Goal: Browse casually: Explore the website without a specific task or goal

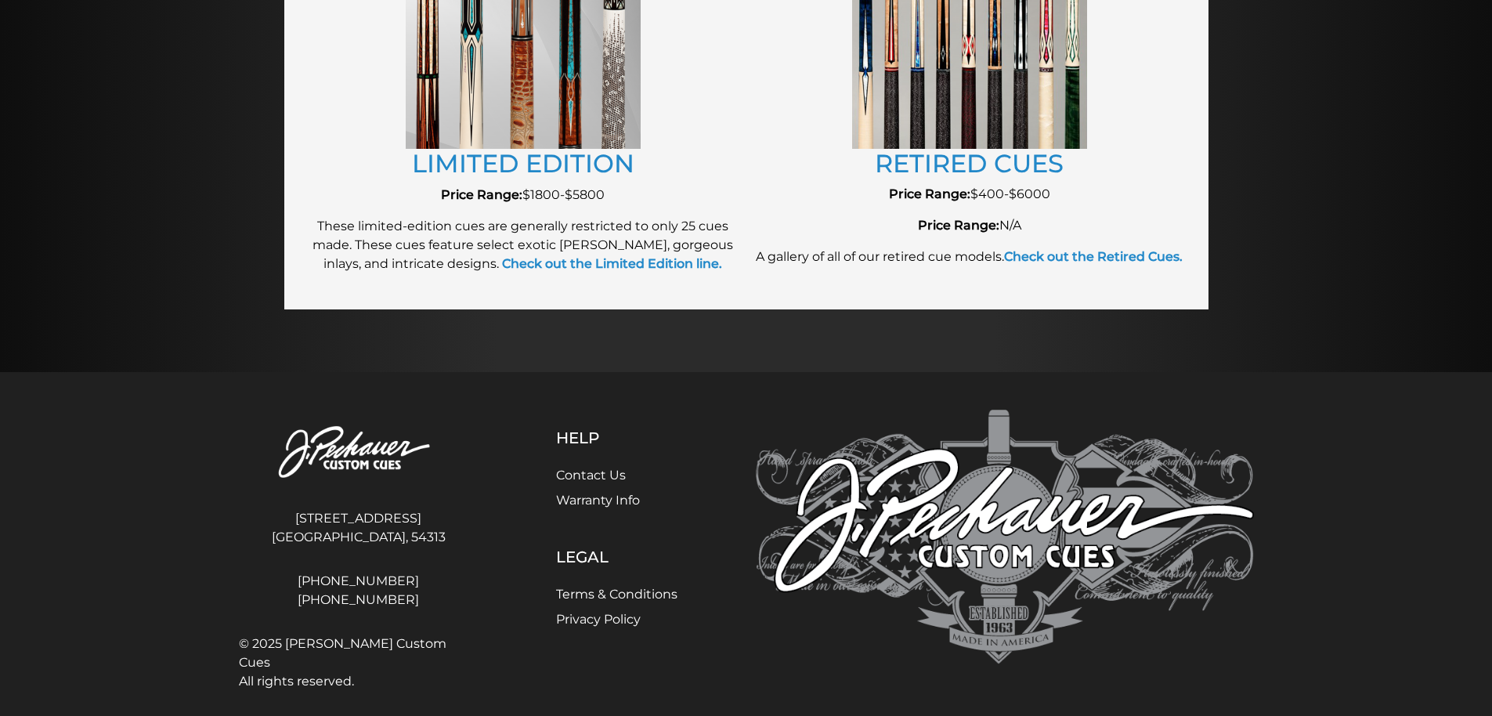
scroll to position [1887, 0]
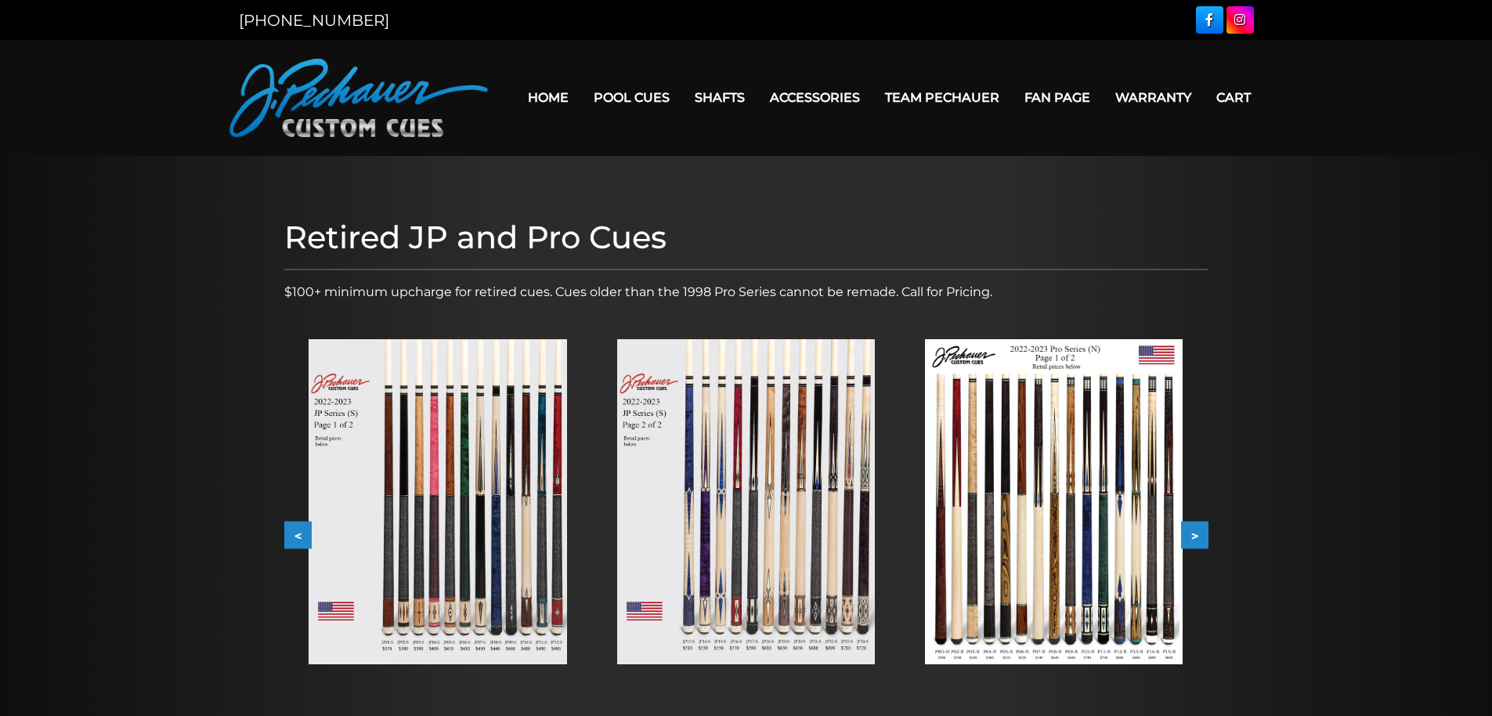
click at [1045, 493] on img at bounding box center [1054, 501] width 258 height 325
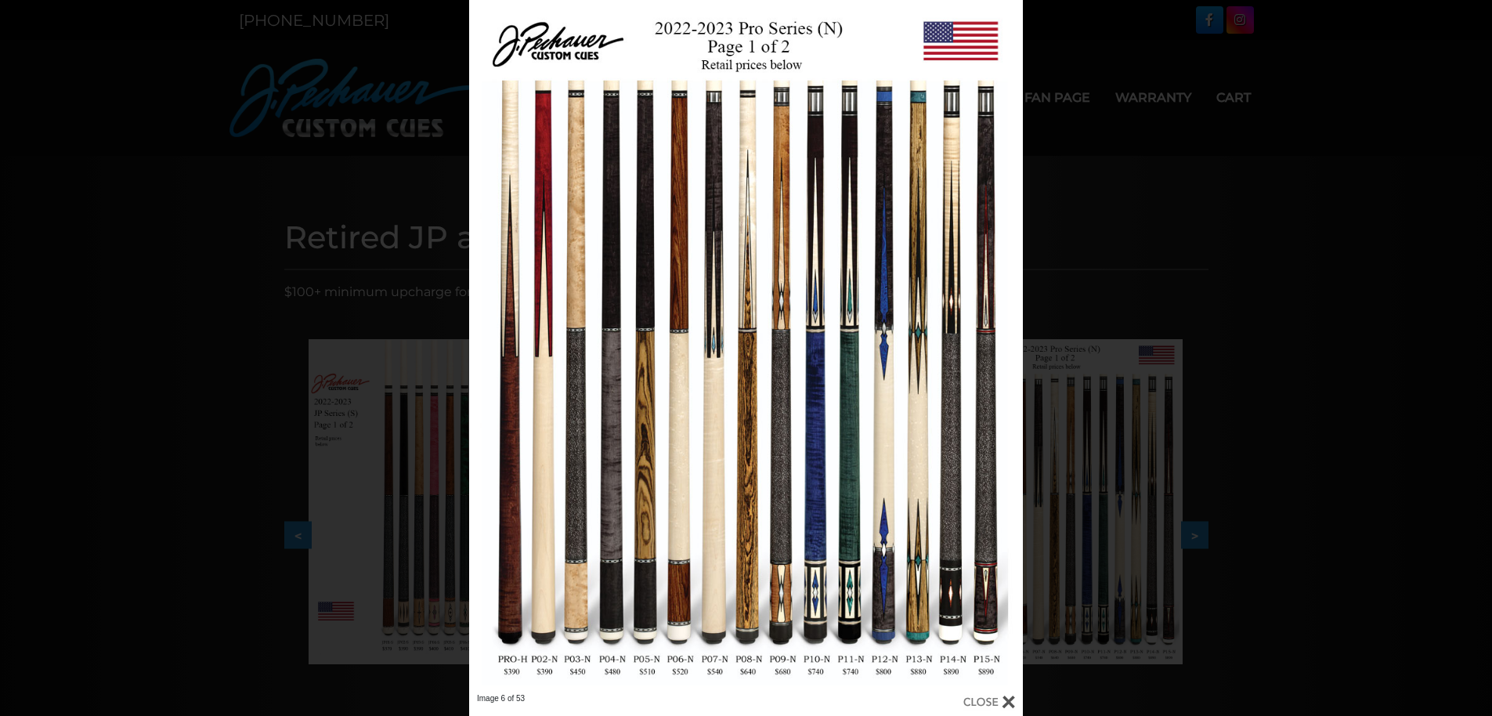
click at [1216, 182] on div "Image 6 of 53" at bounding box center [746, 358] width 1492 height 716
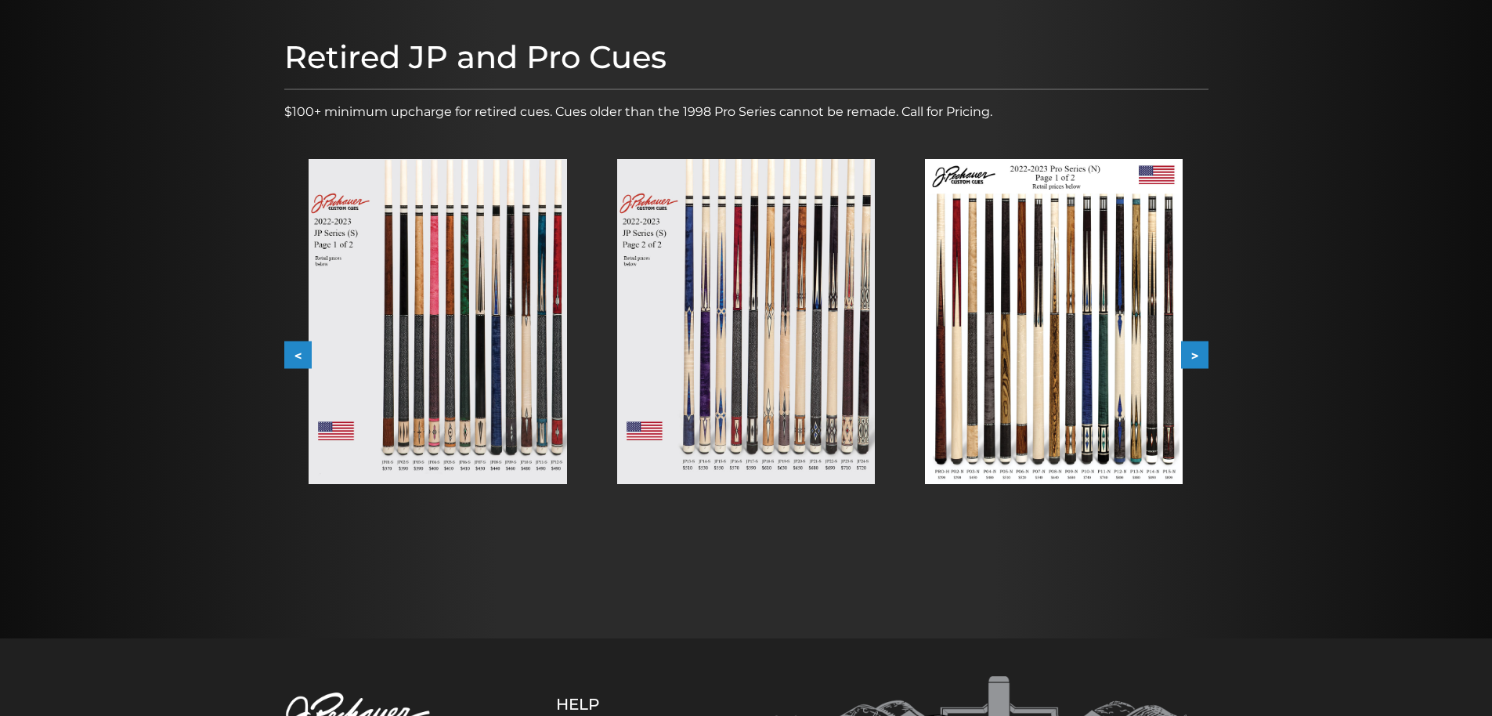
scroll to position [171, 0]
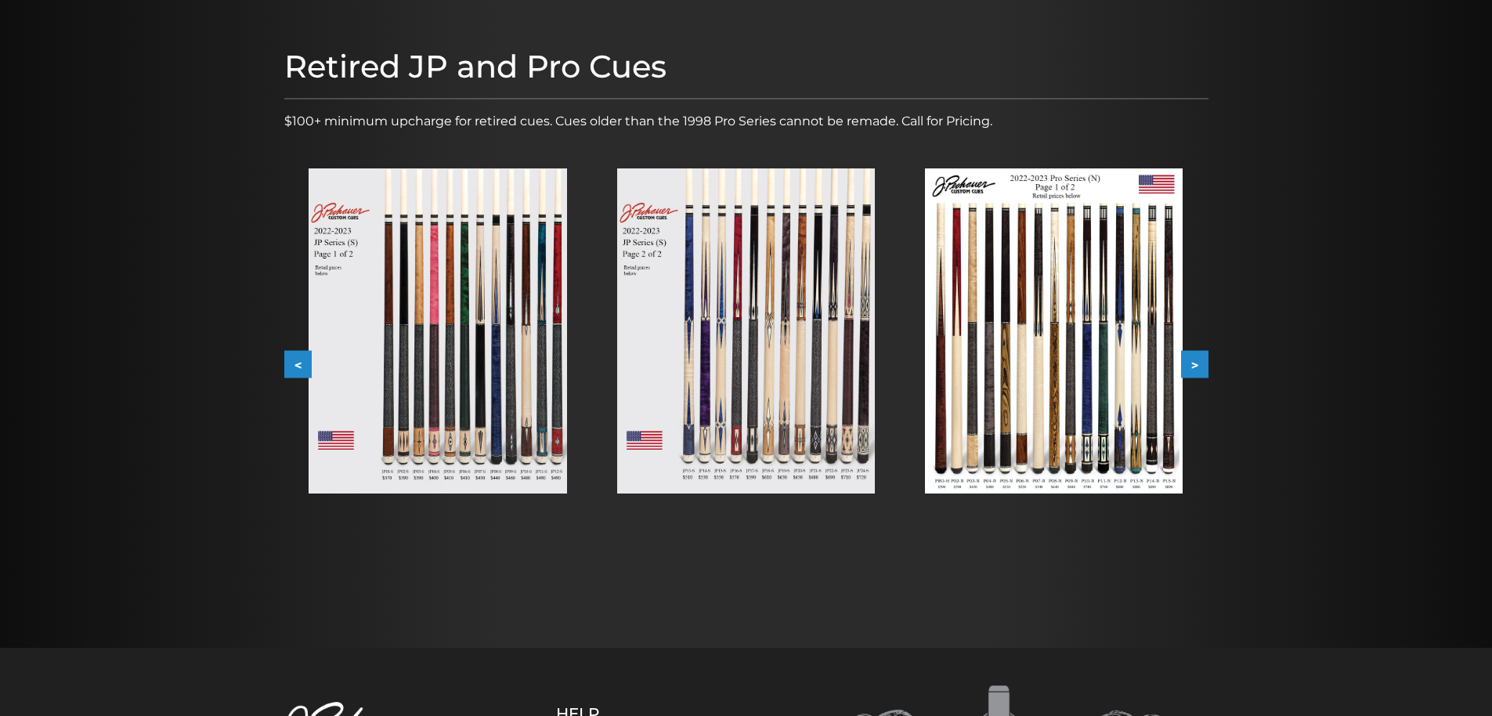
click at [1196, 360] on button ">" at bounding box center [1194, 364] width 27 height 27
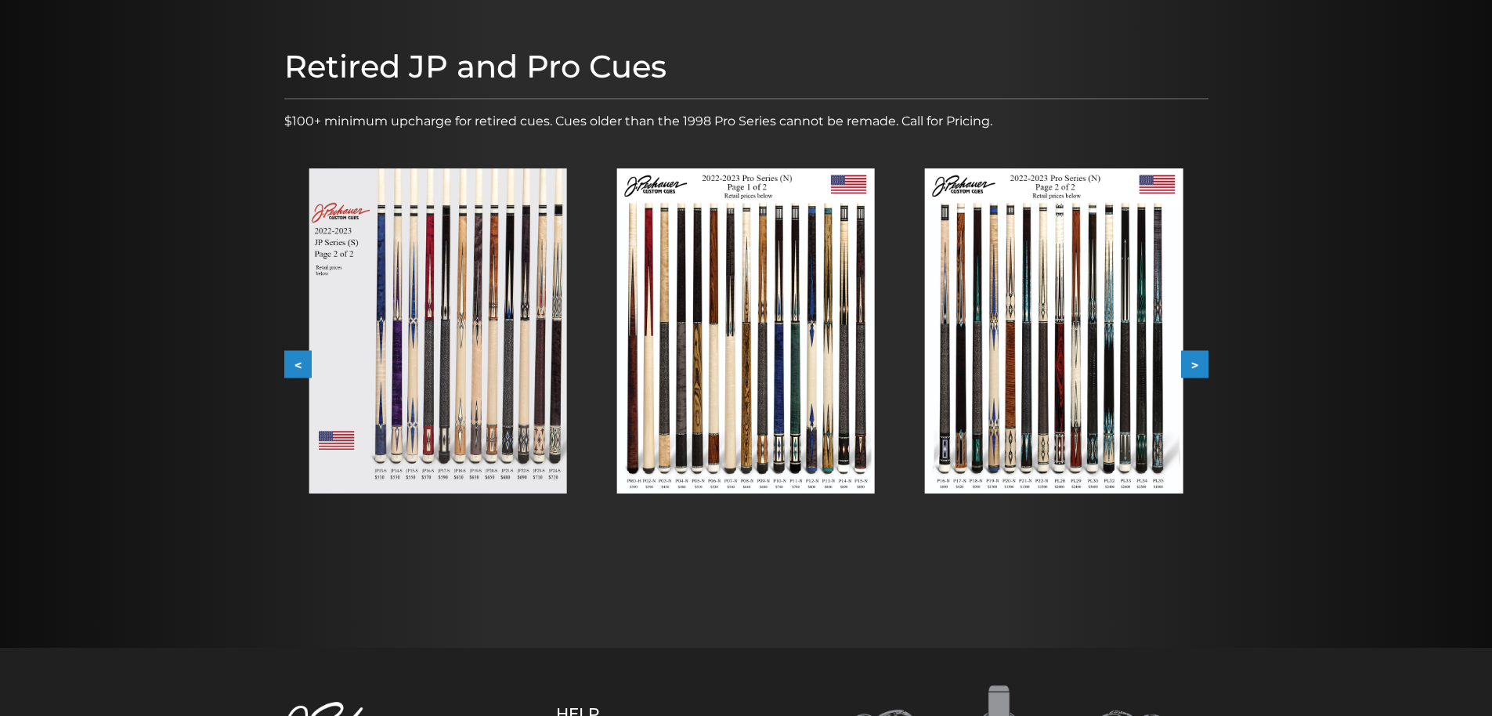
click at [1194, 363] on button ">" at bounding box center [1194, 364] width 27 height 27
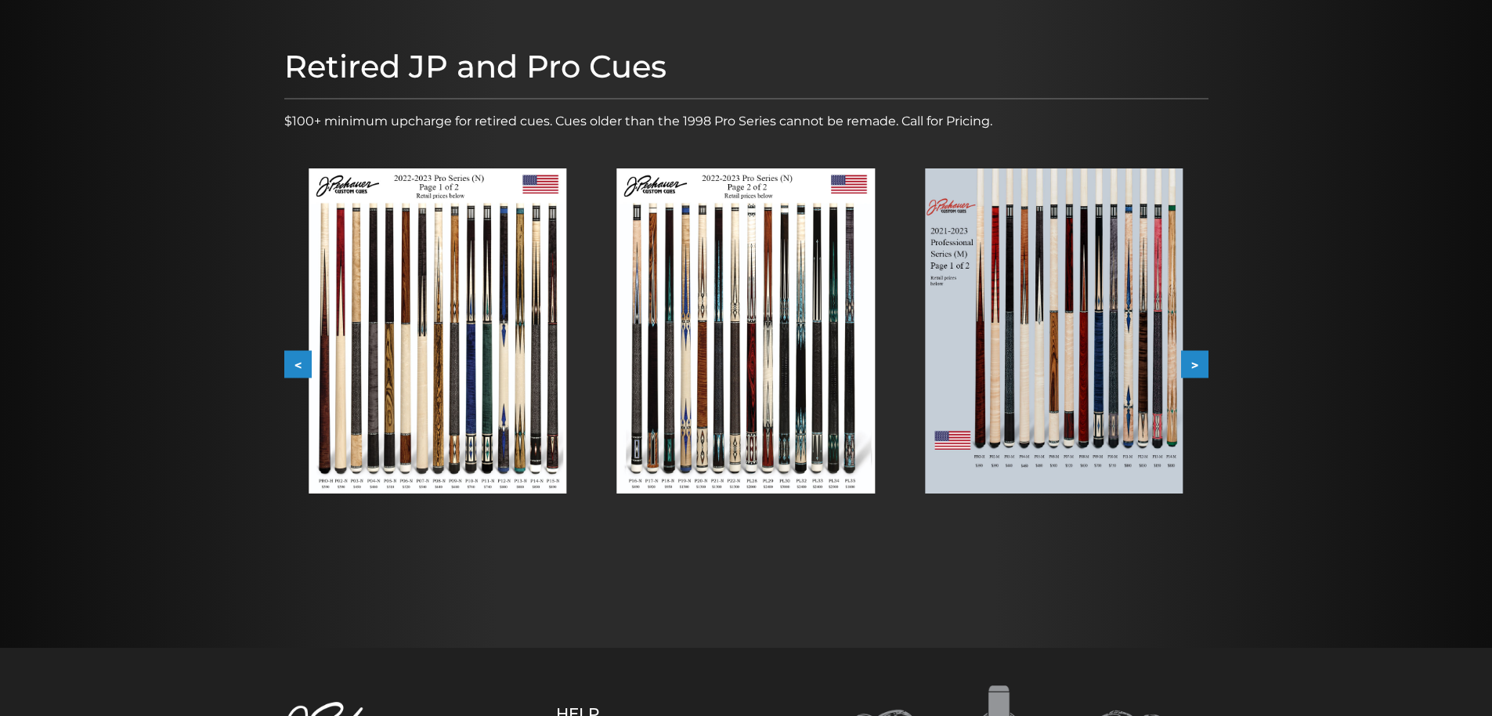
click at [1194, 363] on button ">" at bounding box center [1194, 364] width 27 height 27
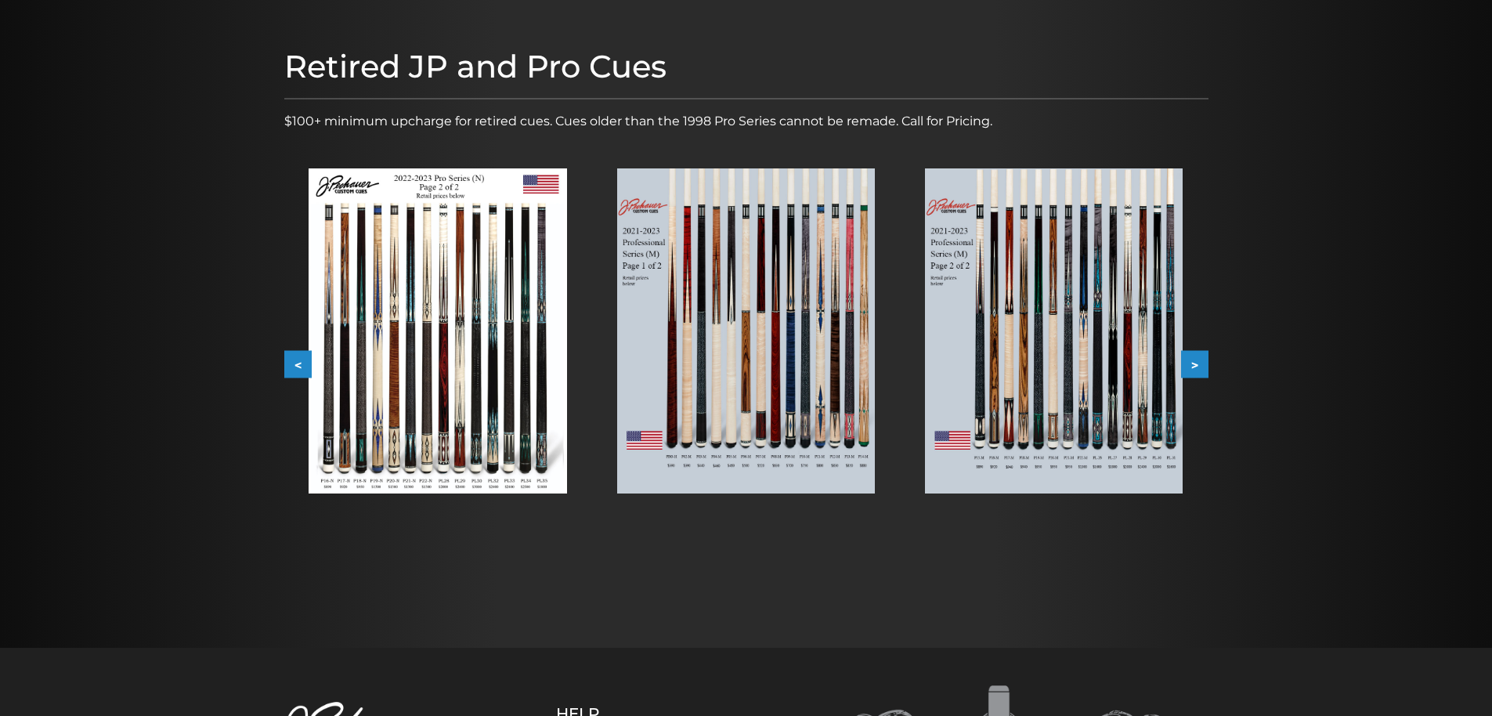
click at [1194, 363] on button ">" at bounding box center [1194, 364] width 27 height 27
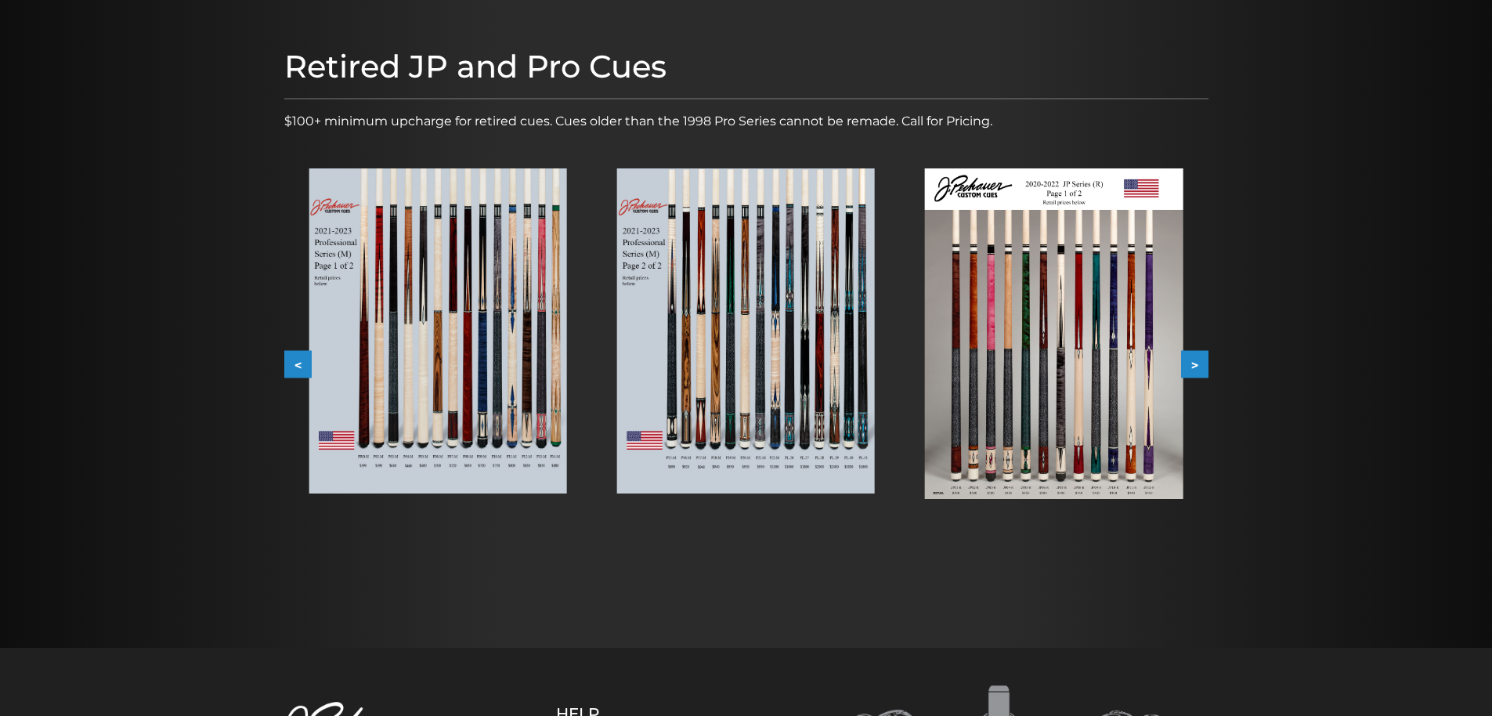
click at [1041, 350] on img at bounding box center [1054, 333] width 258 height 331
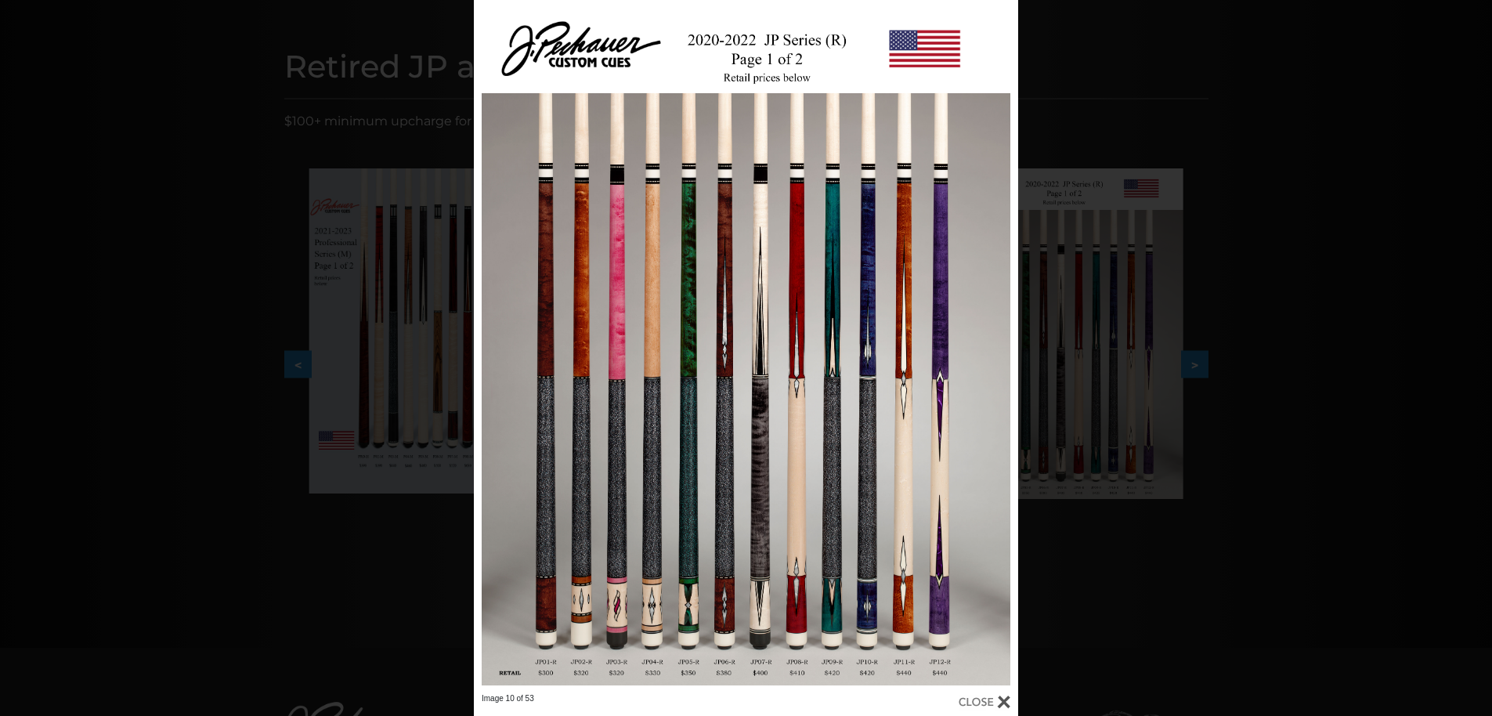
click at [1309, 269] on div "Image 10 of 53" at bounding box center [746, 358] width 1492 height 716
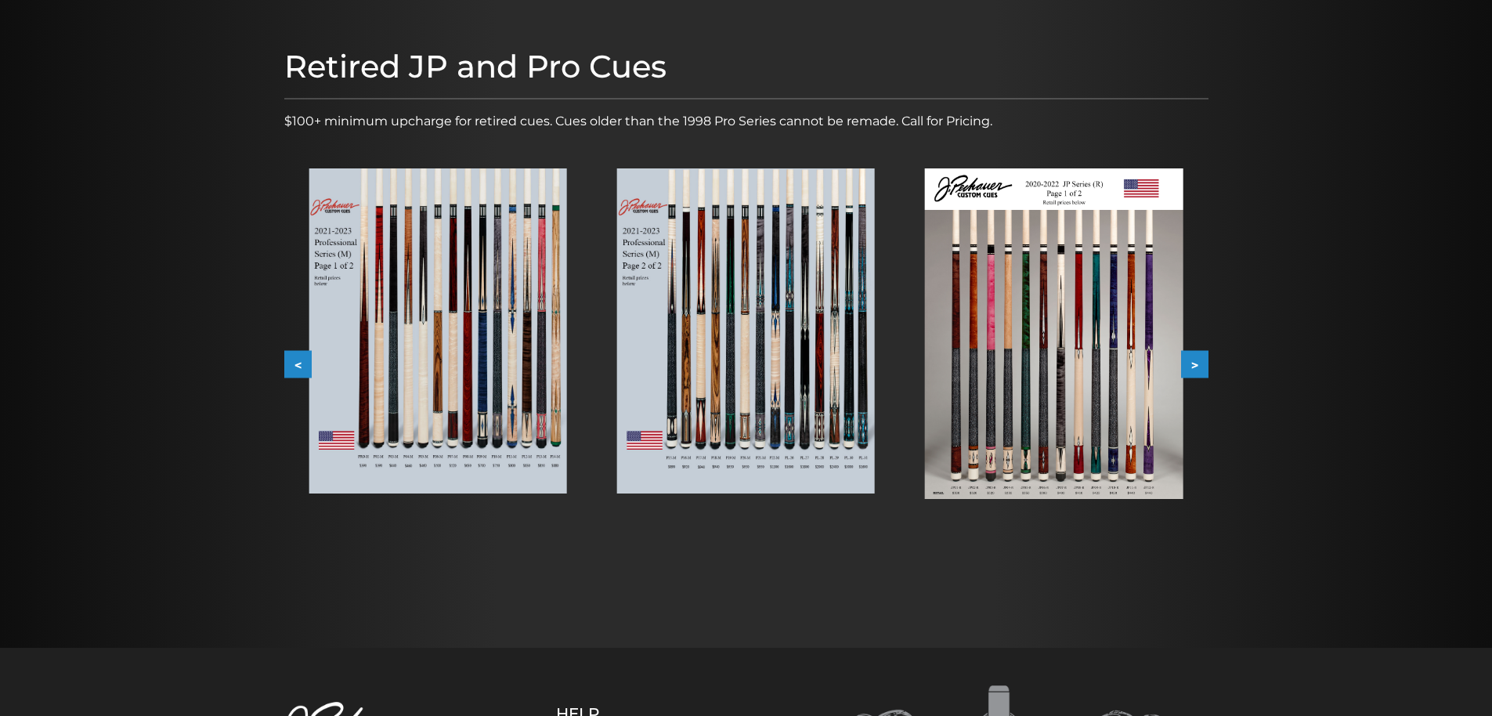
click at [1196, 362] on button ">" at bounding box center [1194, 364] width 27 height 27
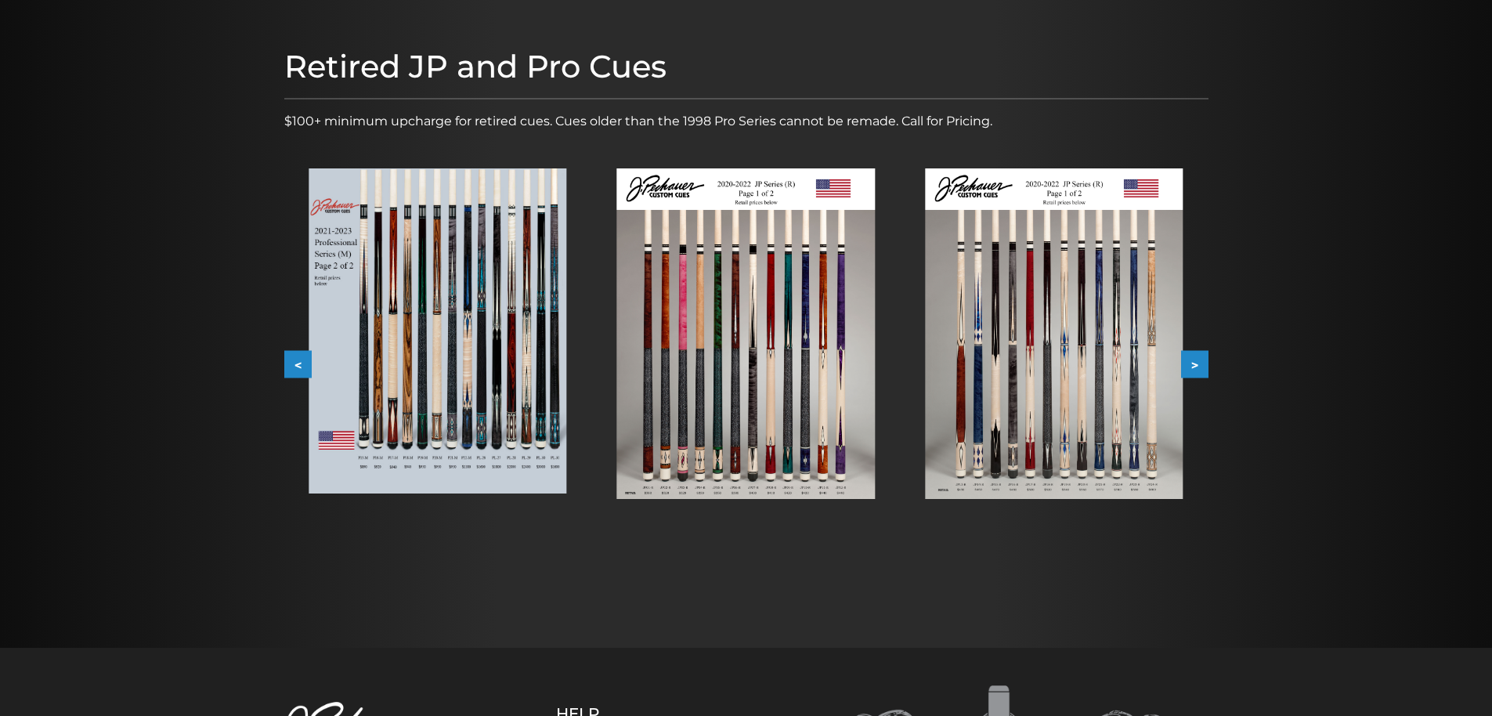
click at [1196, 362] on button ">" at bounding box center [1194, 364] width 27 height 27
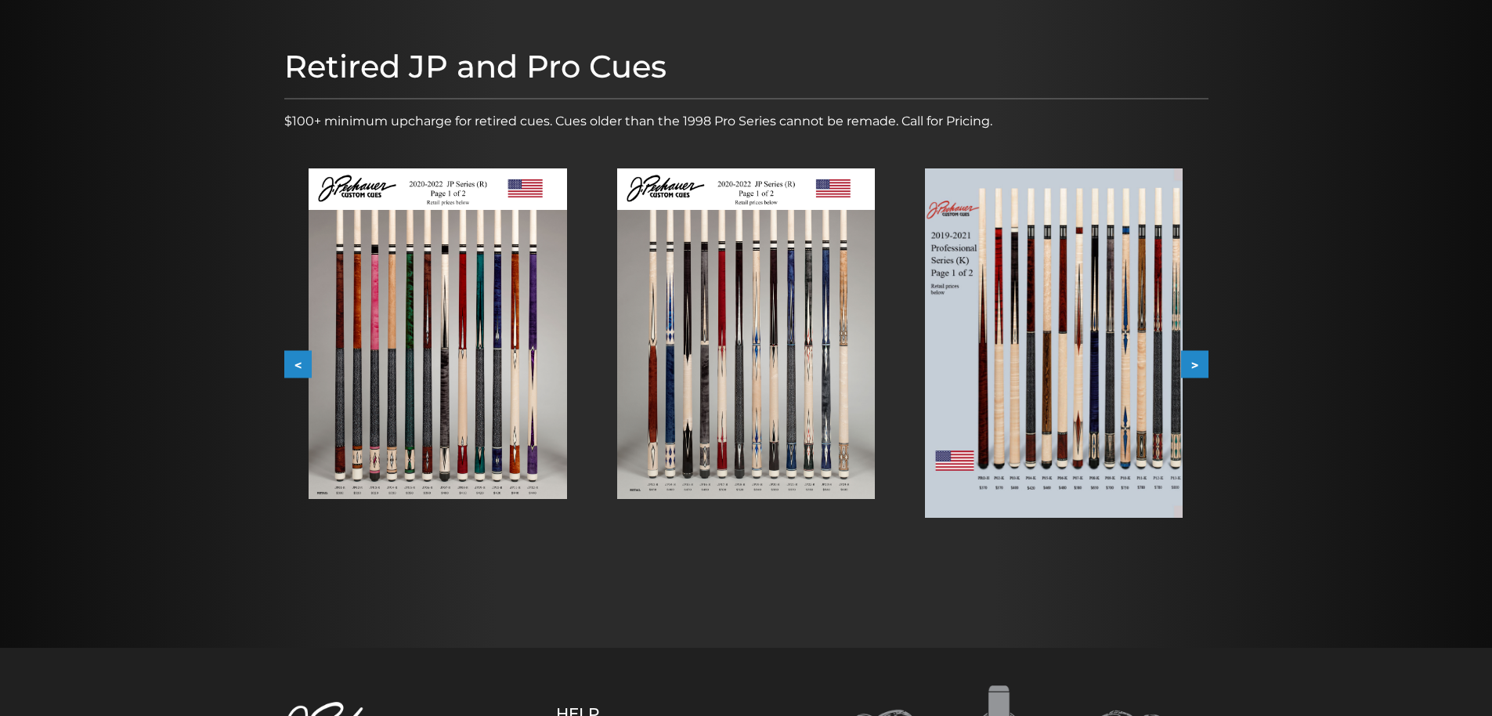
click at [1068, 340] on img at bounding box center [1054, 342] width 258 height 349
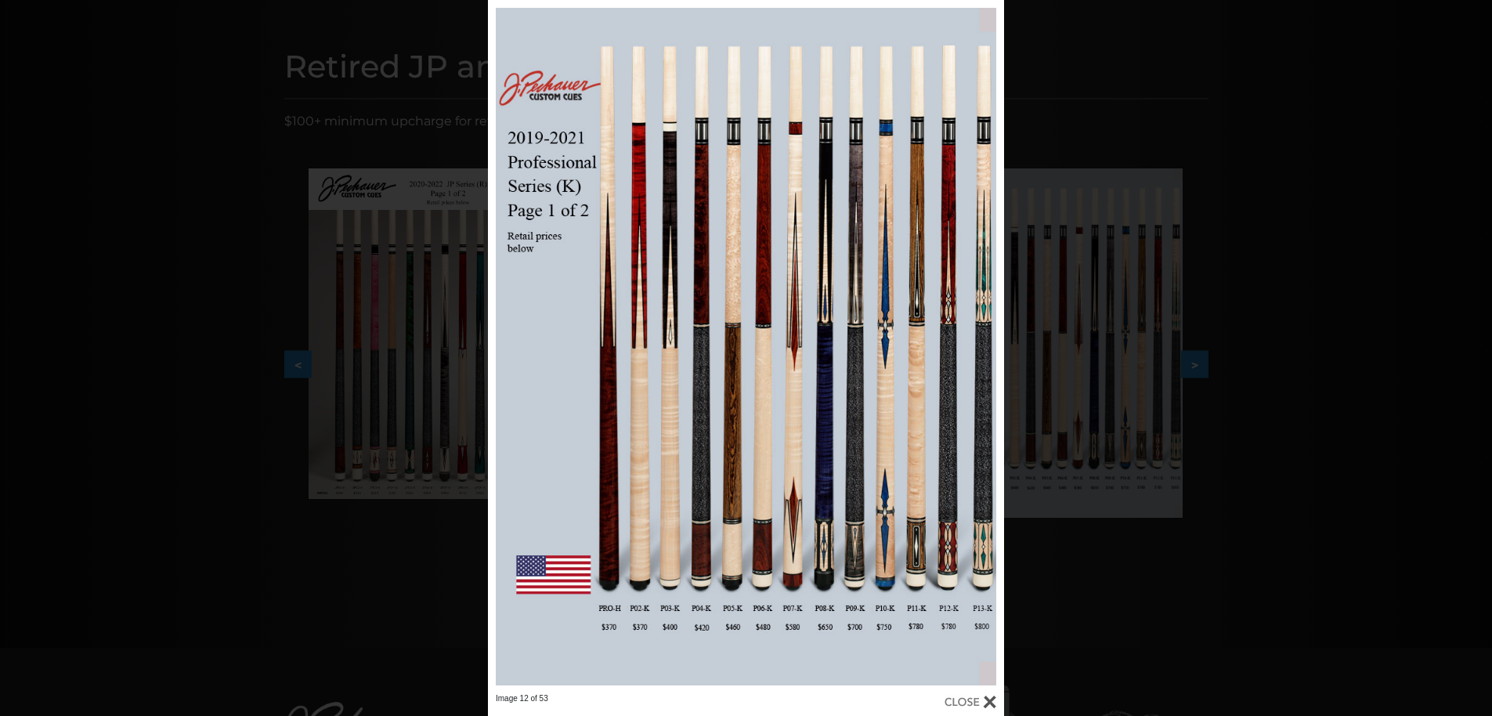
click at [1107, 101] on div "Image 12 of 53" at bounding box center [746, 358] width 1492 height 716
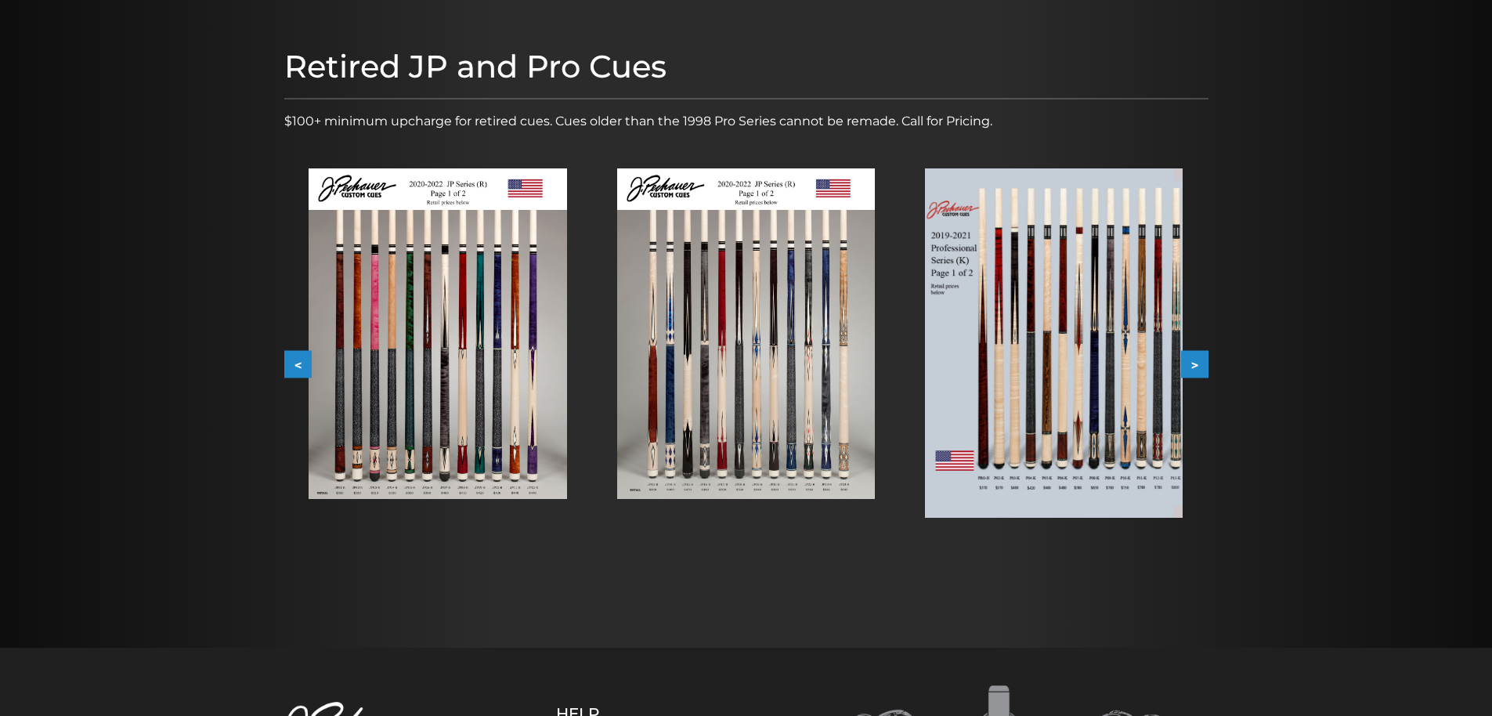
click at [1200, 363] on button ">" at bounding box center [1194, 364] width 27 height 27
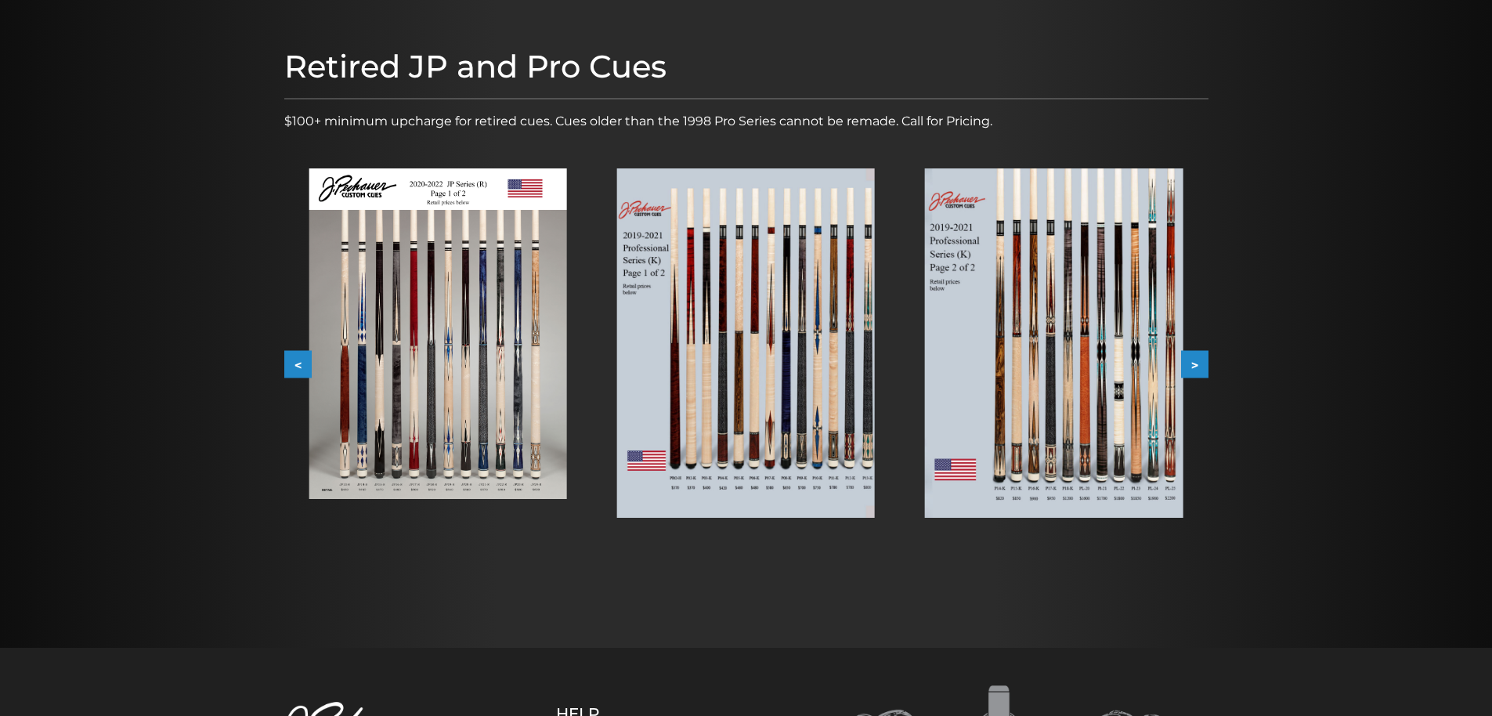
click at [1200, 363] on button ">" at bounding box center [1194, 364] width 27 height 27
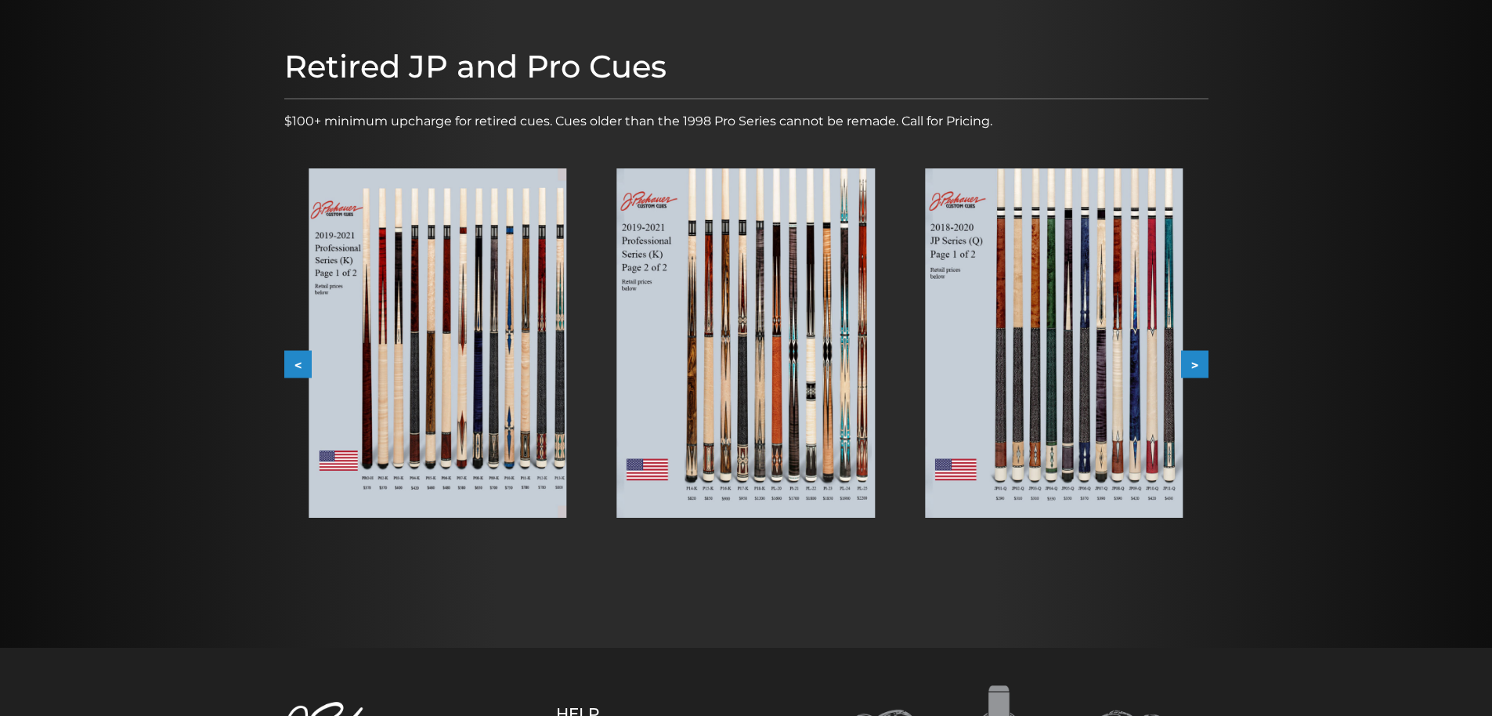
click at [1200, 363] on button ">" at bounding box center [1194, 364] width 27 height 27
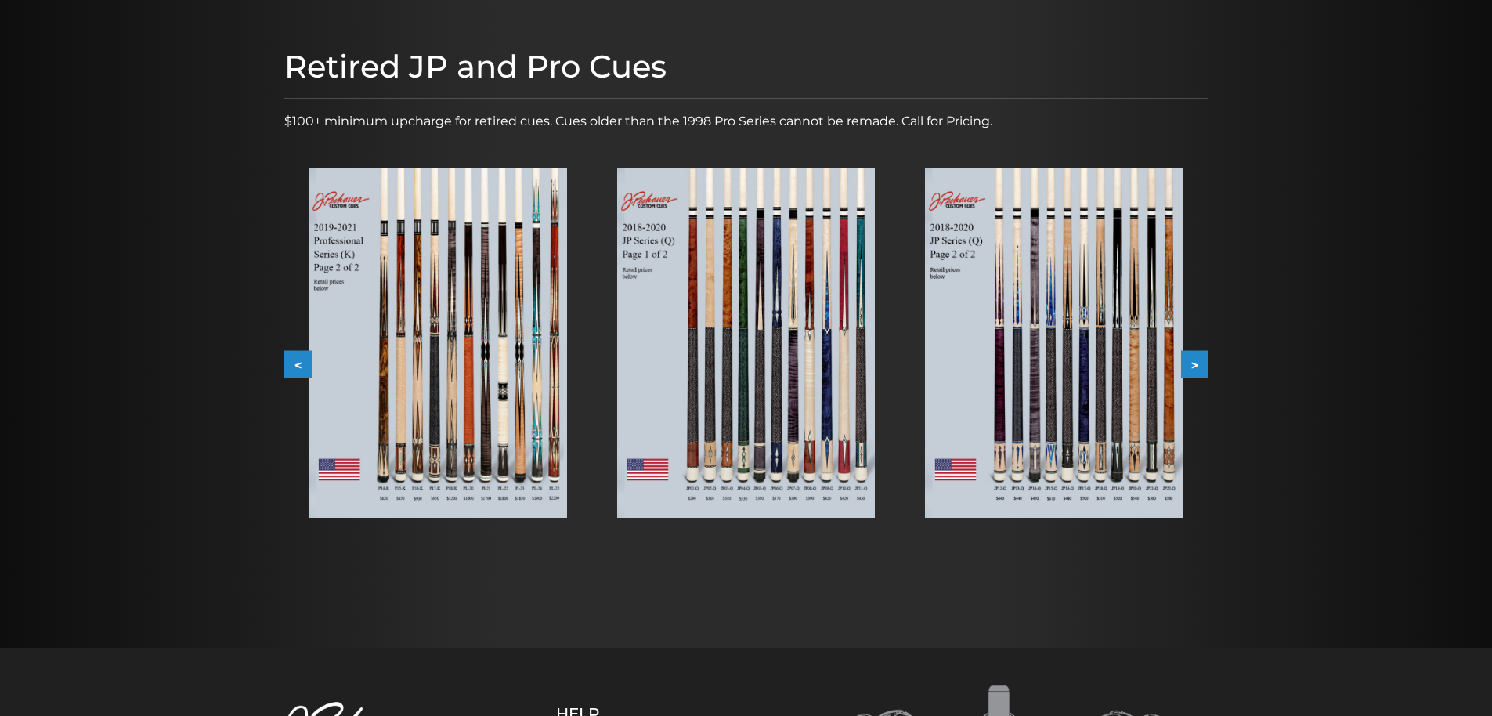
click at [1200, 363] on button ">" at bounding box center [1194, 364] width 27 height 27
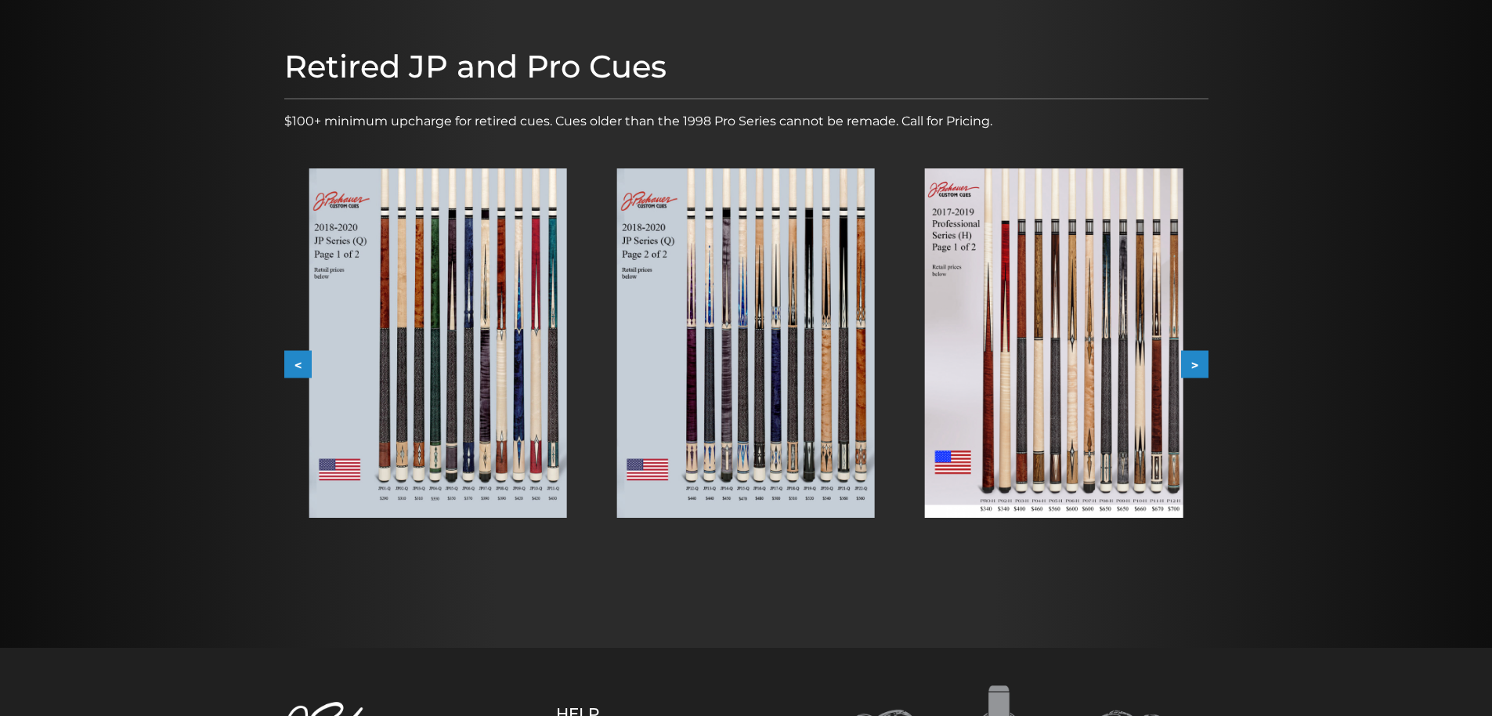
click at [1200, 363] on button ">" at bounding box center [1194, 364] width 27 height 27
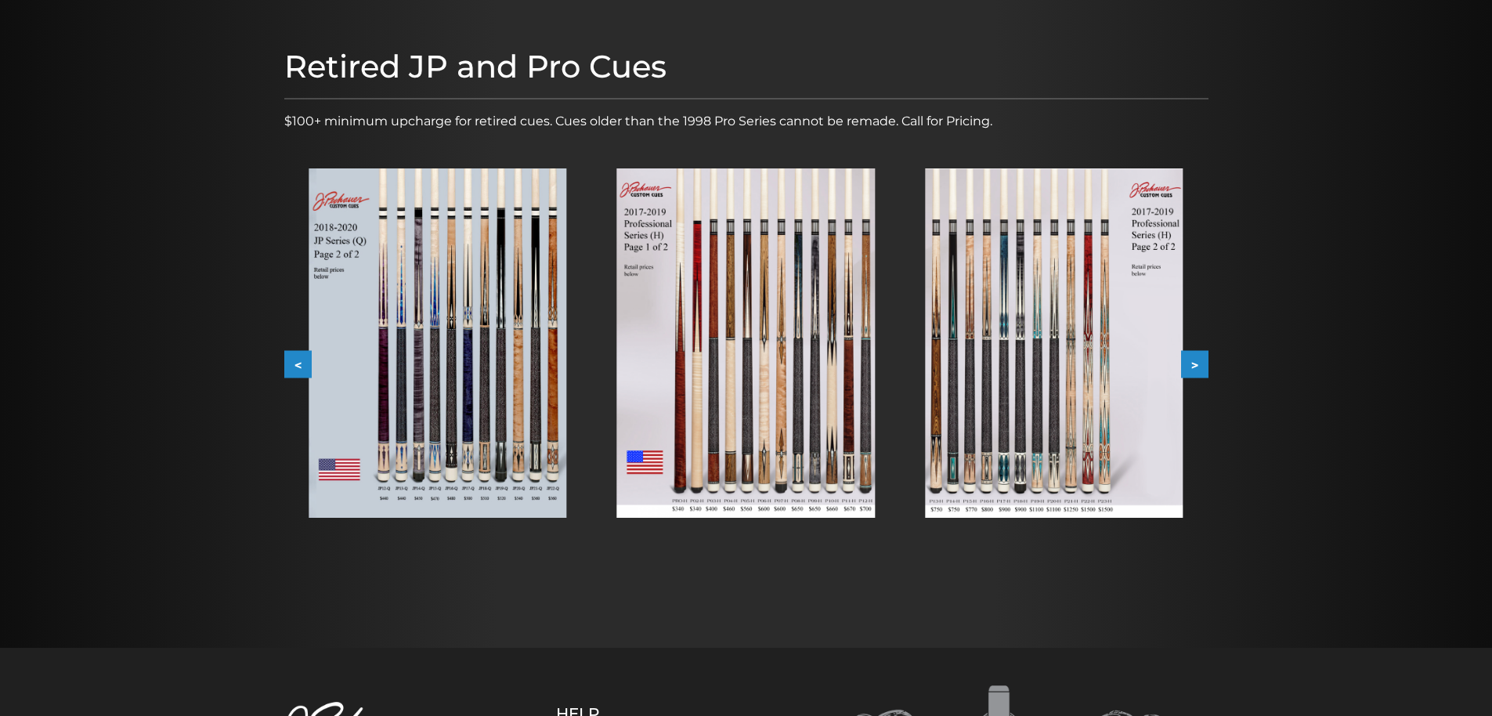
click at [1200, 363] on button ">" at bounding box center [1194, 364] width 27 height 27
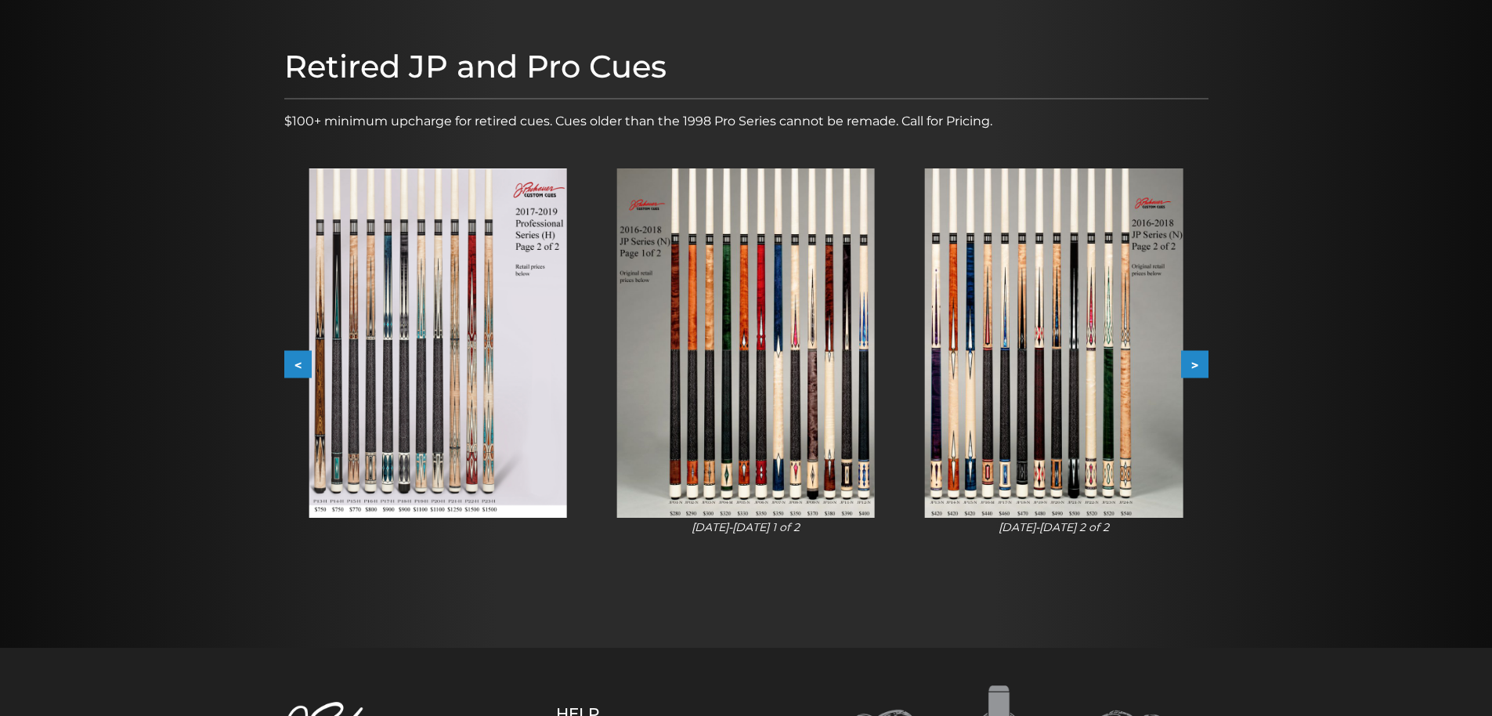
click at [1200, 363] on button ">" at bounding box center [1194, 364] width 27 height 27
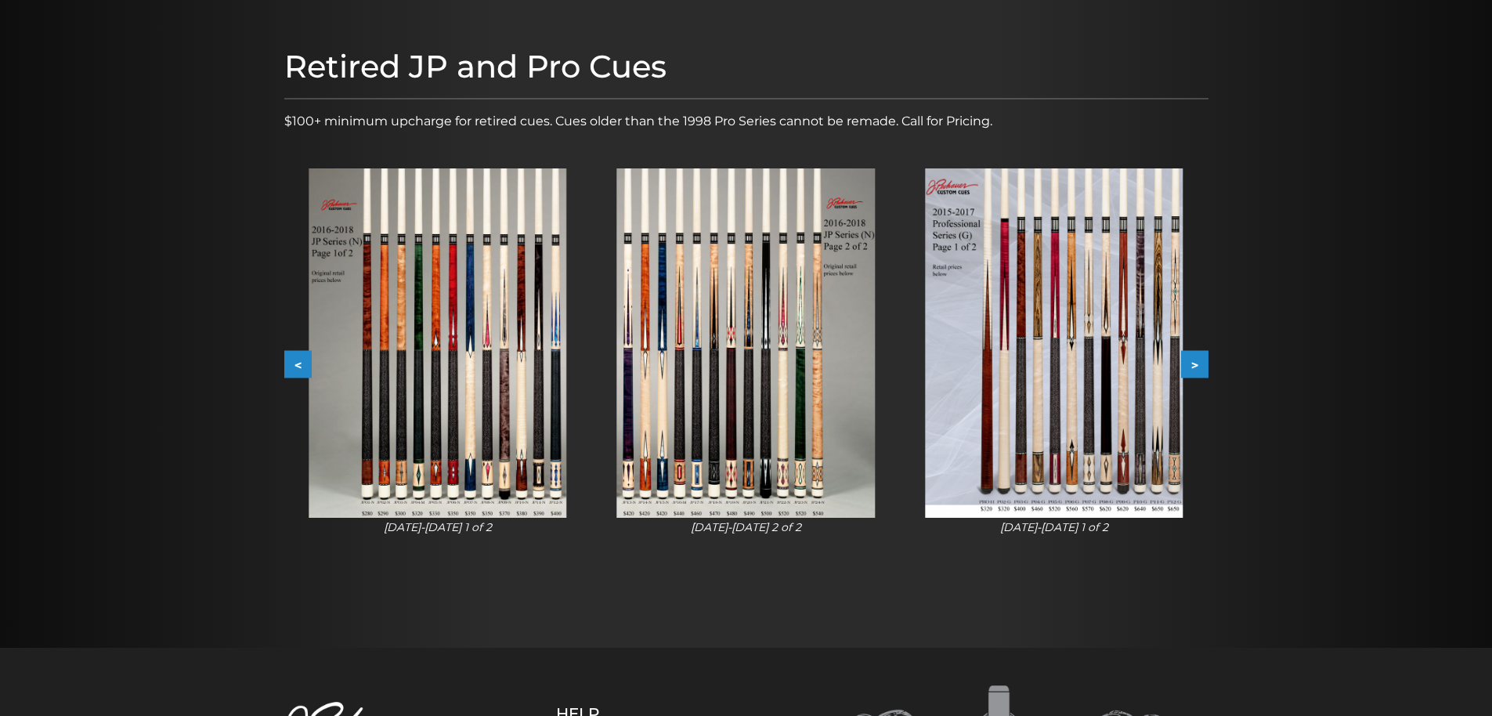
click at [1200, 363] on button ">" at bounding box center [1194, 364] width 27 height 27
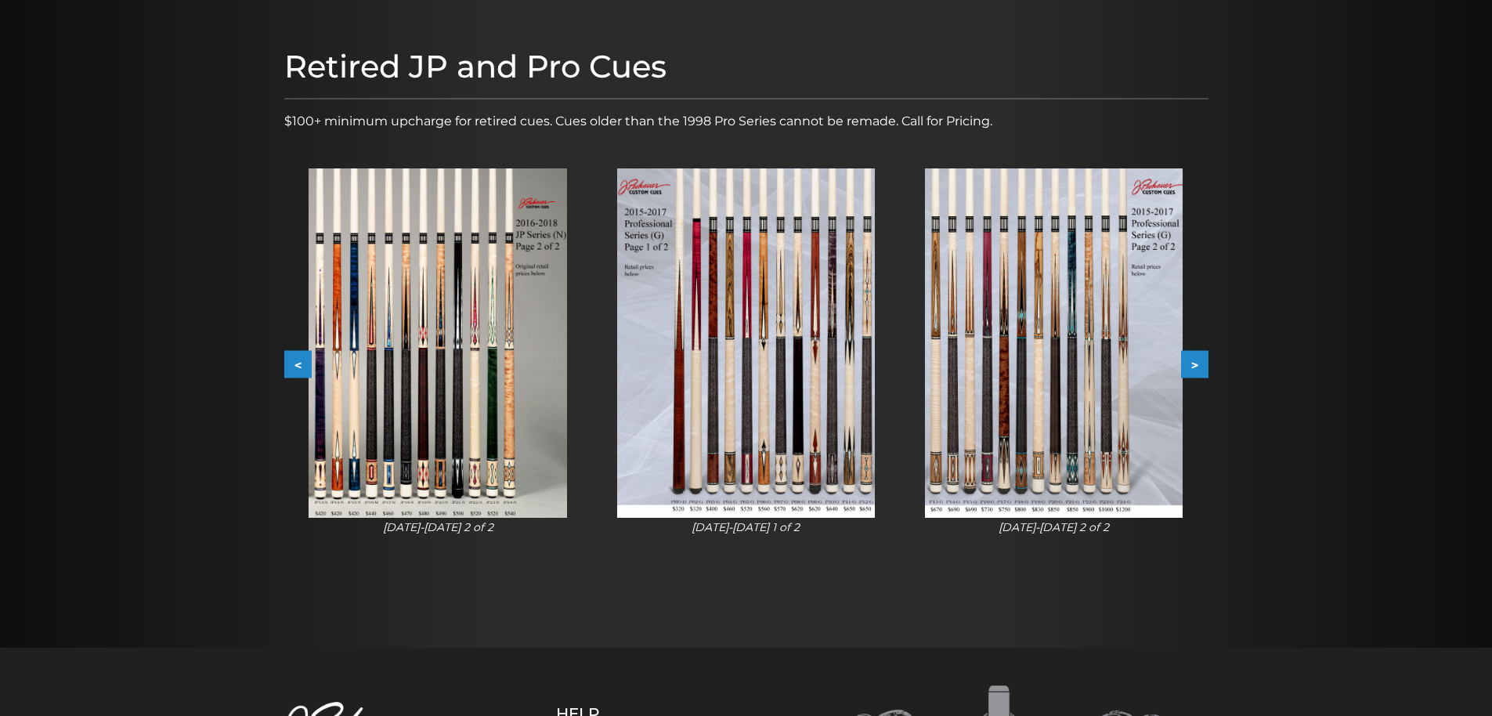
click at [1200, 363] on button ">" at bounding box center [1194, 364] width 27 height 27
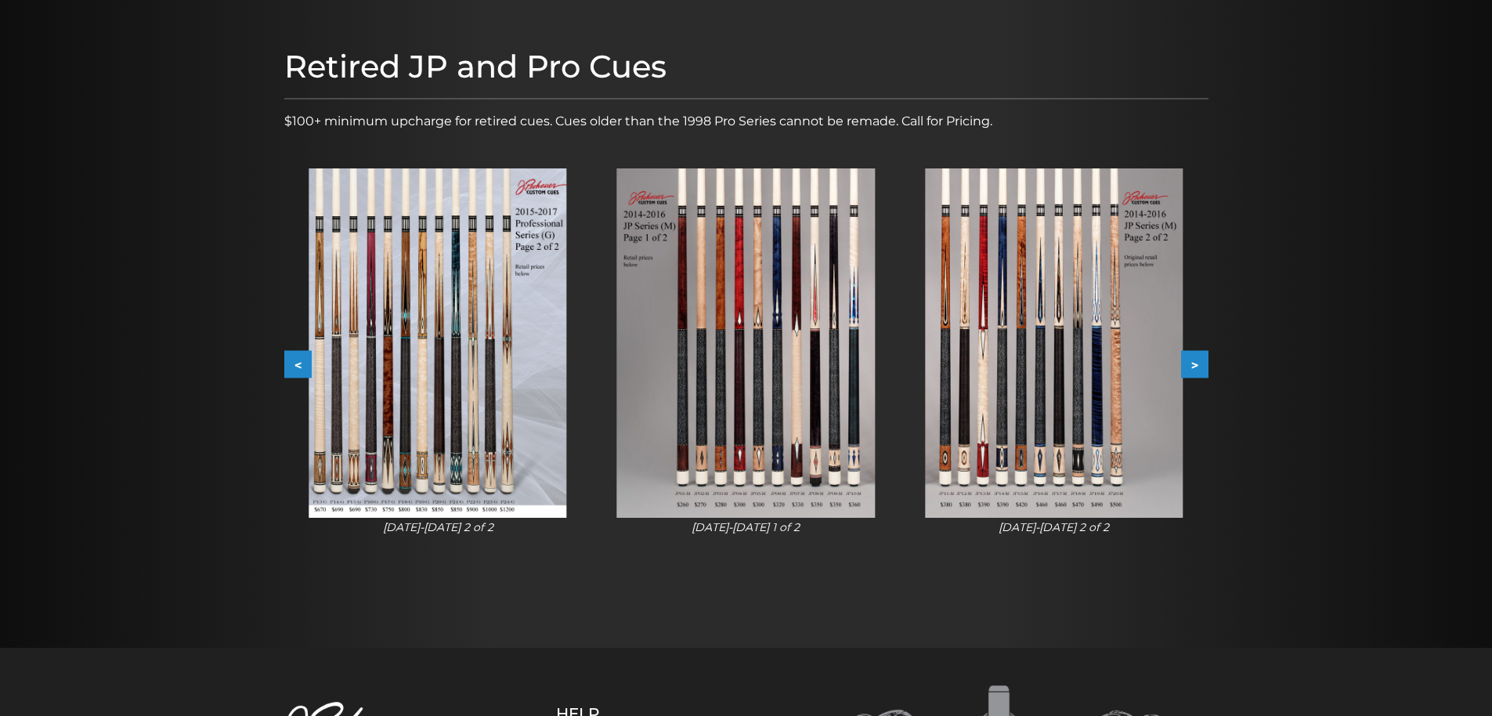
click at [1200, 363] on button ">" at bounding box center [1194, 364] width 27 height 27
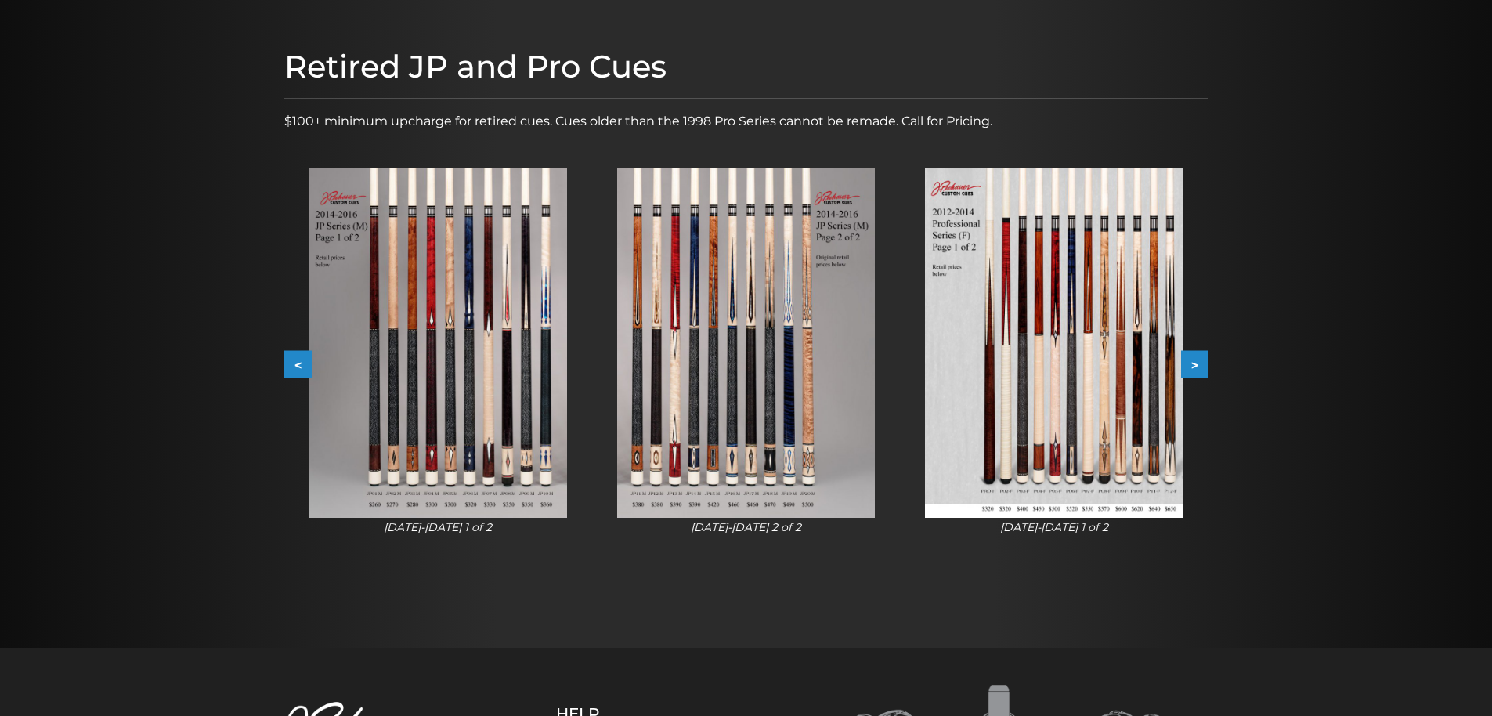
click at [1200, 363] on button ">" at bounding box center [1194, 364] width 27 height 27
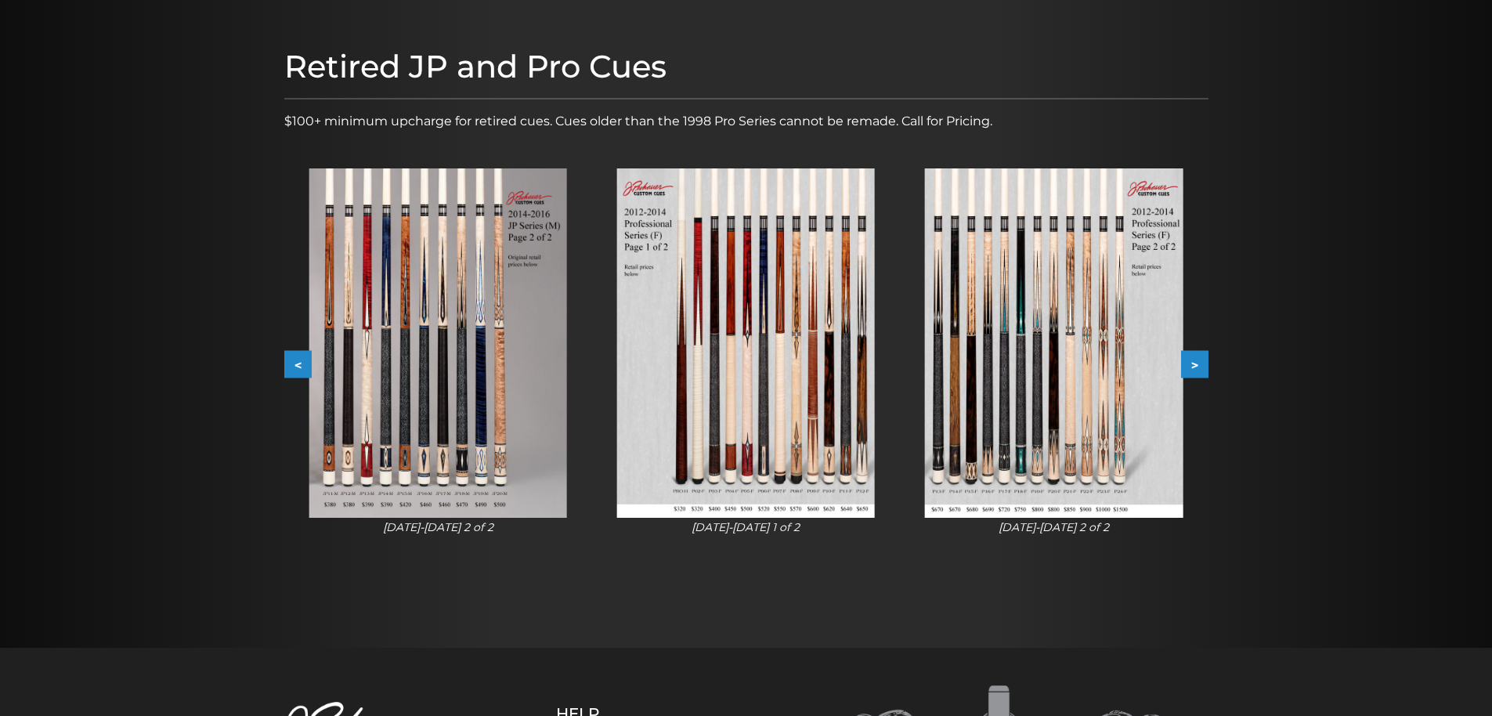
click at [1200, 363] on button ">" at bounding box center [1194, 364] width 27 height 27
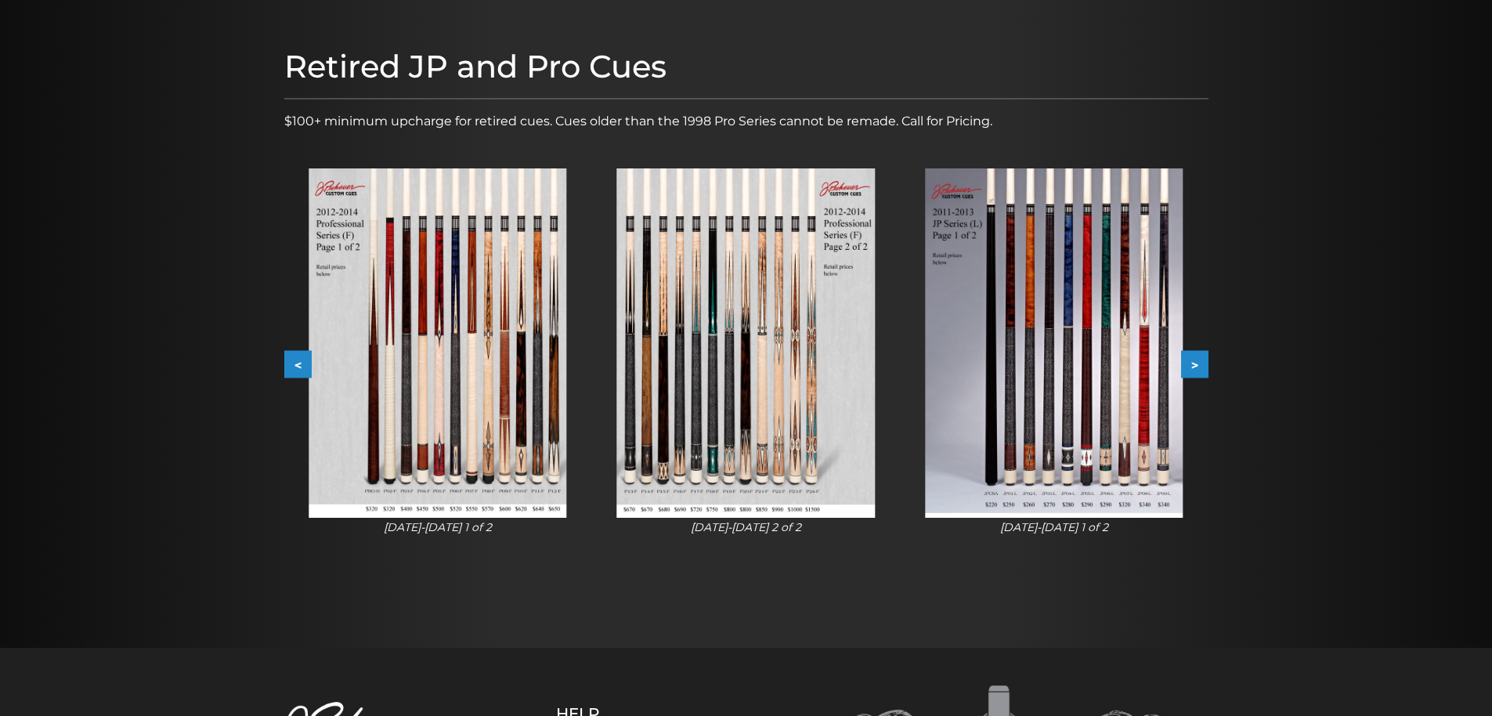
click at [1200, 363] on button ">" at bounding box center [1194, 364] width 27 height 27
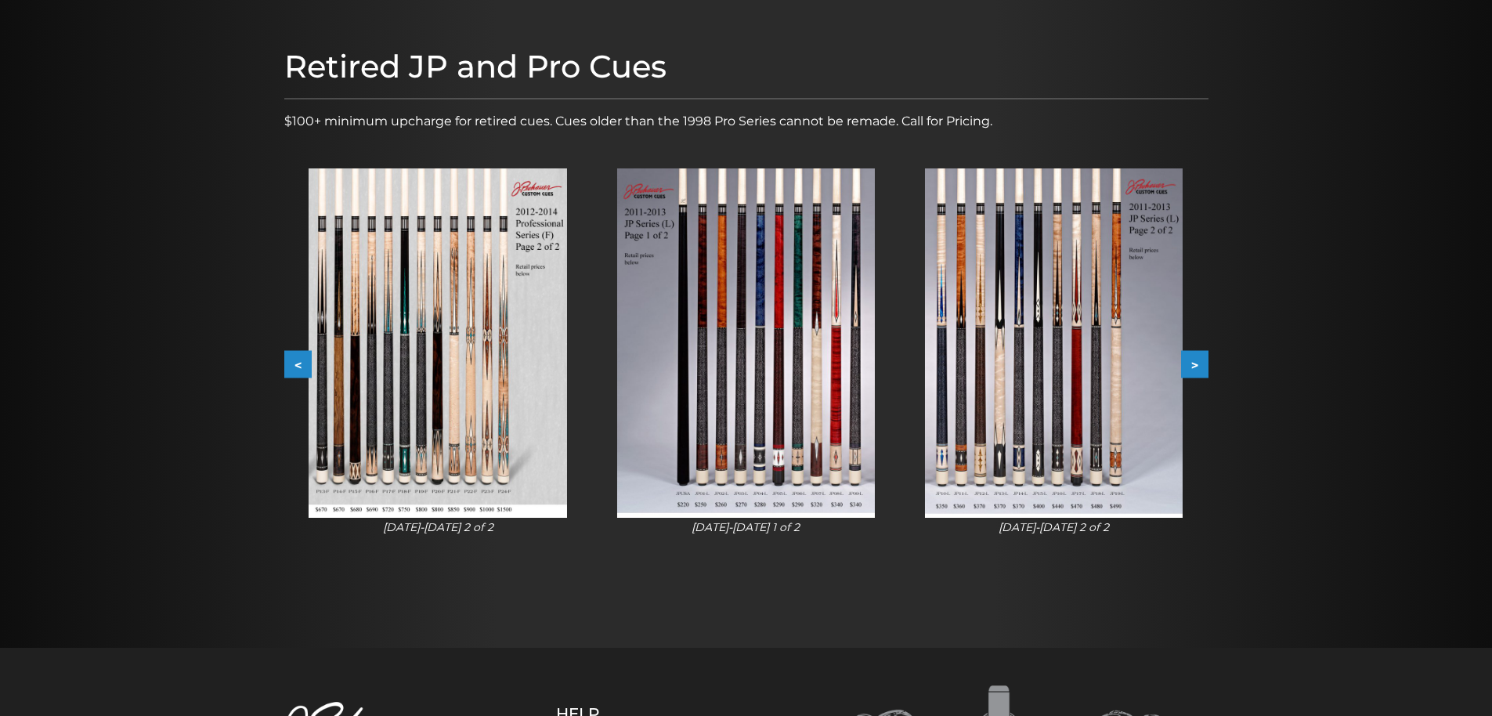
click at [1200, 363] on button ">" at bounding box center [1194, 364] width 27 height 27
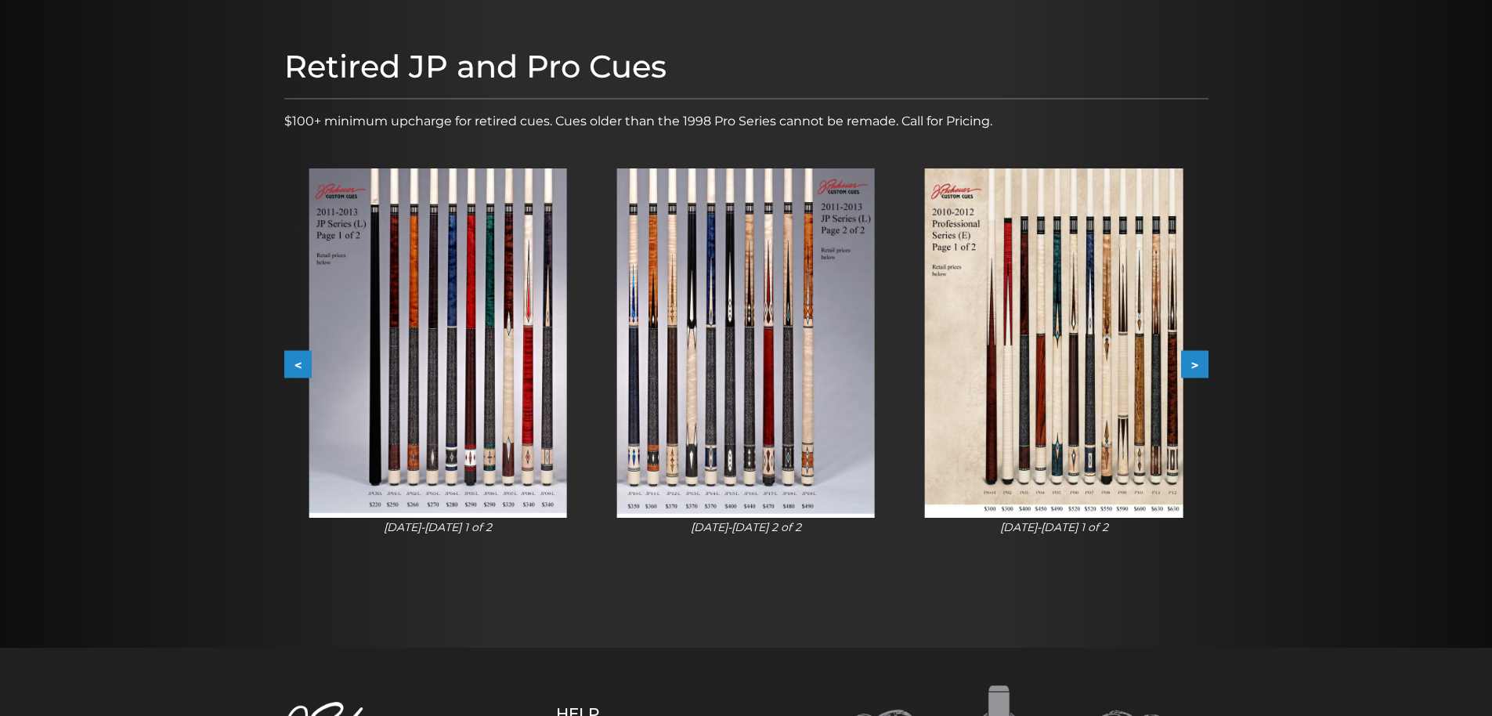
click at [1200, 363] on button ">" at bounding box center [1194, 364] width 27 height 27
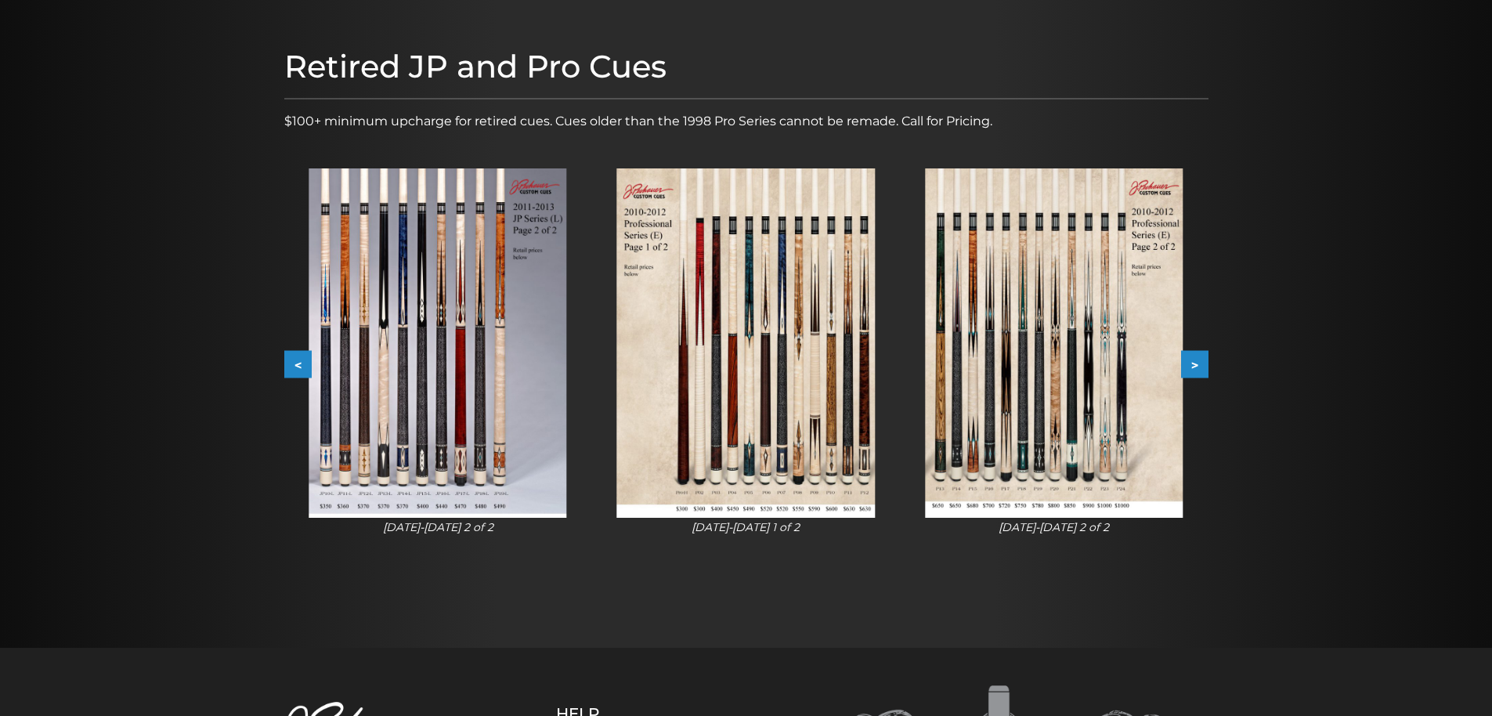
click at [1200, 363] on button ">" at bounding box center [1194, 364] width 27 height 27
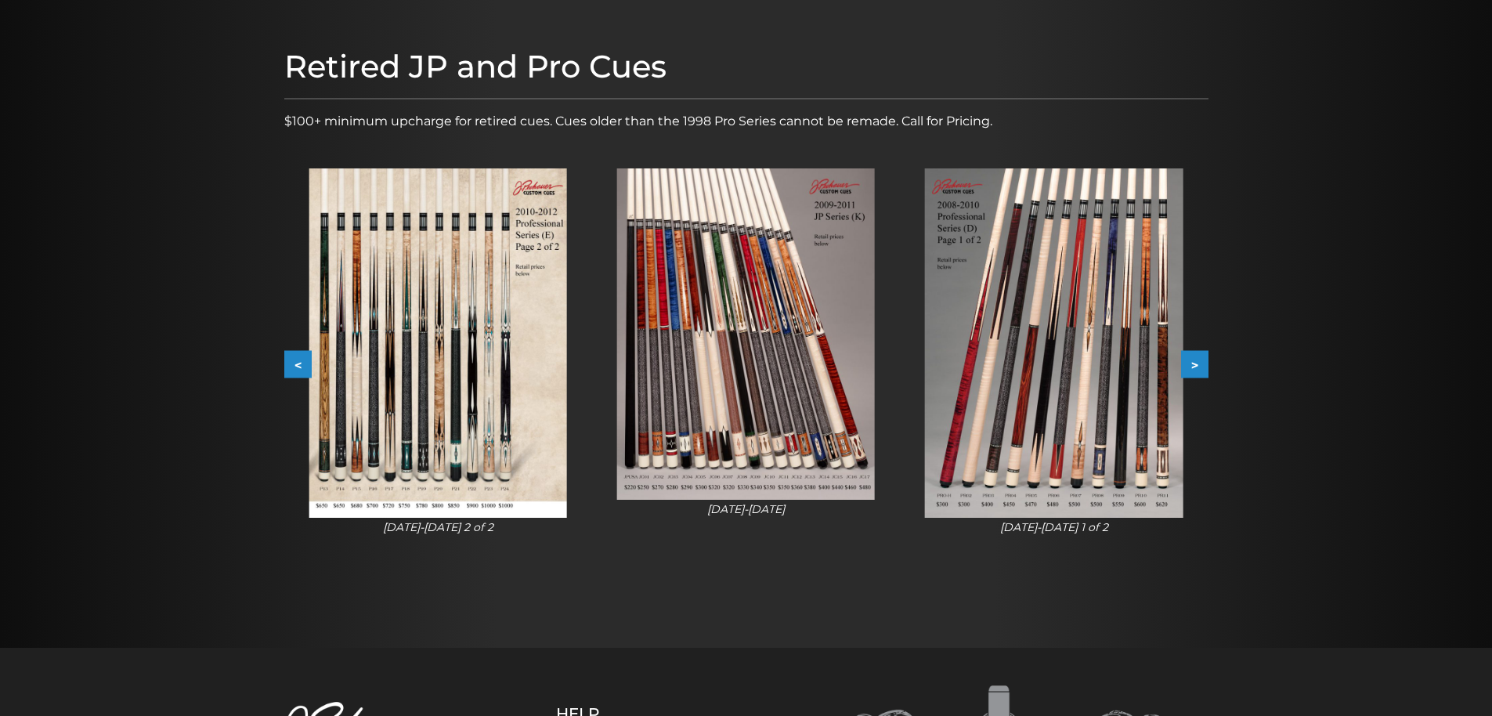
click at [1200, 363] on button ">" at bounding box center [1194, 364] width 27 height 27
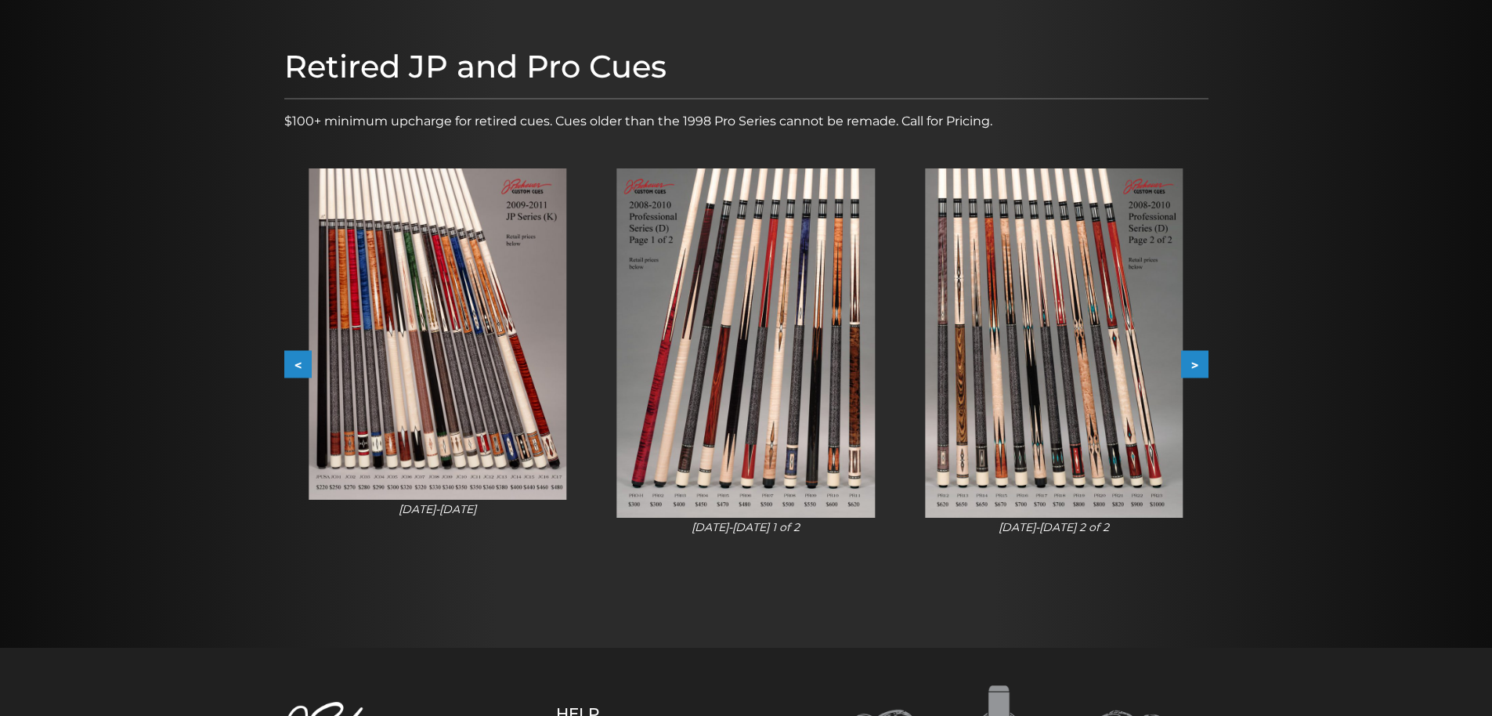
click at [1200, 363] on button ">" at bounding box center [1194, 364] width 27 height 27
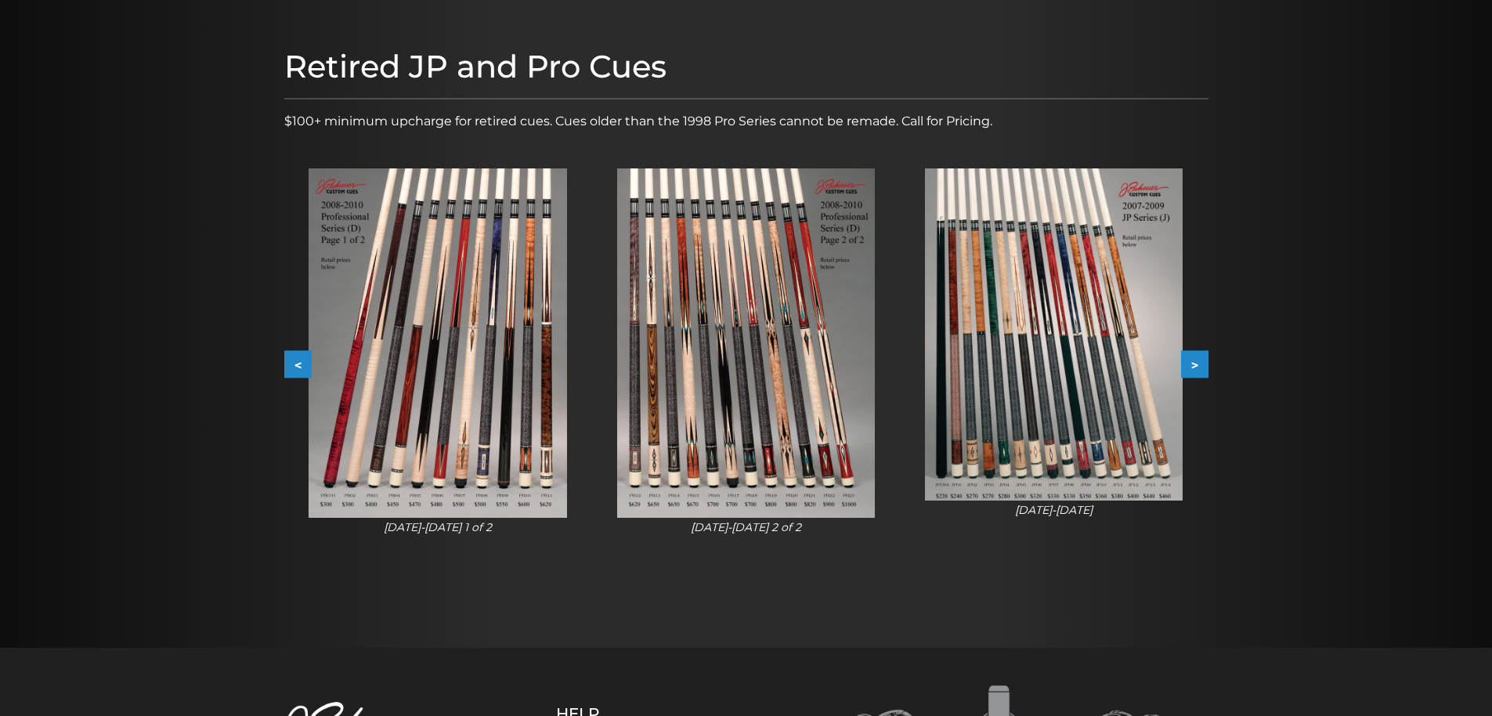
click at [1200, 363] on button ">" at bounding box center [1194, 364] width 27 height 27
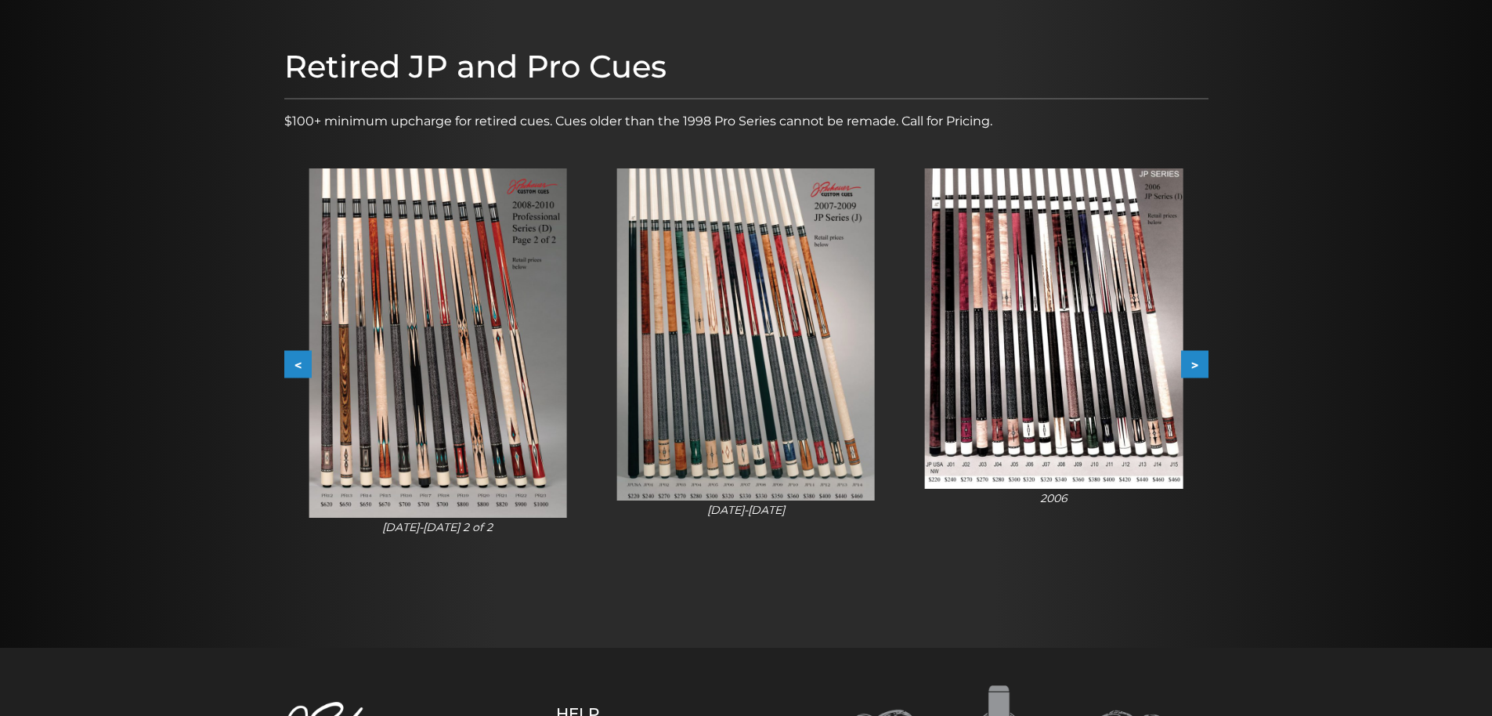
click at [1200, 363] on button ">" at bounding box center [1194, 364] width 27 height 27
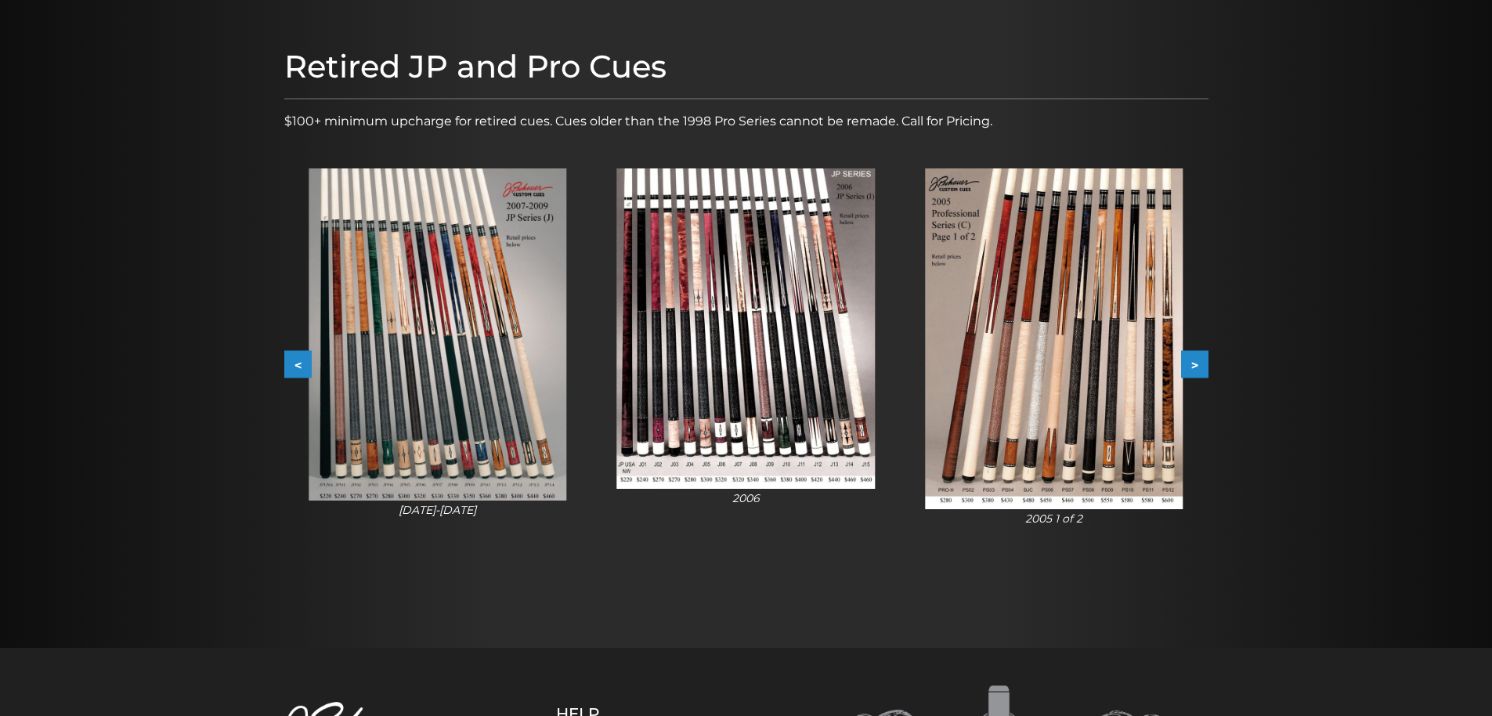
click at [1200, 363] on button ">" at bounding box center [1194, 364] width 27 height 27
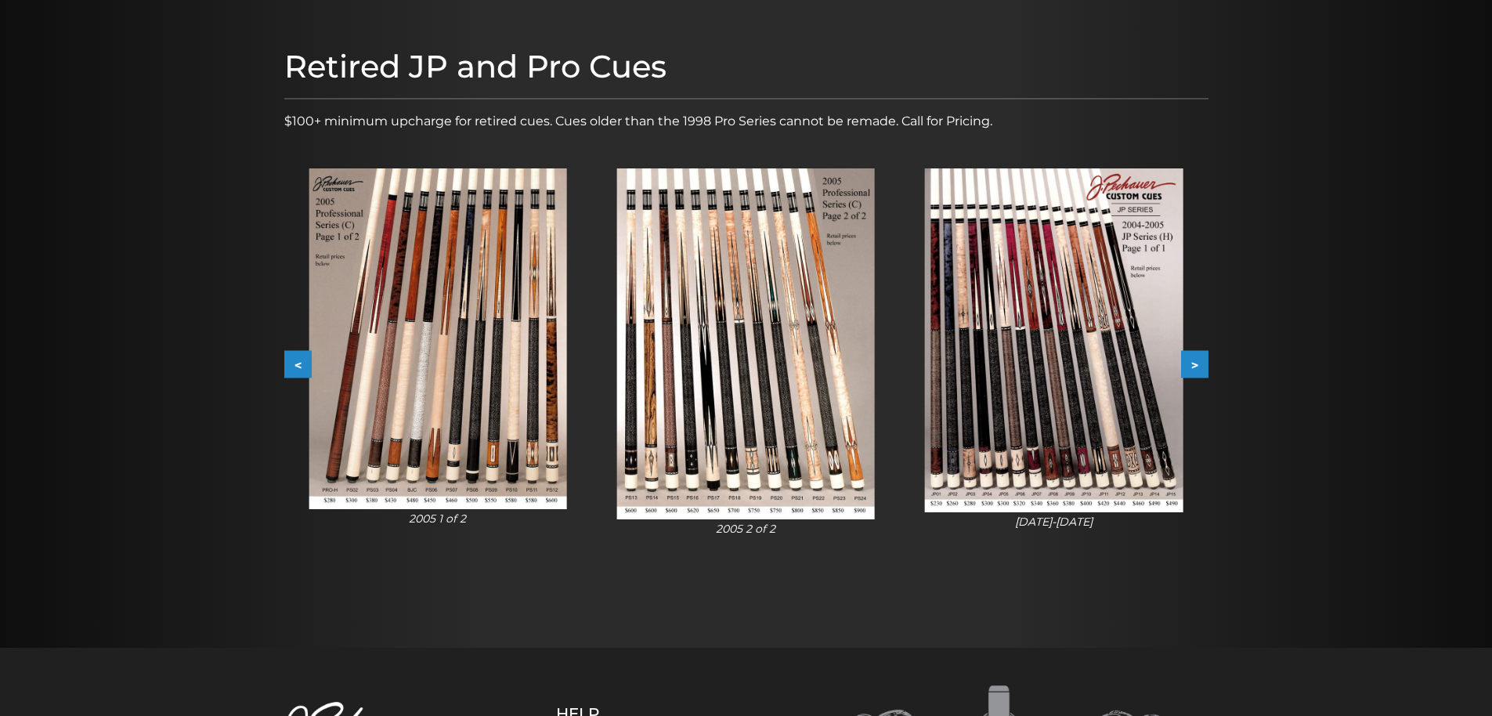
click at [1200, 363] on button ">" at bounding box center [1194, 364] width 27 height 27
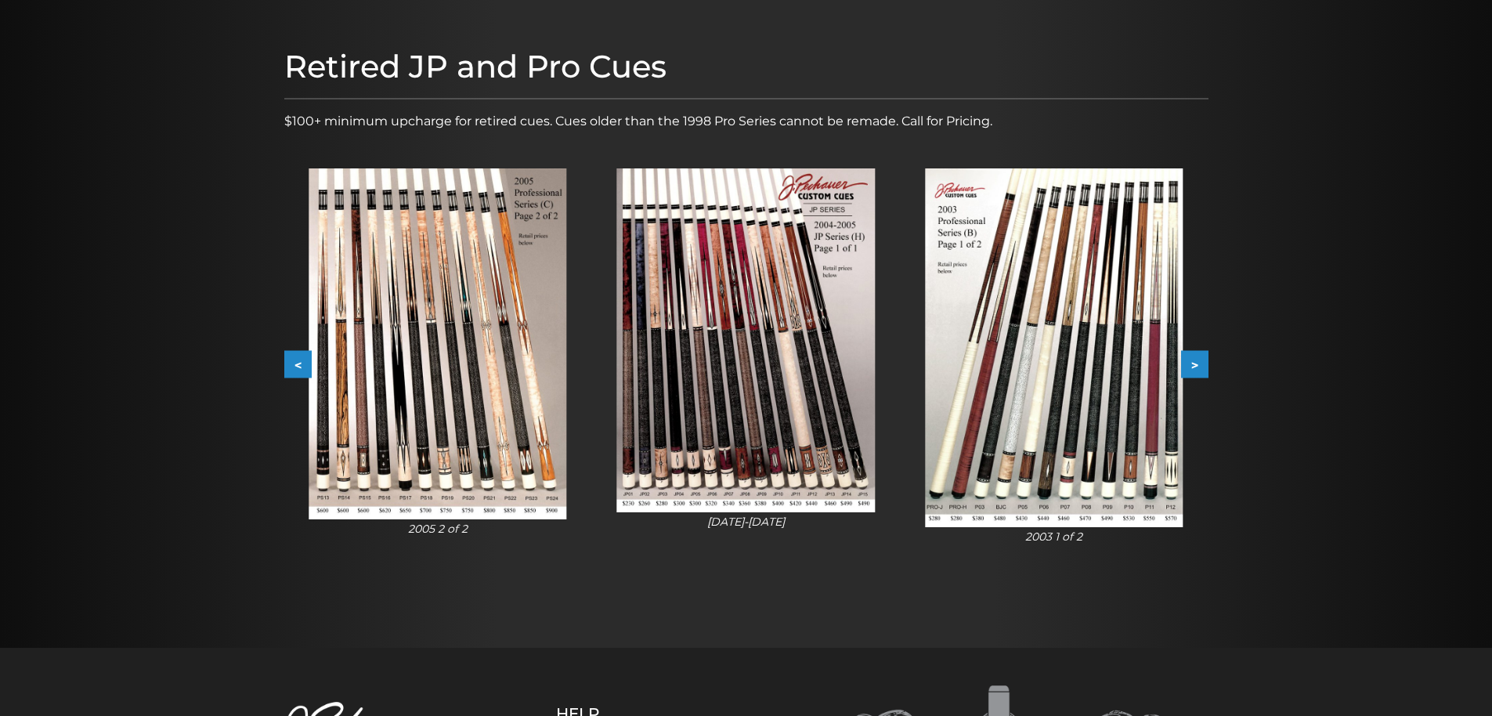
click at [1200, 363] on button ">" at bounding box center [1194, 364] width 27 height 27
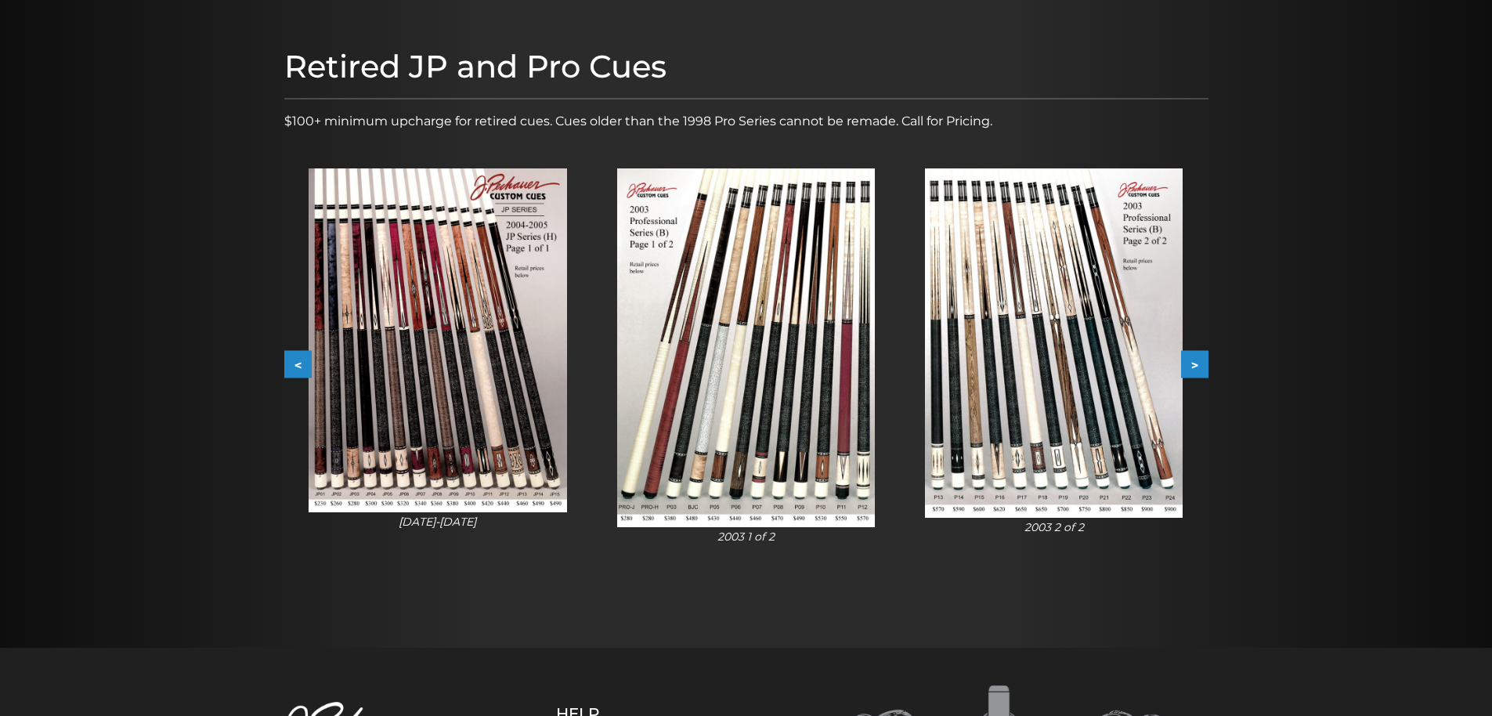
click at [1200, 363] on button ">" at bounding box center [1194, 364] width 27 height 27
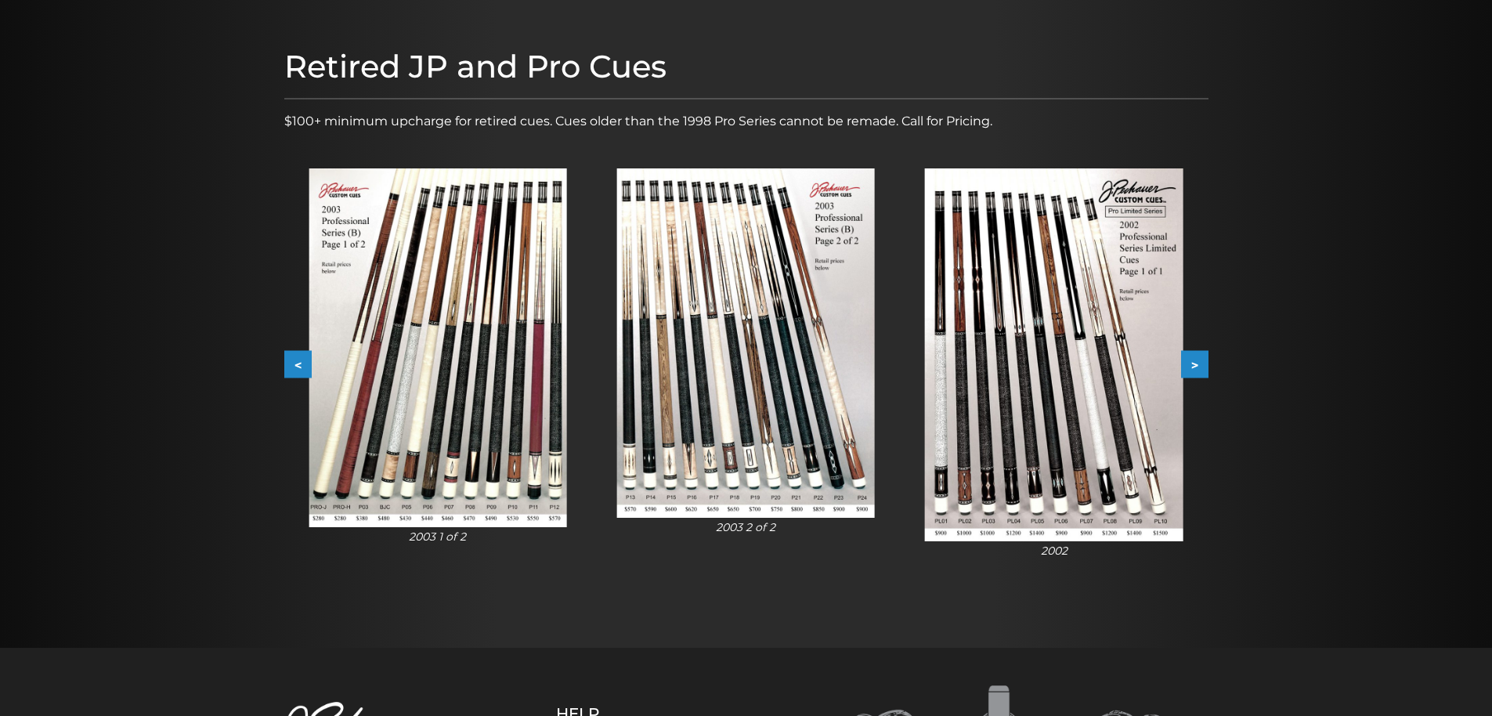
click at [1200, 363] on button ">" at bounding box center [1194, 364] width 27 height 27
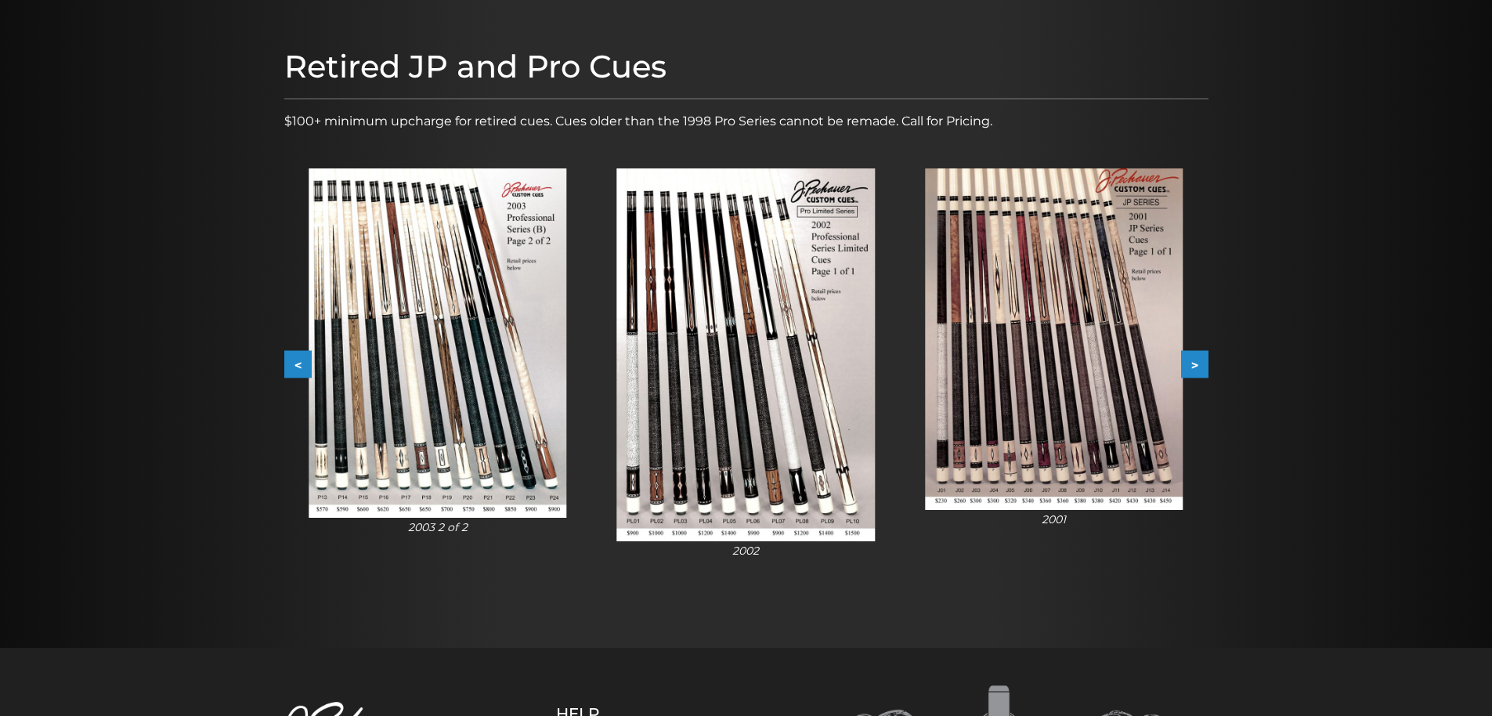
click at [1200, 363] on button ">" at bounding box center [1194, 364] width 27 height 27
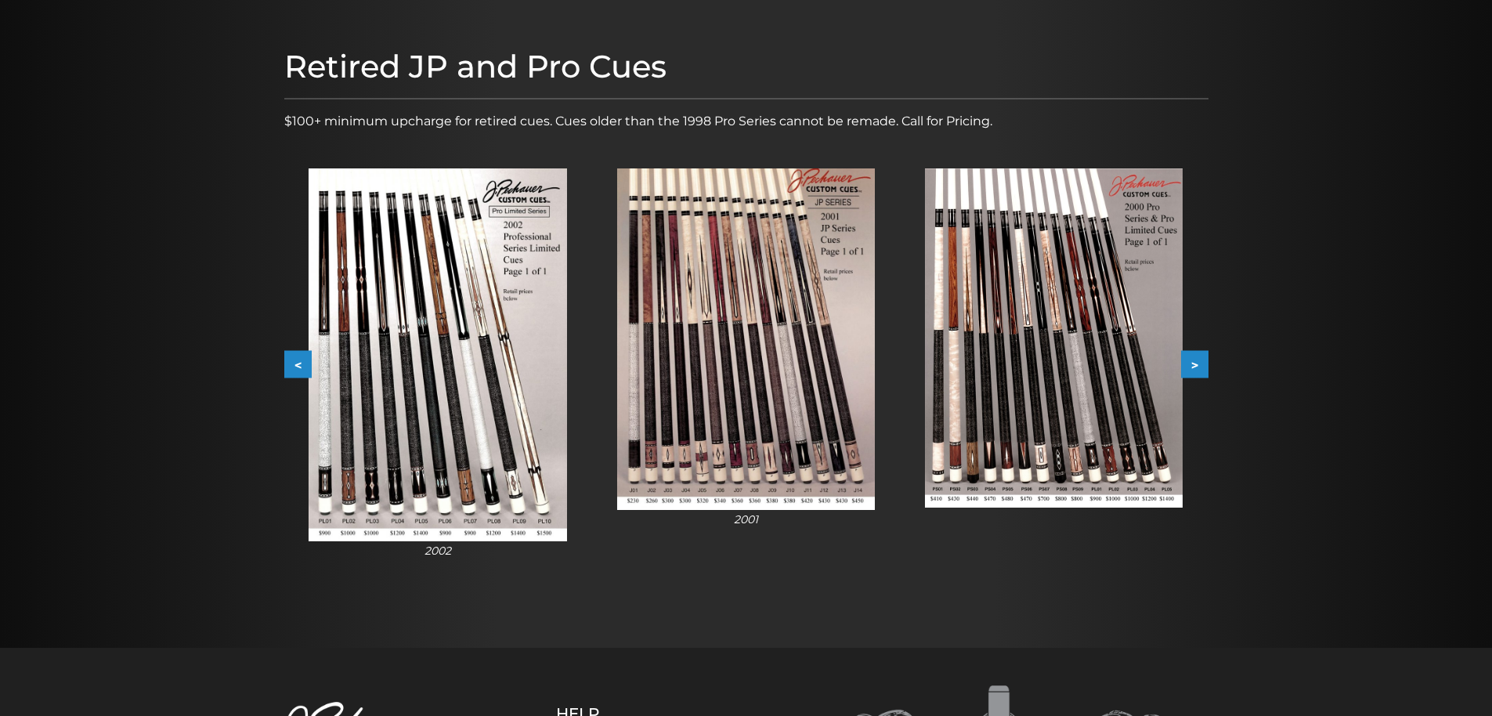
click at [1200, 363] on button ">" at bounding box center [1194, 364] width 27 height 27
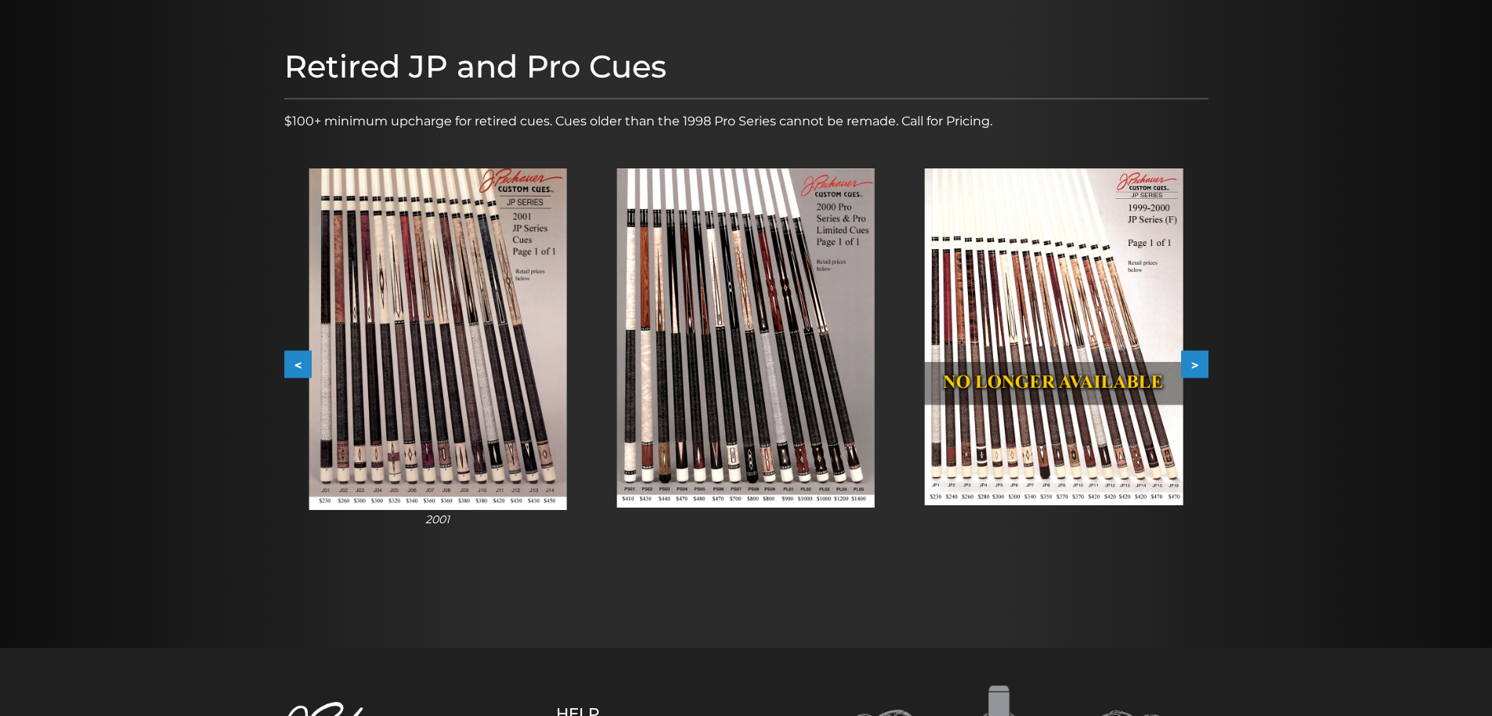
click at [1200, 363] on button ">" at bounding box center [1194, 364] width 27 height 27
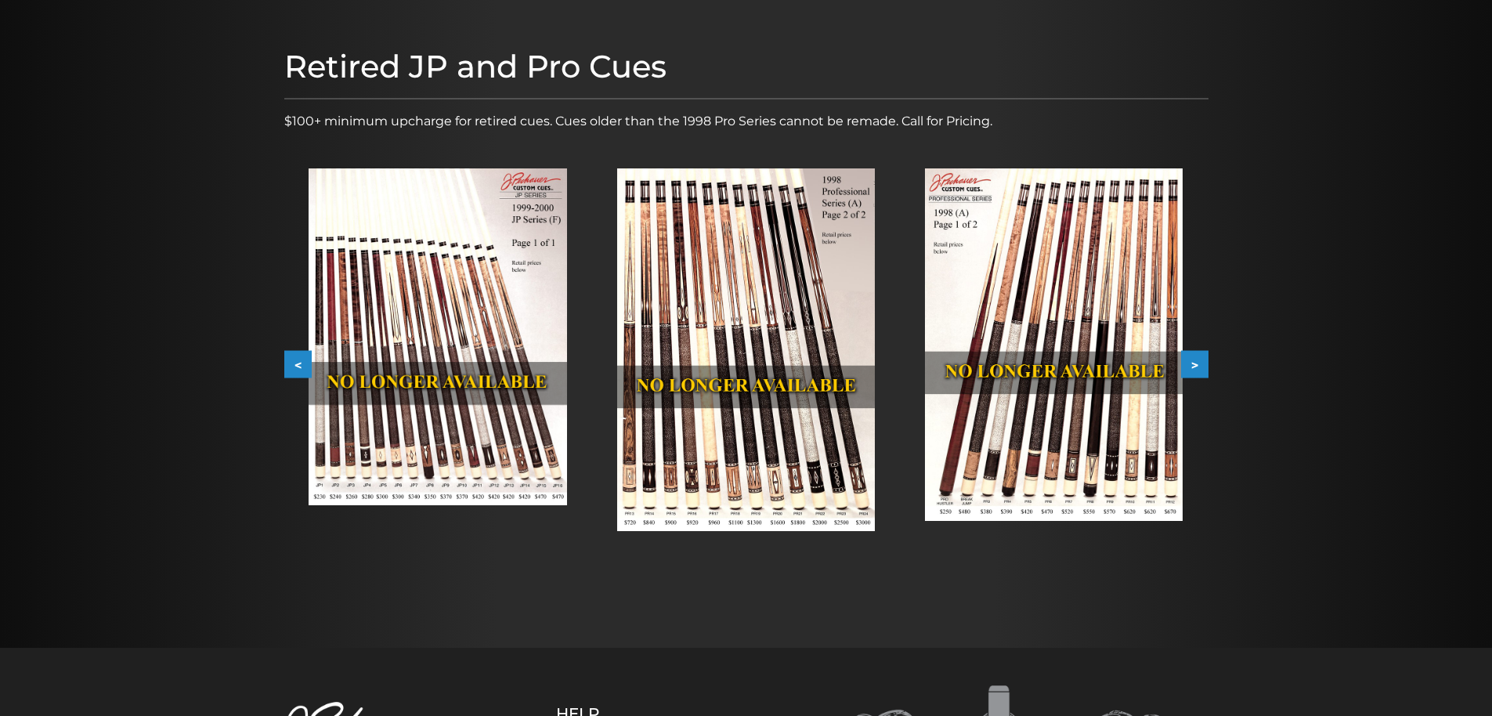
click at [1200, 363] on button ">" at bounding box center [1194, 364] width 27 height 27
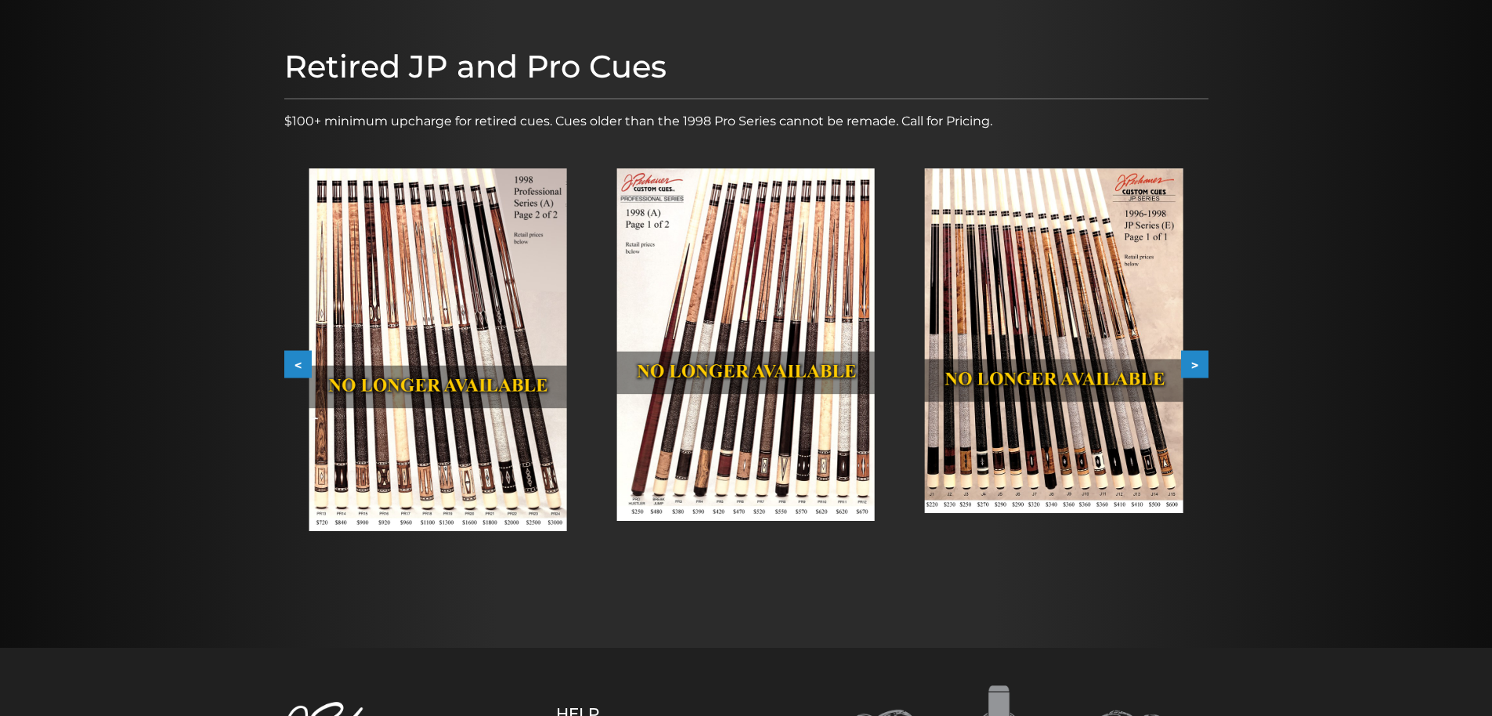
click at [696, 399] on img at bounding box center [746, 344] width 258 height 352
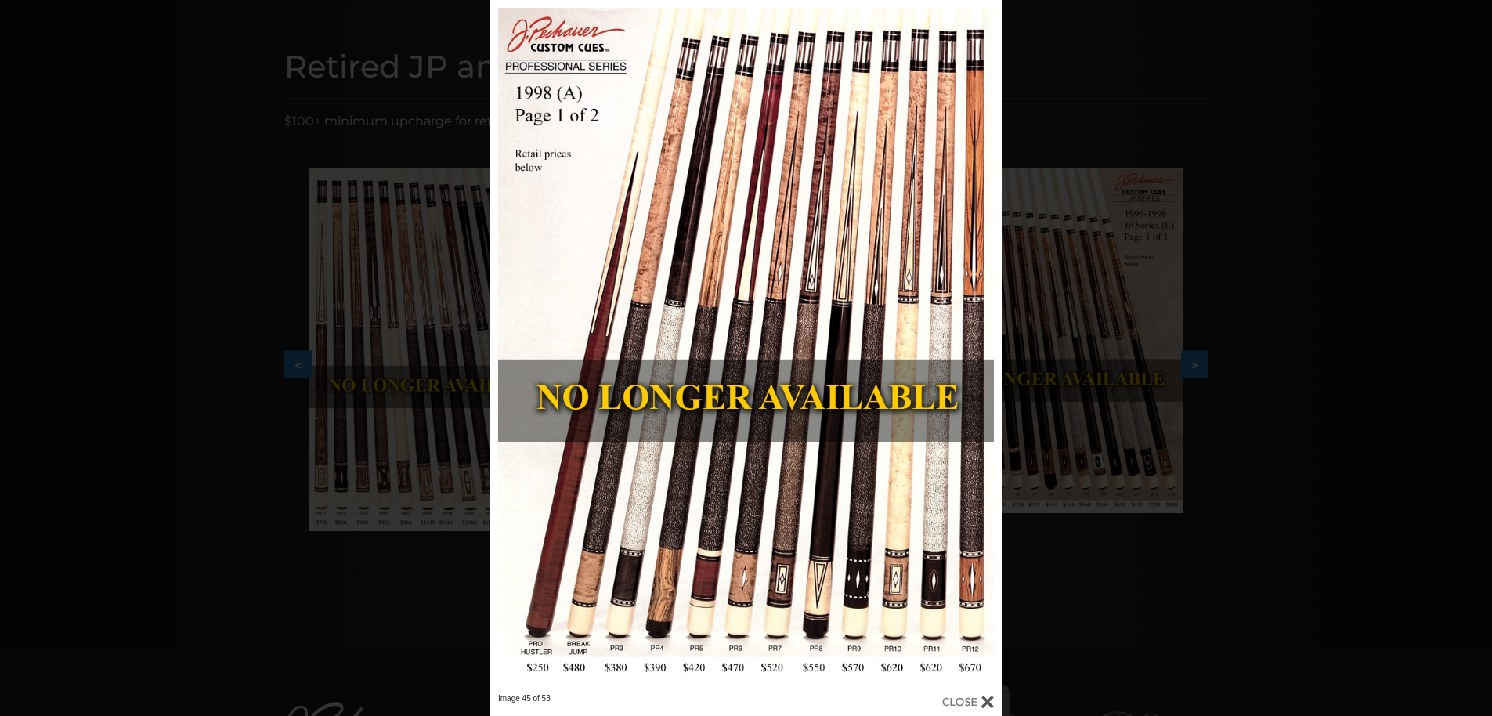
click at [1326, 248] on div "Image 45 of 53" at bounding box center [746, 358] width 1492 height 716
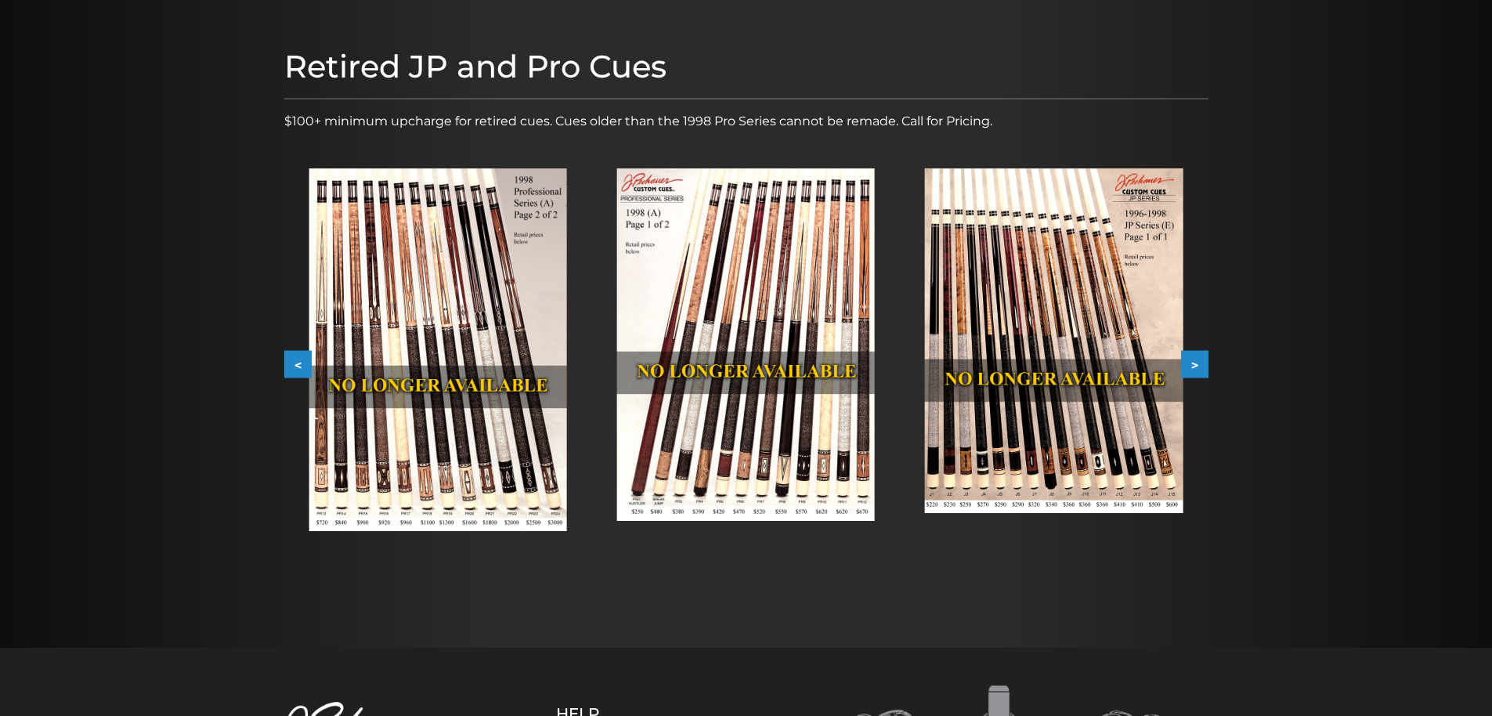
click at [1198, 361] on button ">" at bounding box center [1194, 364] width 27 height 27
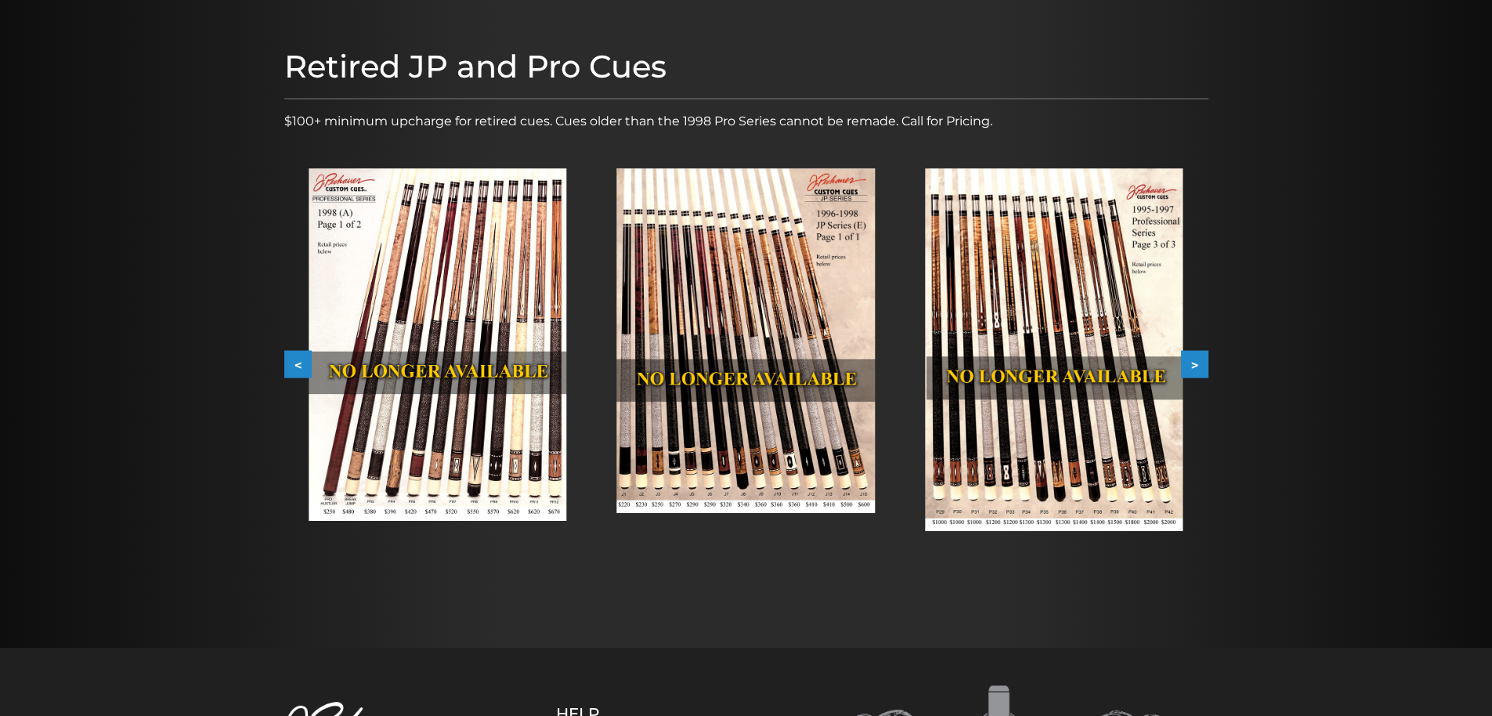
click at [1198, 361] on button ">" at bounding box center [1194, 364] width 27 height 27
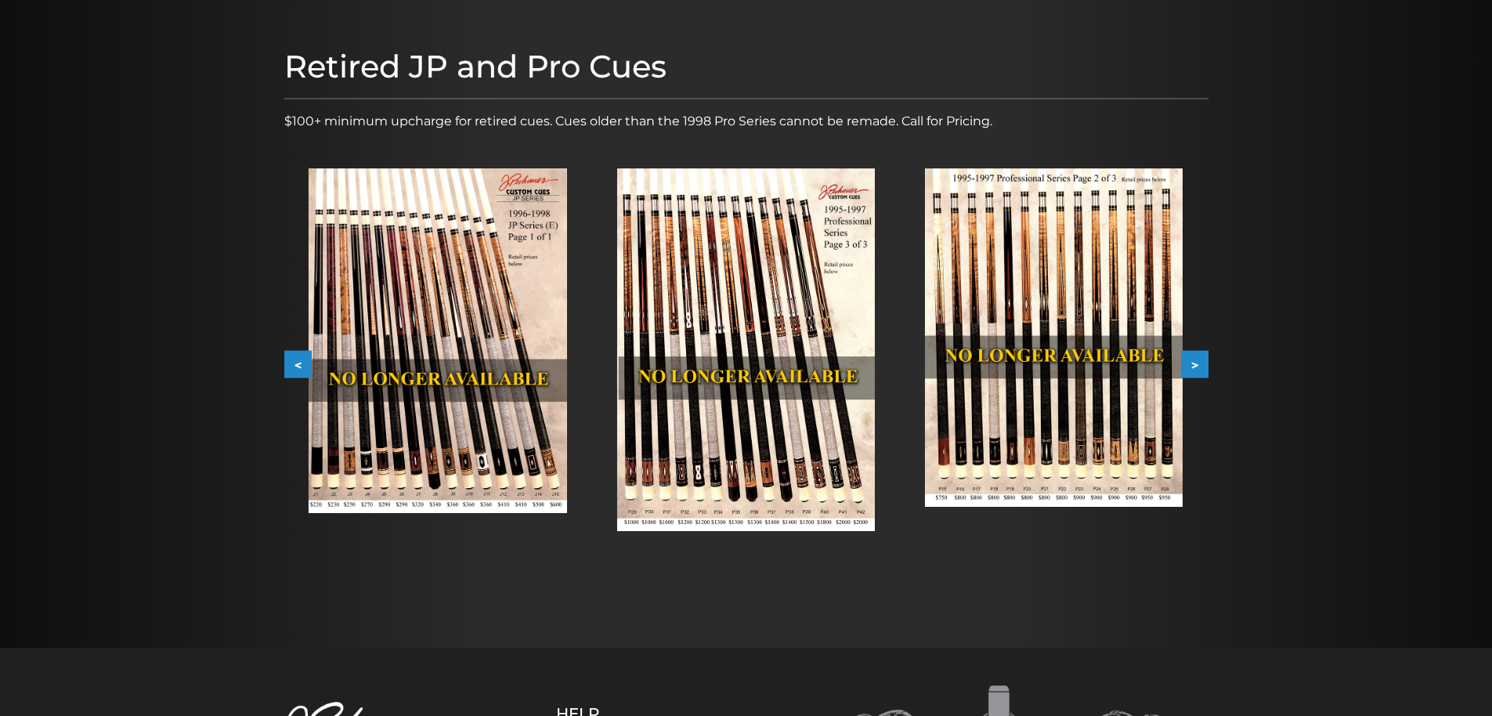
click at [289, 368] on button "<" at bounding box center [297, 364] width 27 height 27
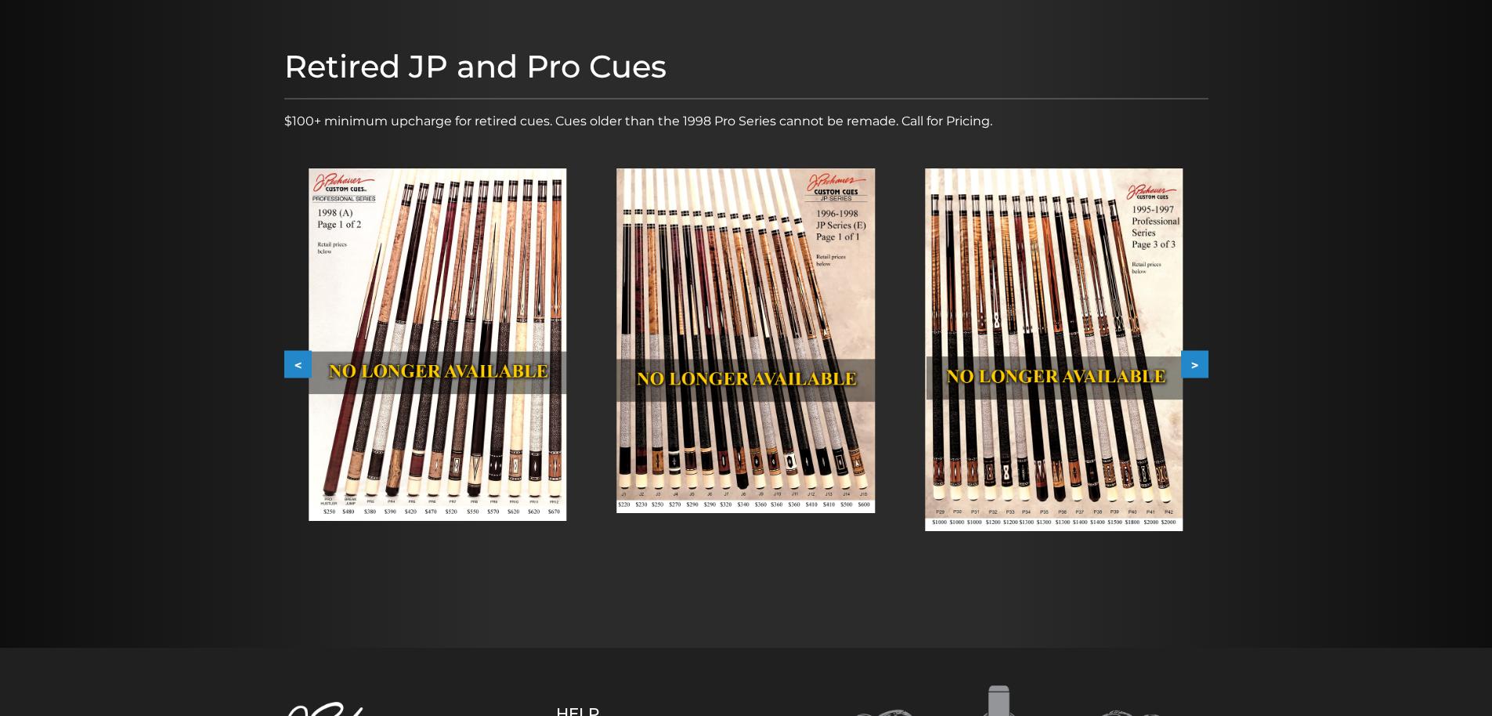
click at [744, 422] on img at bounding box center [746, 340] width 258 height 345
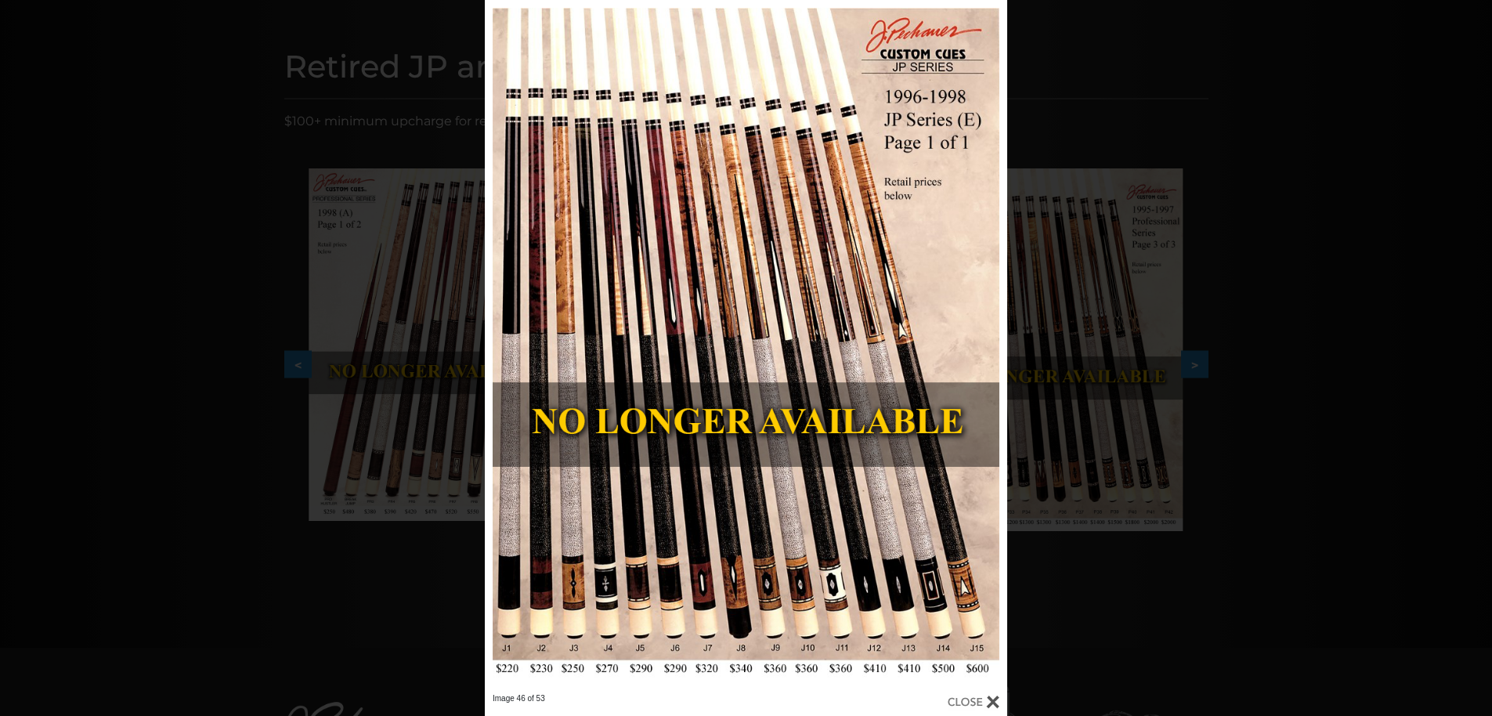
click at [1194, 364] on div "Image 46 of 53" at bounding box center [746, 358] width 1492 height 716
click at [1194, 364] on div at bounding box center [746, 531] width 1492 height 1405
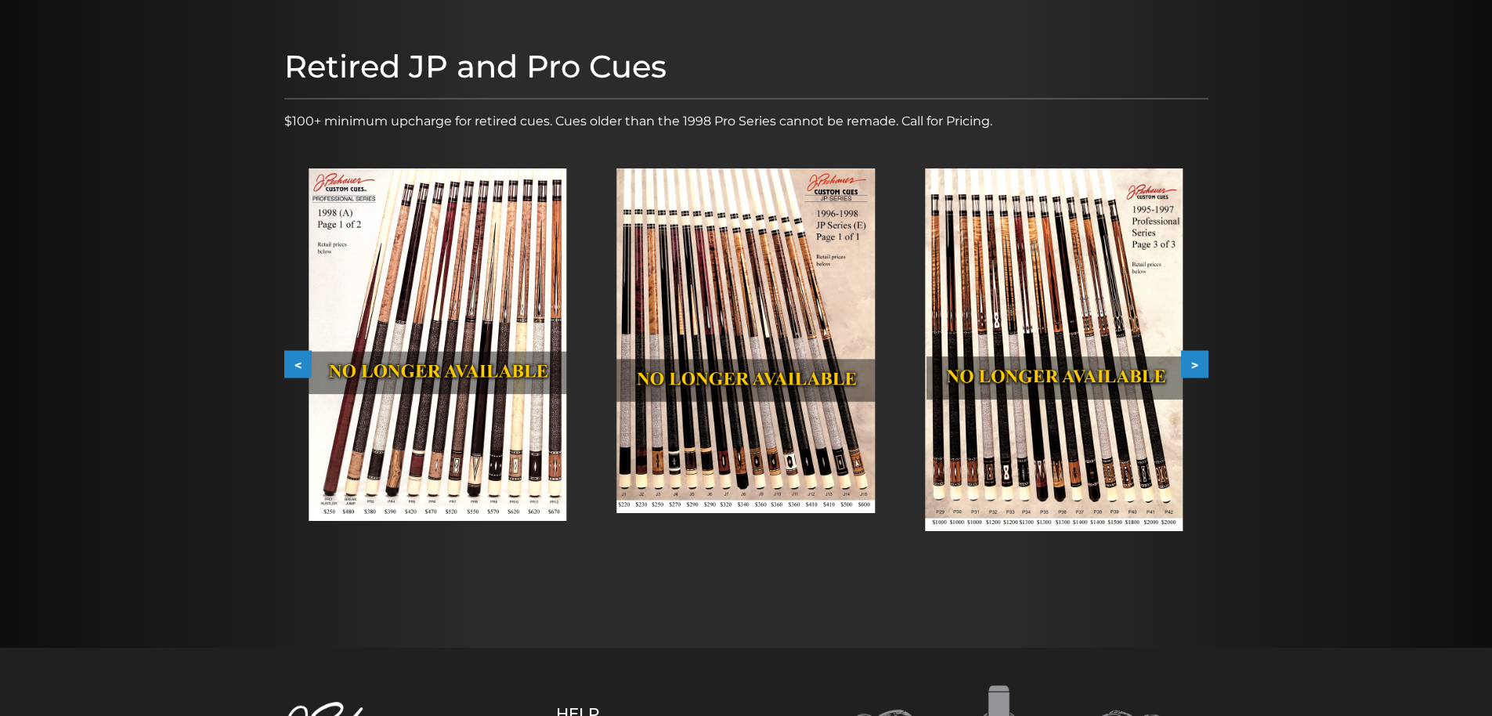
click at [1194, 364] on button ">" at bounding box center [1194, 364] width 27 height 27
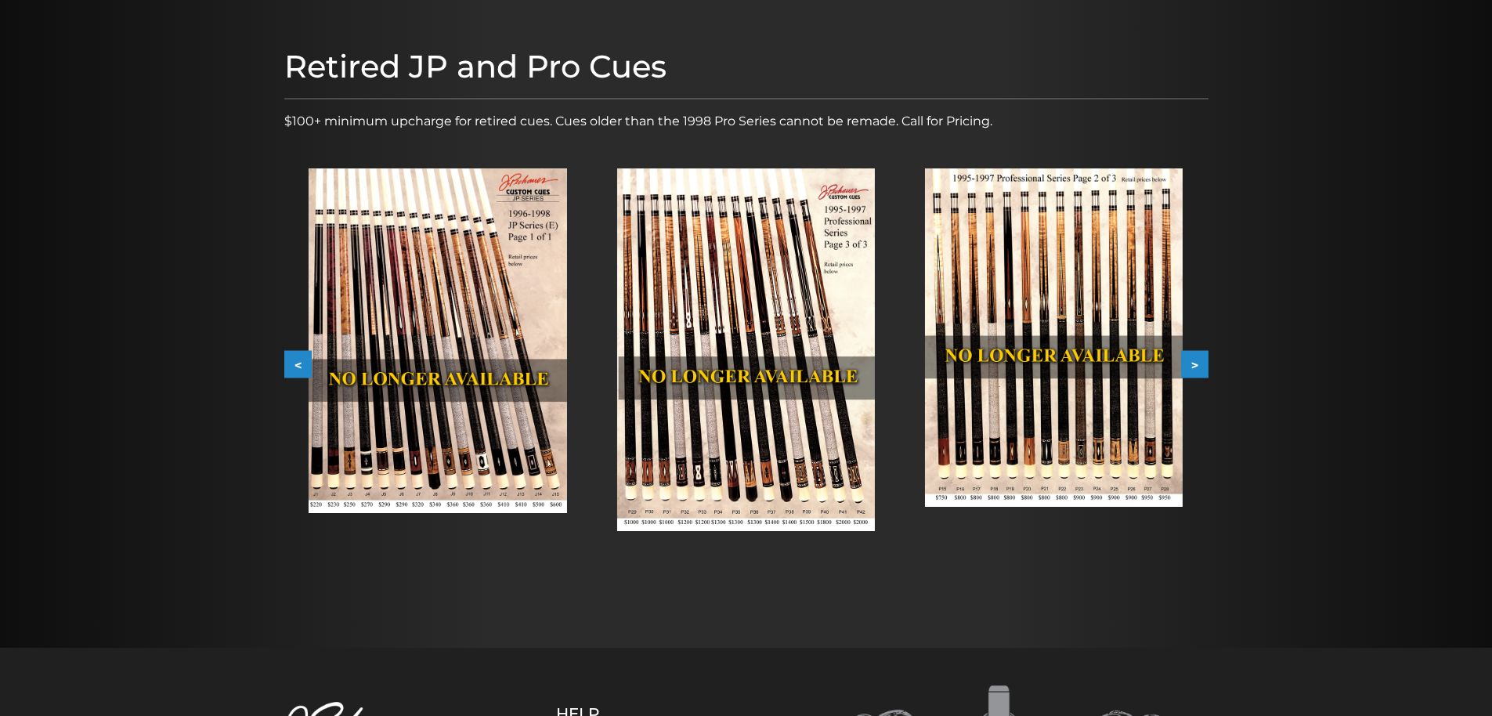
click at [1194, 364] on button ">" at bounding box center [1194, 364] width 27 height 27
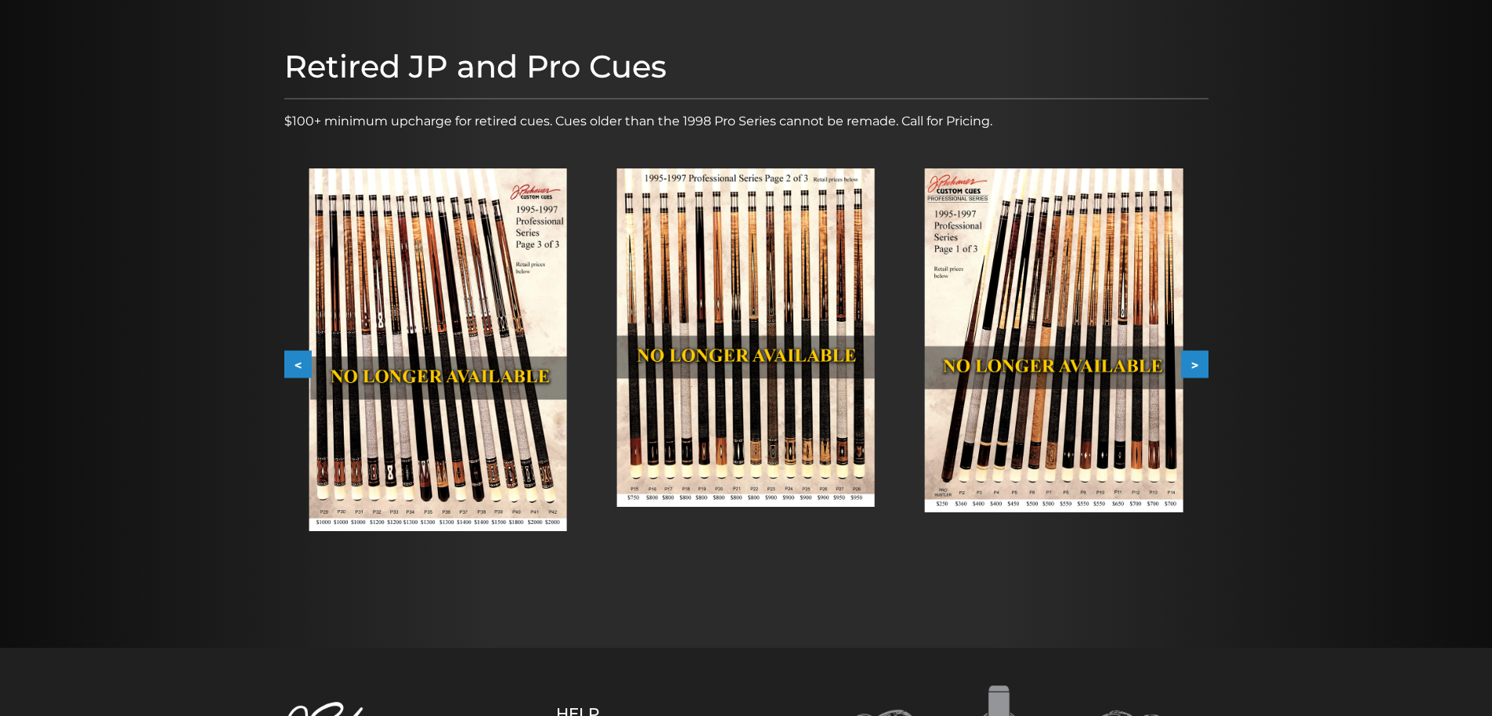
click at [1194, 364] on button ">" at bounding box center [1194, 364] width 27 height 27
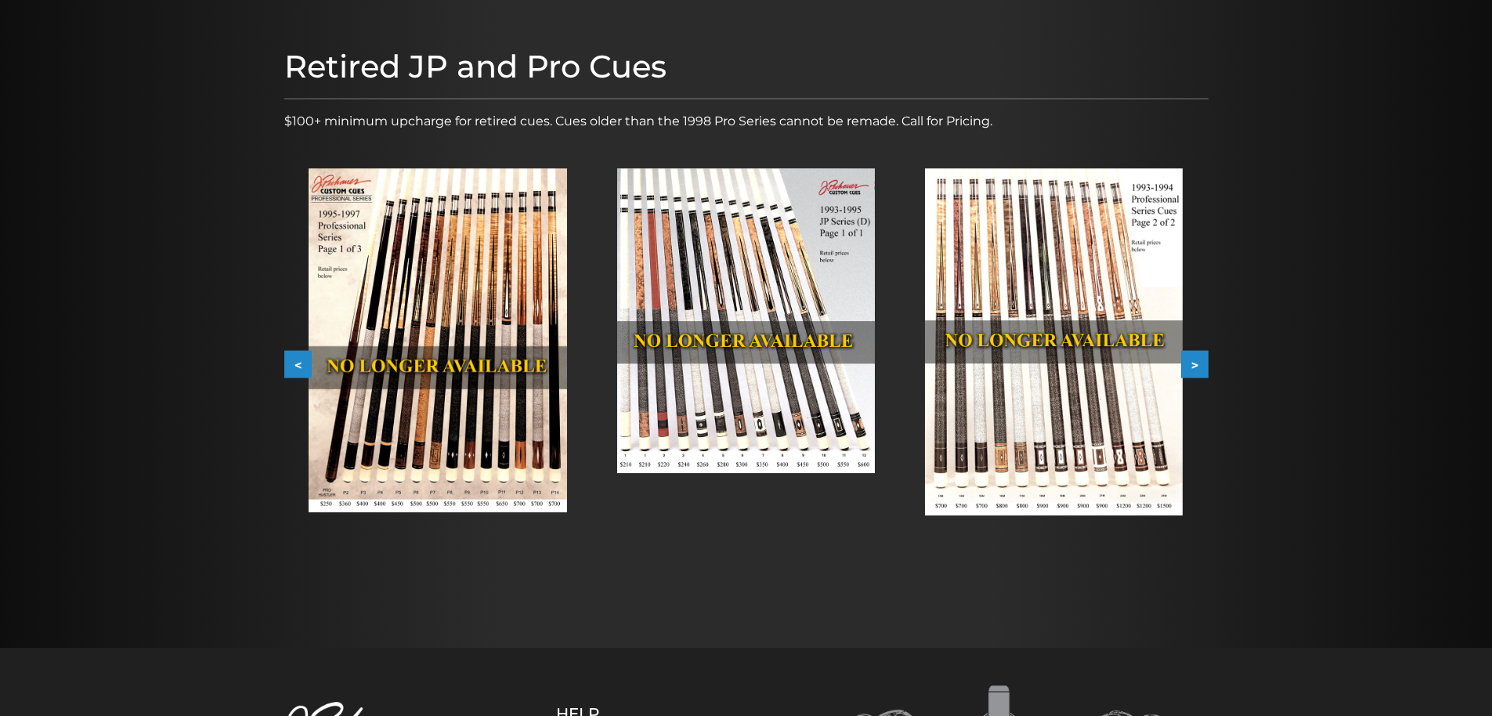
click at [1194, 364] on button ">" at bounding box center [1194, 364] width 27 height 27
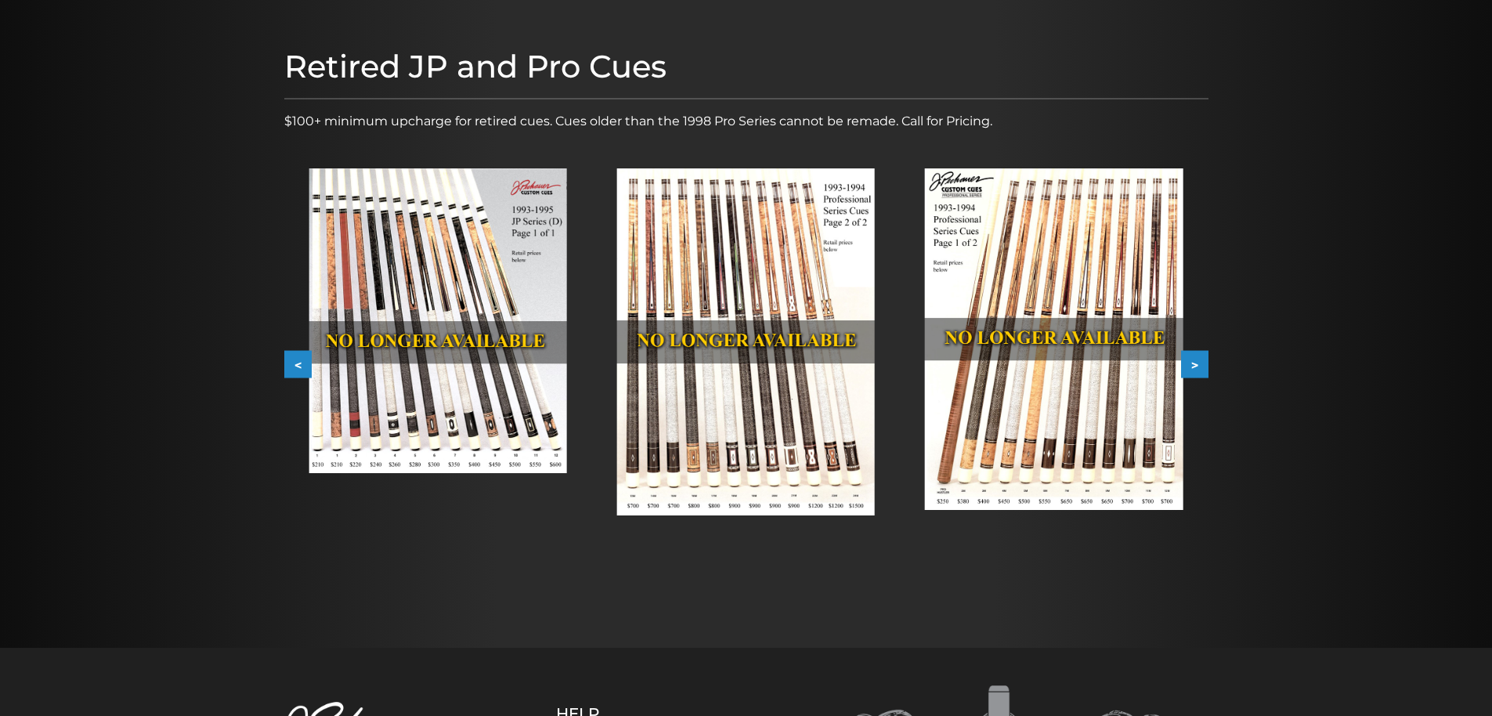
click at [1194, 364] on button ">" at bounding box center [1194, 364] width 27 height 27
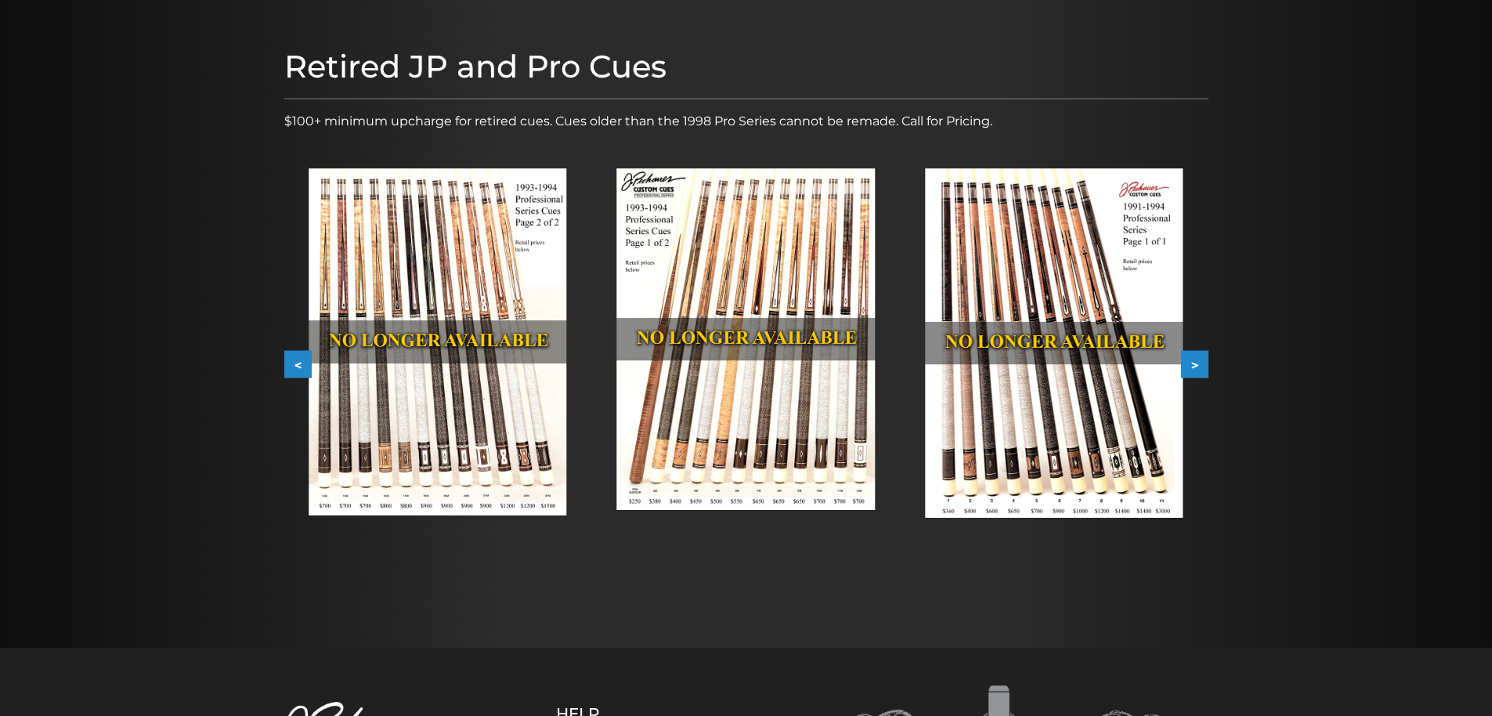
click at [1194, 364] on button ">" at bounding box center [1194, 364] width 27 height 27
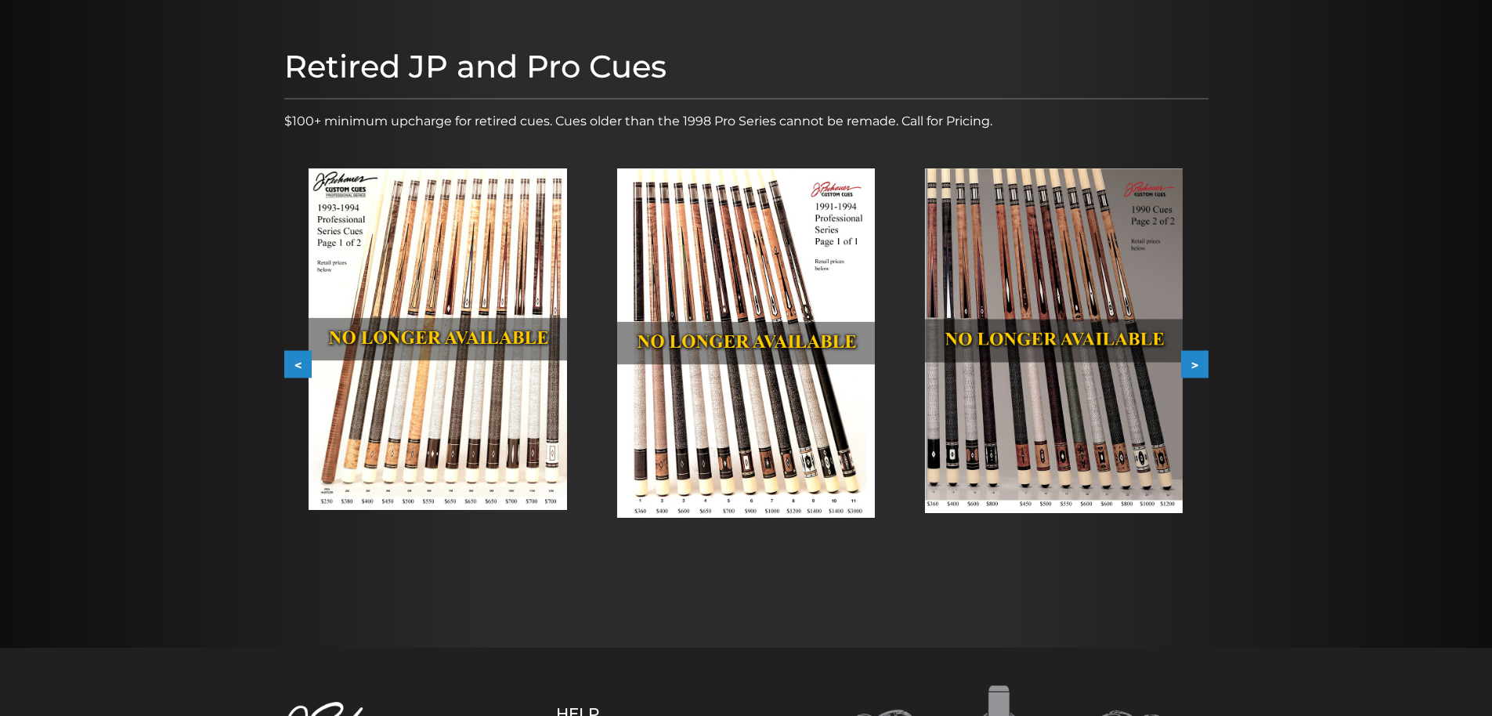
click at [1194, 364] on button ">" at bounding box center [1194, 364] width 27 height 27
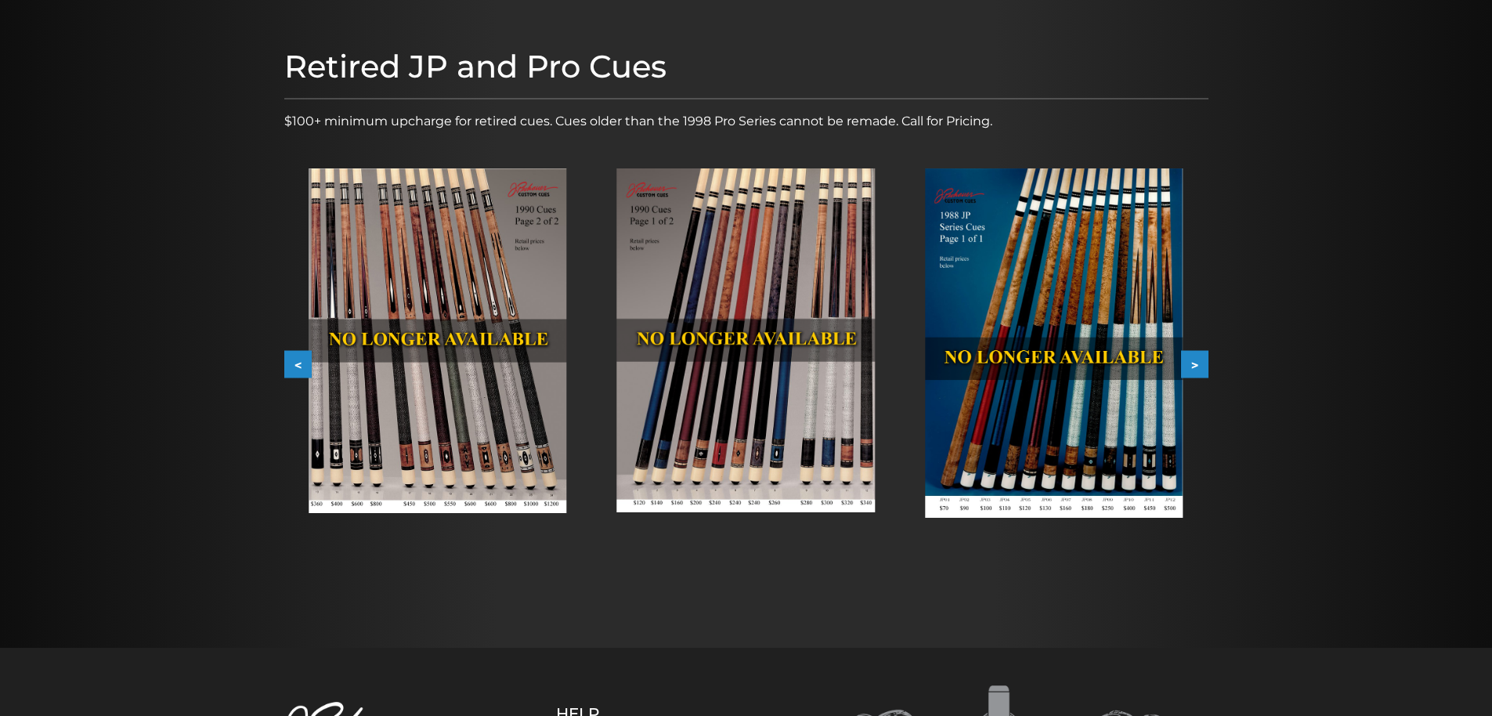
click at [1194, 364] on button ">" at bounding box center [1194, 364] width 27 height 27
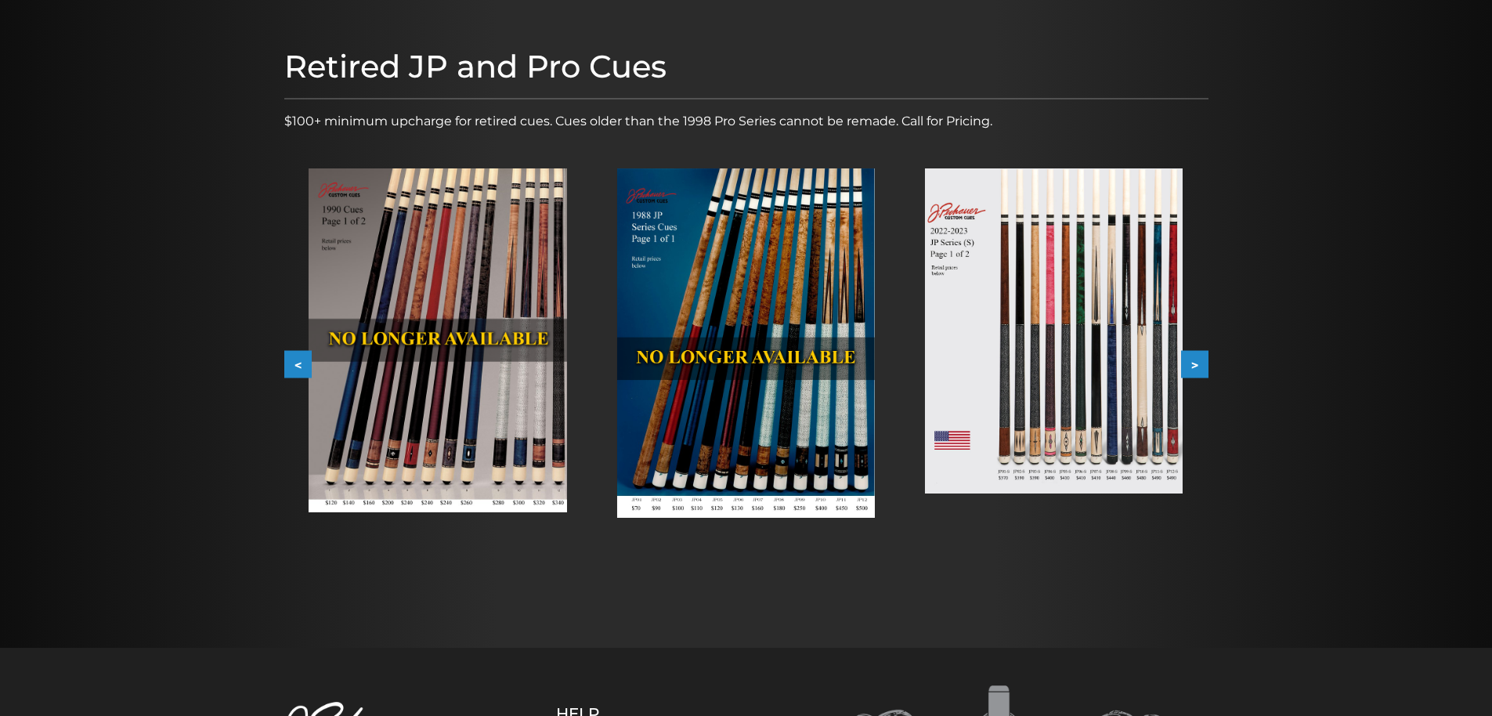
click at [1194, 364] on button ">" at bounding box center [1194, 364] width 27 height 27
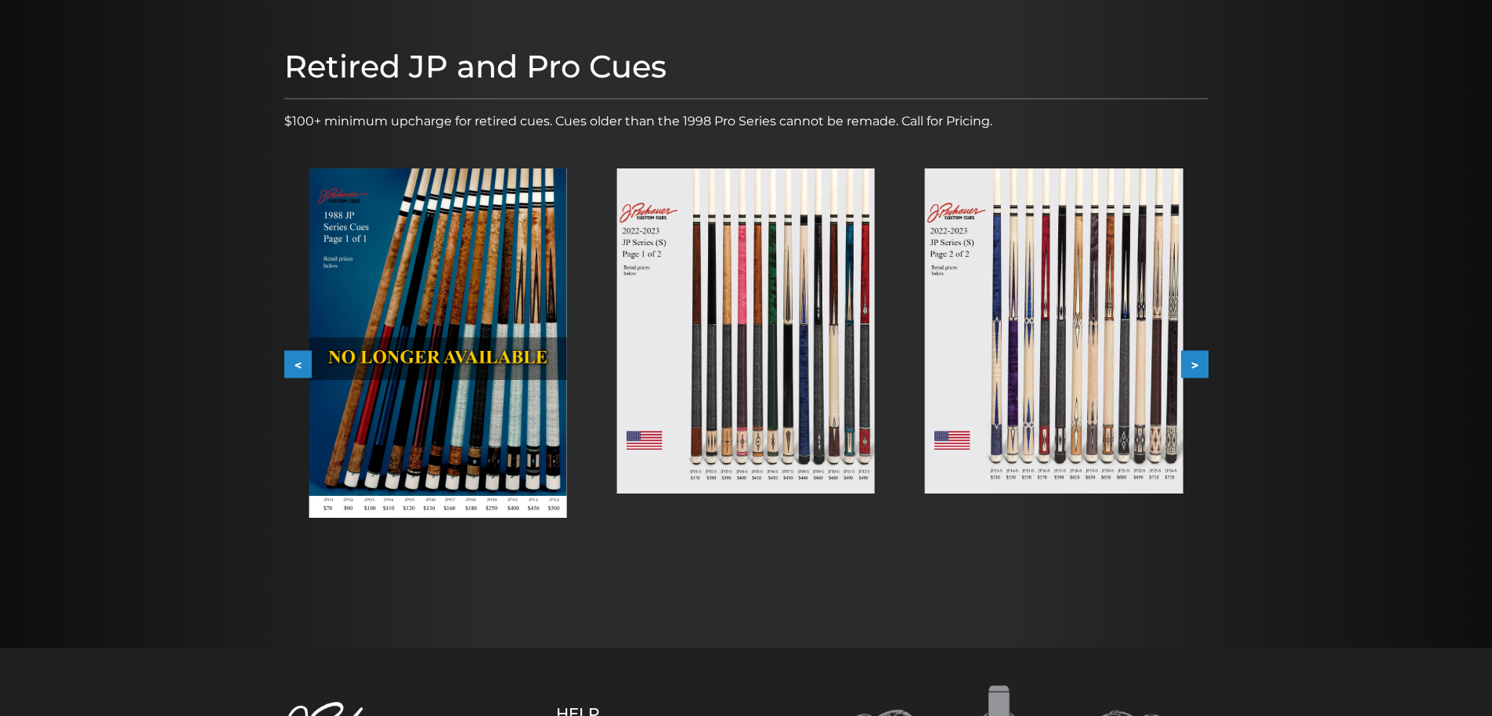
click at [1194, 364] on button ">" at bounding box center [1194, 364] width 27 height 27
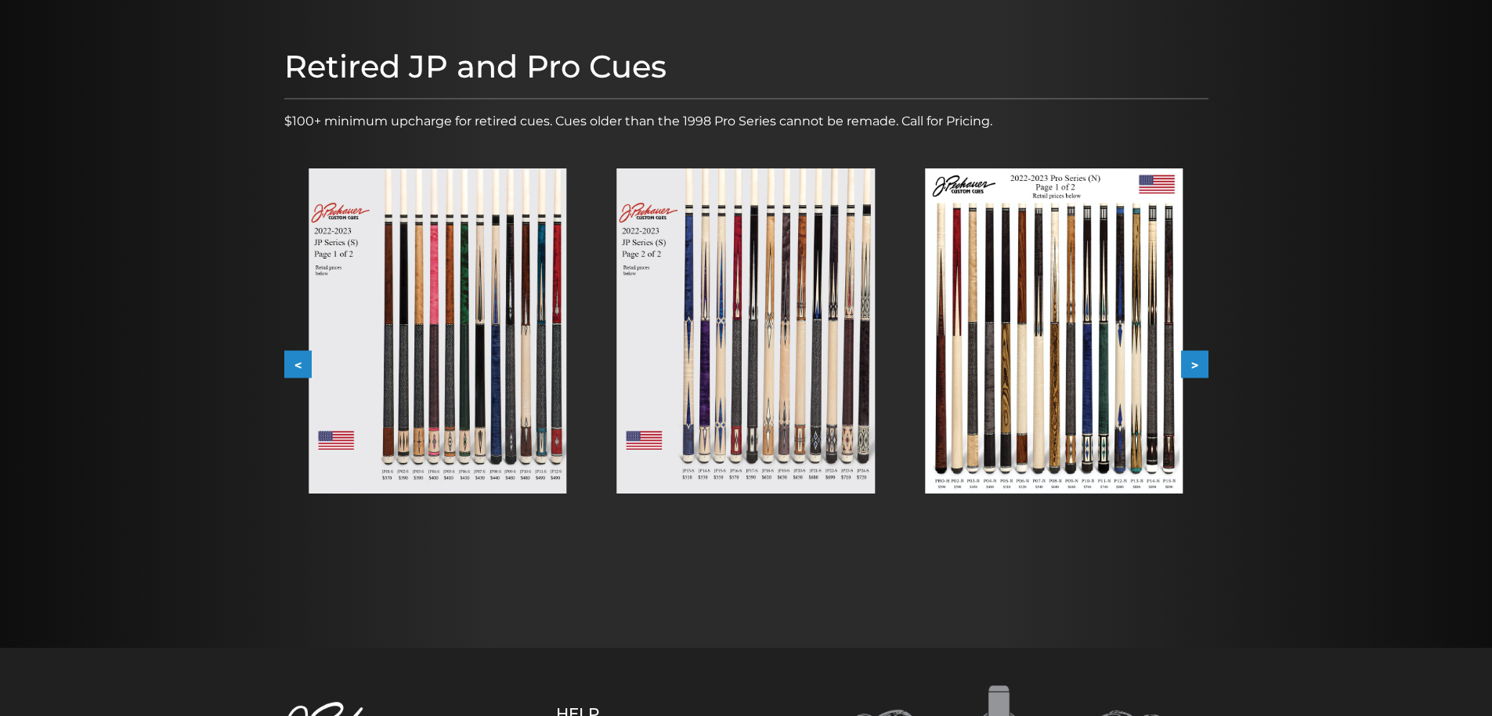
click at [1194, 364] on button ">" at bounding box center [1194, 364] width 27 height 27
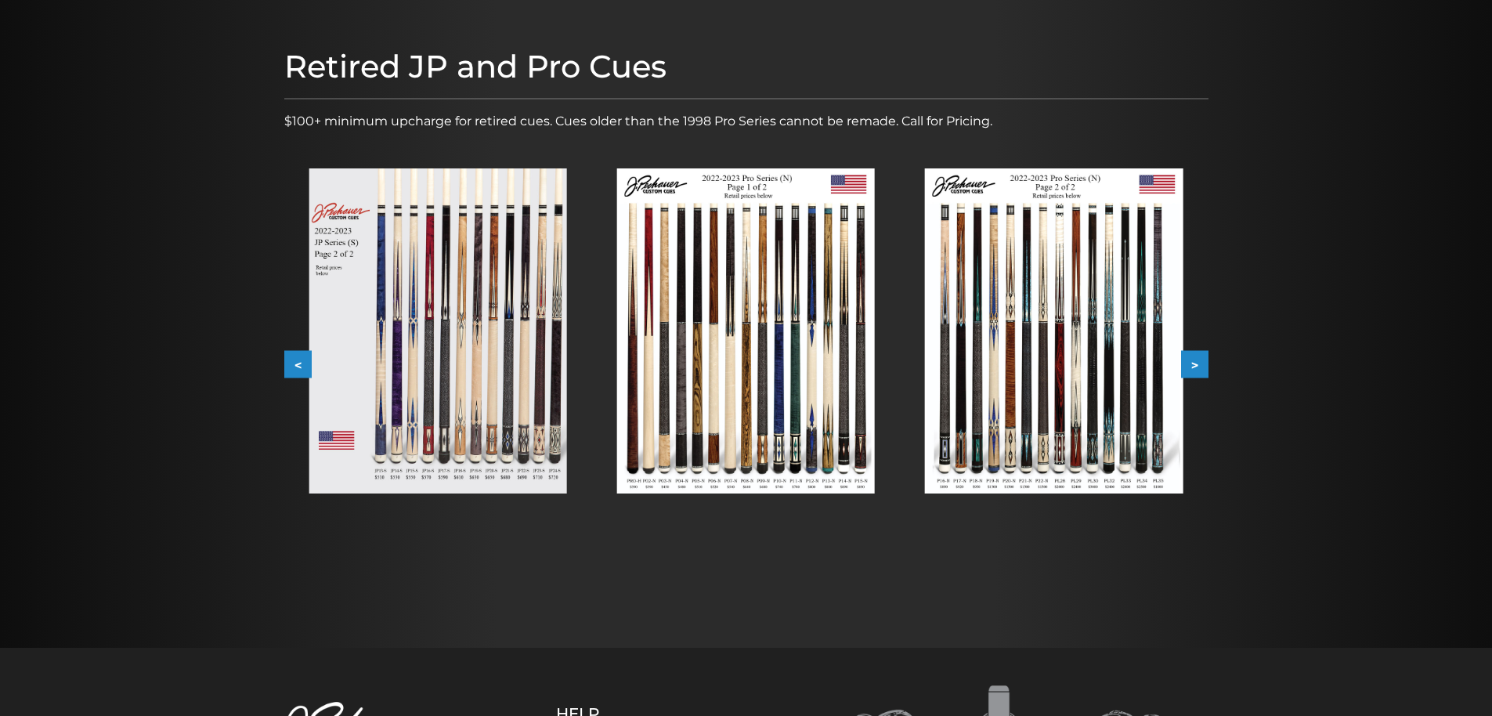
click at [1194, 364] on button ">" at bounding box center [1194, 364] width 27 height 27
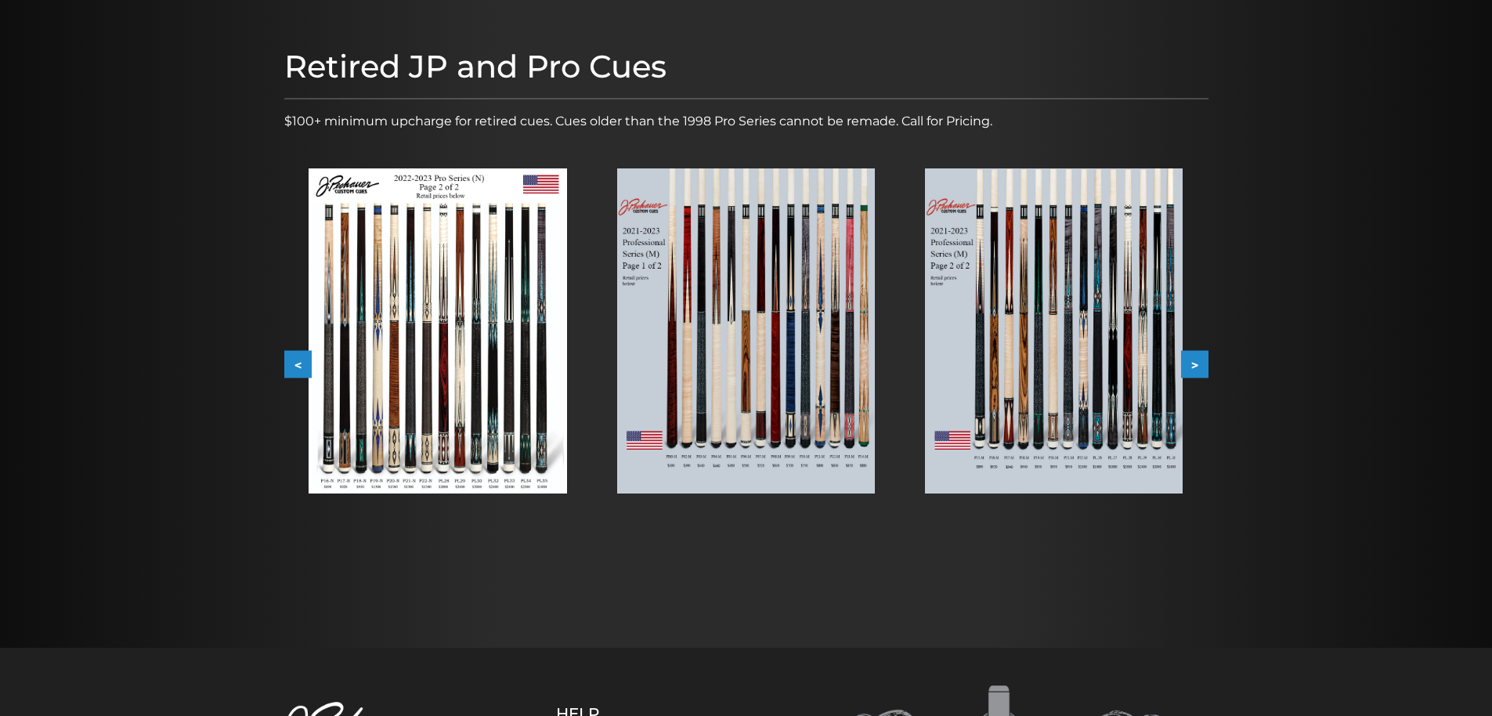
click at [287, 361] on button "<" at bounding box center [297, 364] width 27 height 27
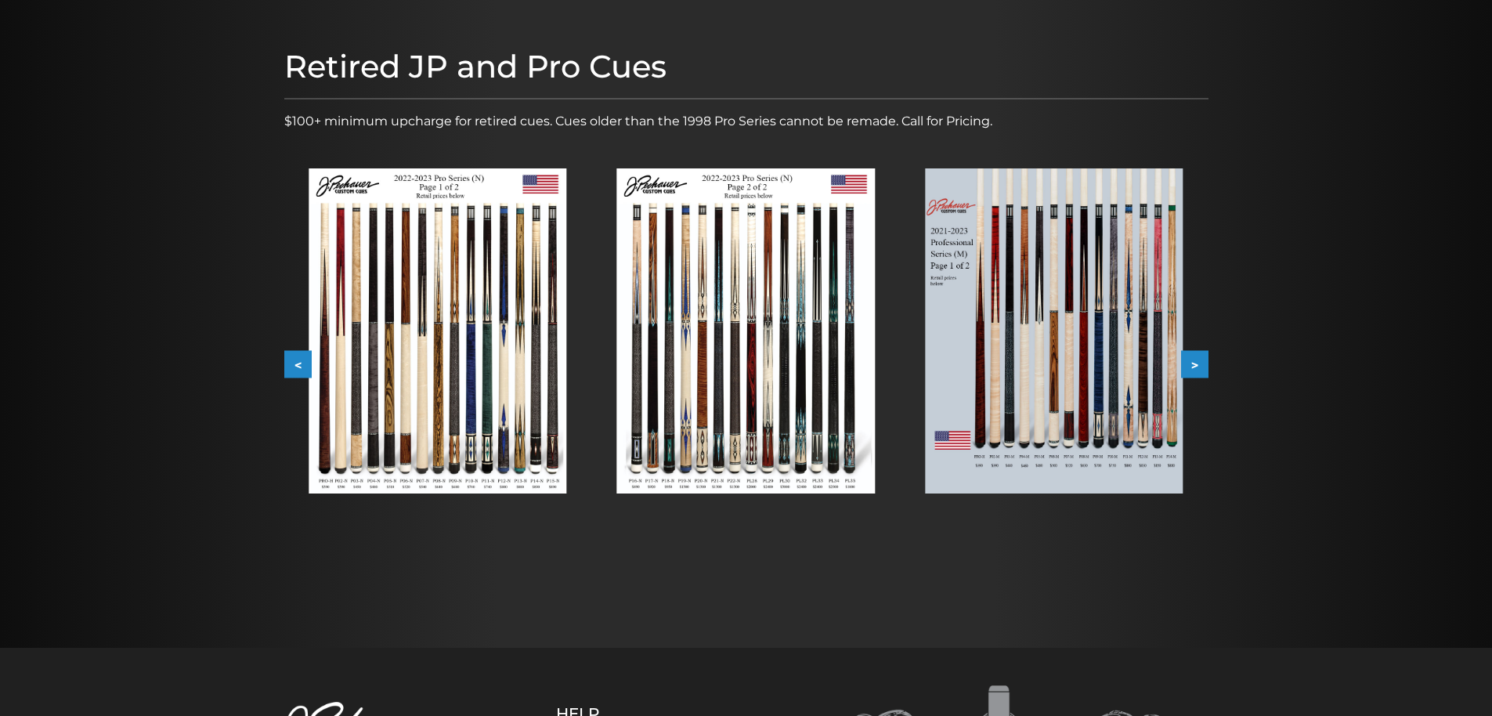
click at [287, 361] on button "<" at bounding box center [297, 364] width 27 height 27
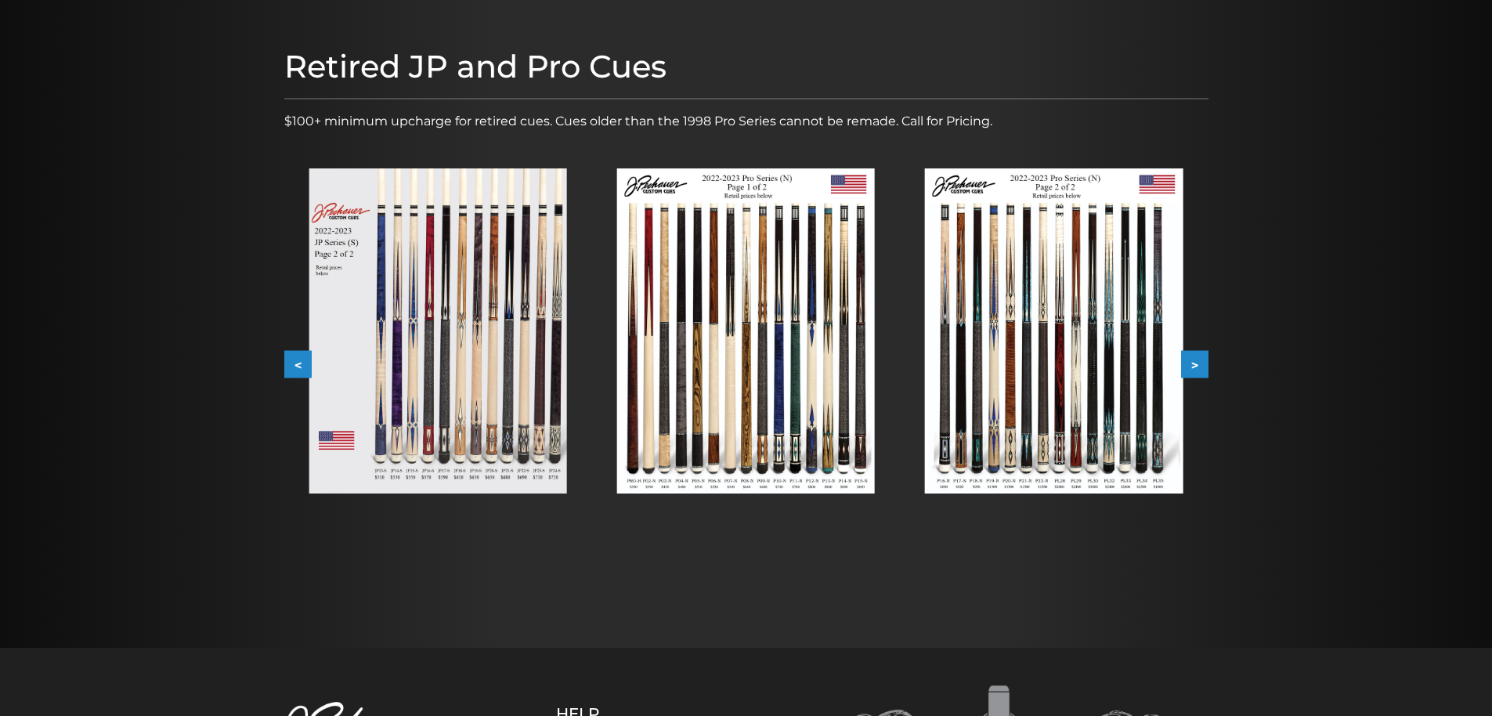
click at [287, 361] on button "<" at bounding box center [297, 364] width 27 height 27
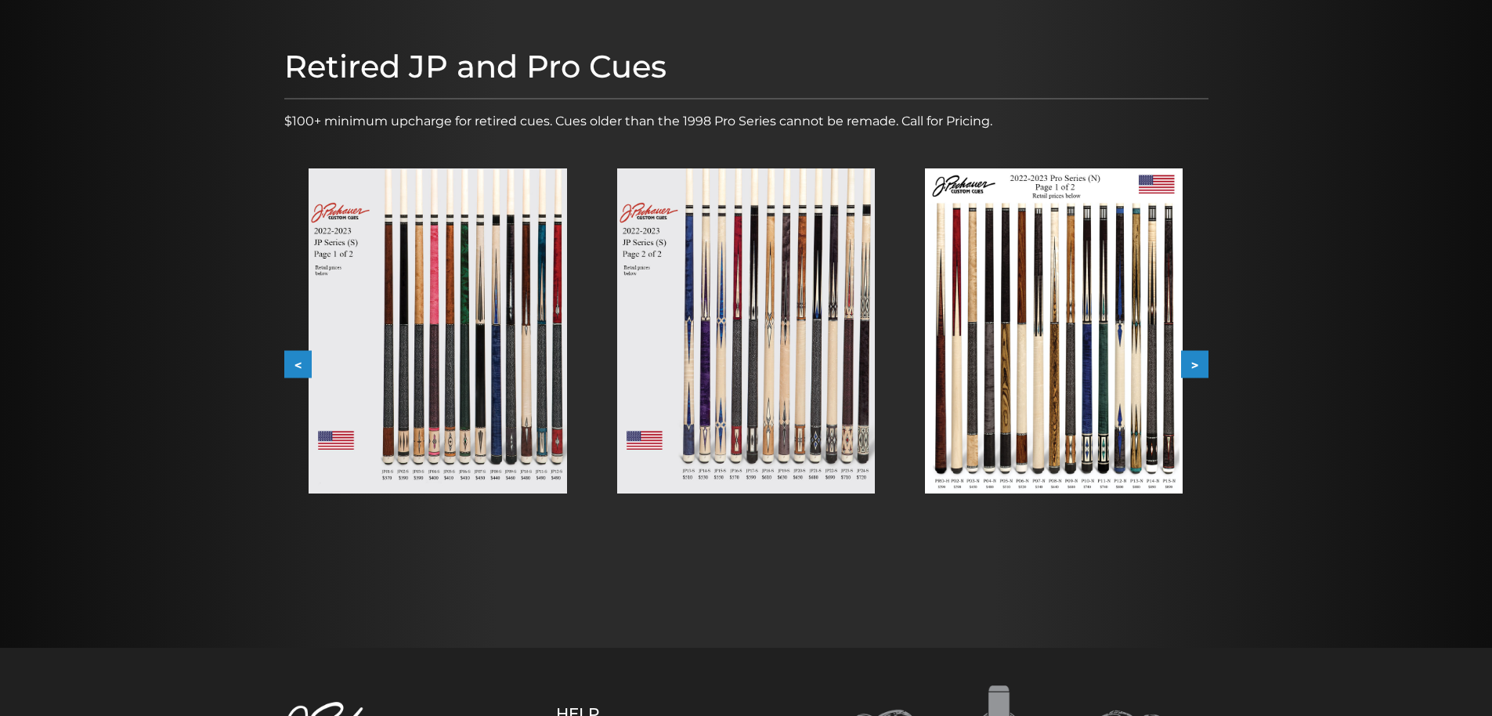
click at [287, 361] on button "<" at bounding box center [297, 364] width 27 height 27
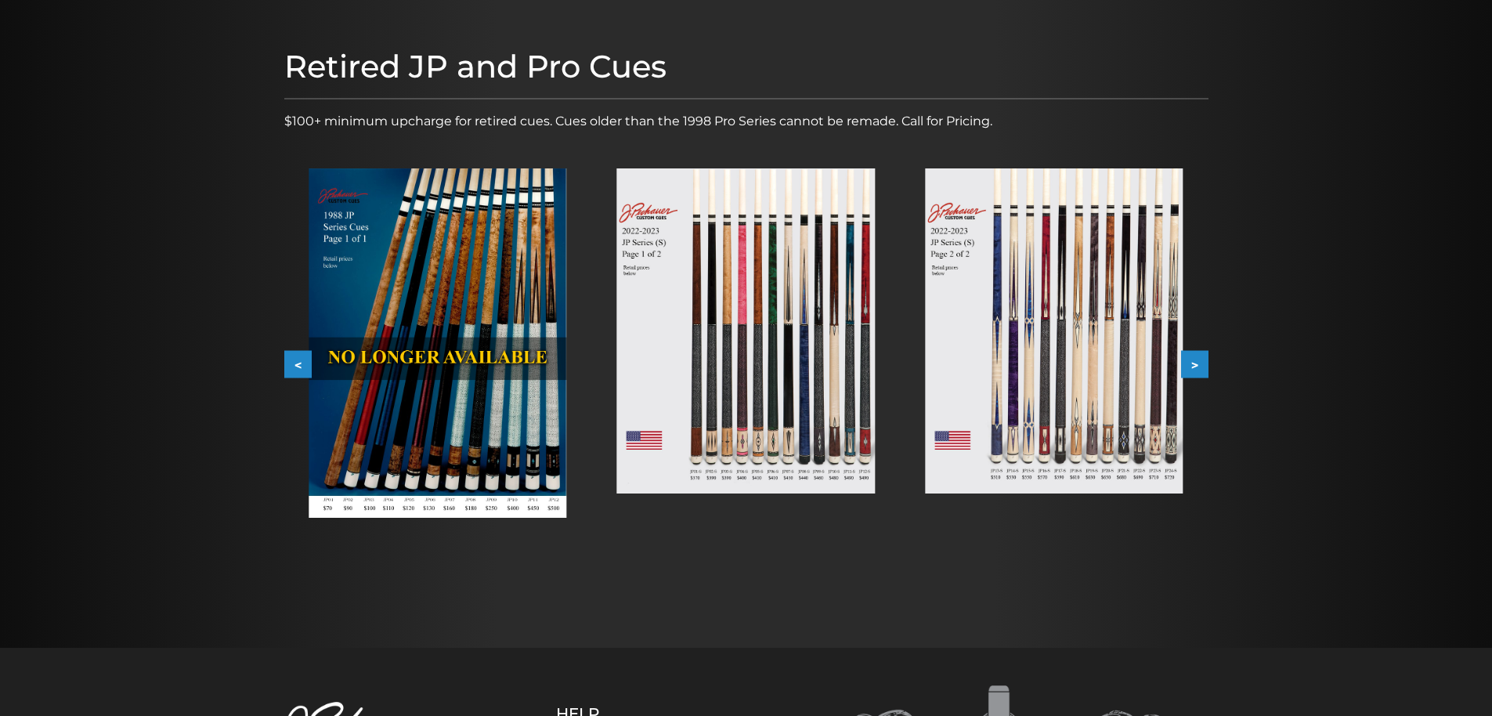
click at [423, 405] on img at bounding box center [438, 342] width 258 height 349
click at [291, 363] on button "<" at bounding box center [297, 364] width 27 height 27
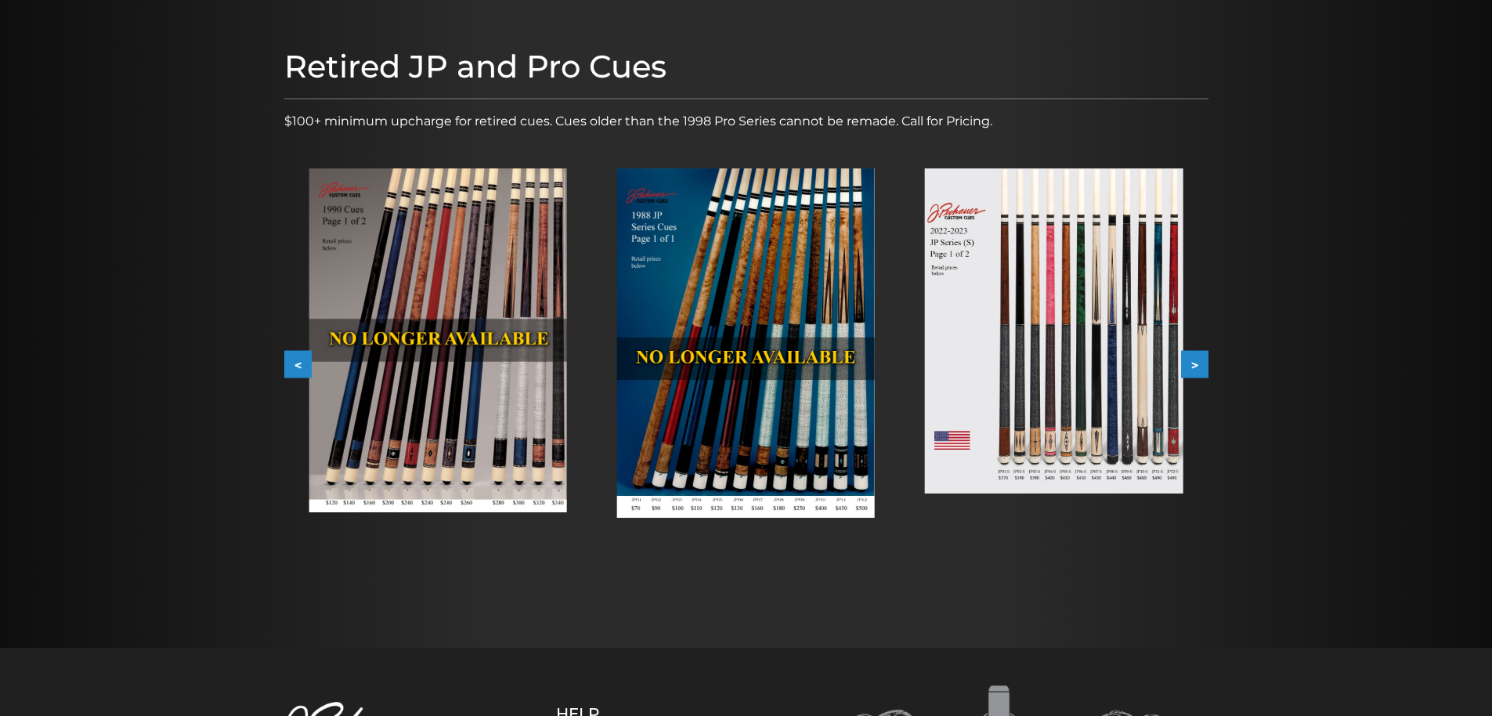
click at [440, 401] on img at bounding box center [438, 340] width 258 height 345
click at [291, 359] on button "<" at bounding box center [297, 364] width 27 height 27
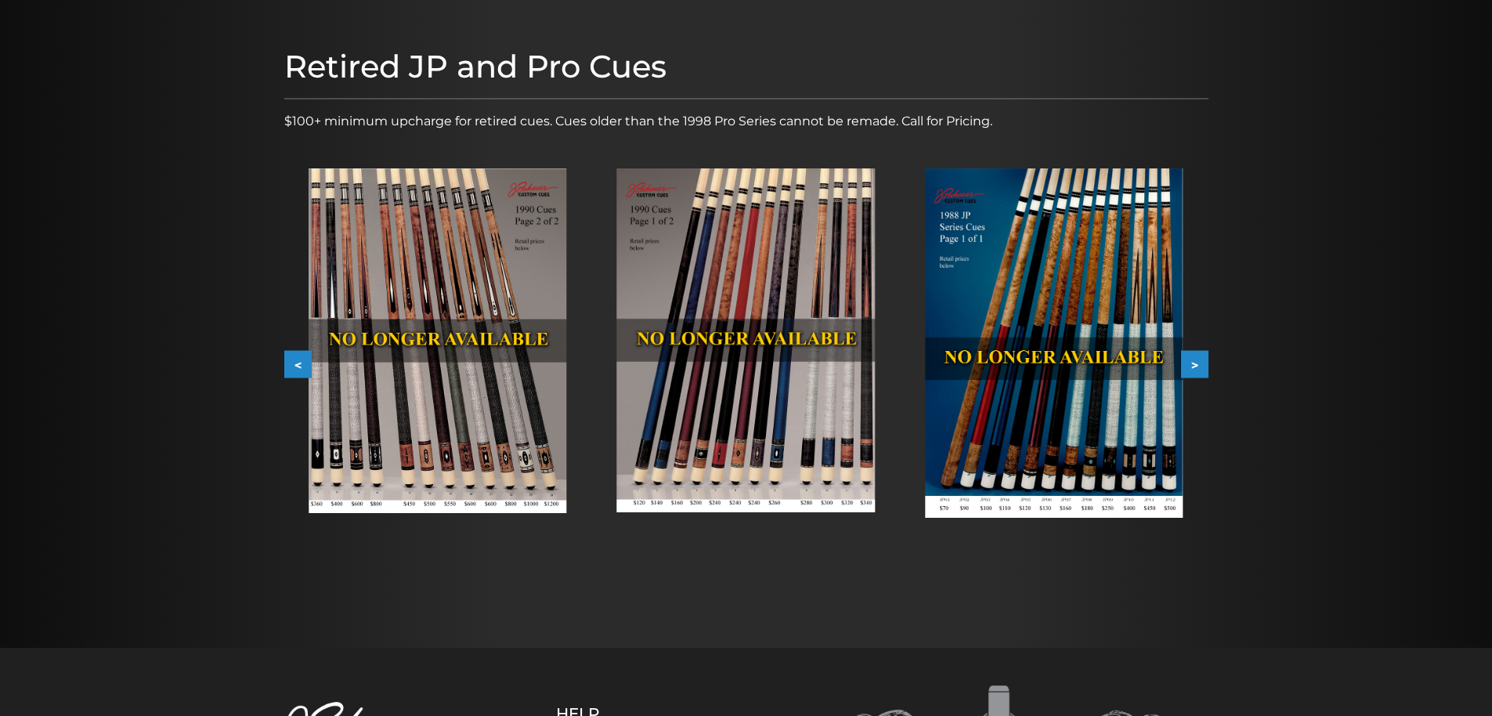
click at [296, 368] on button "<" at bounding box center [297, 364] width 27 height 27
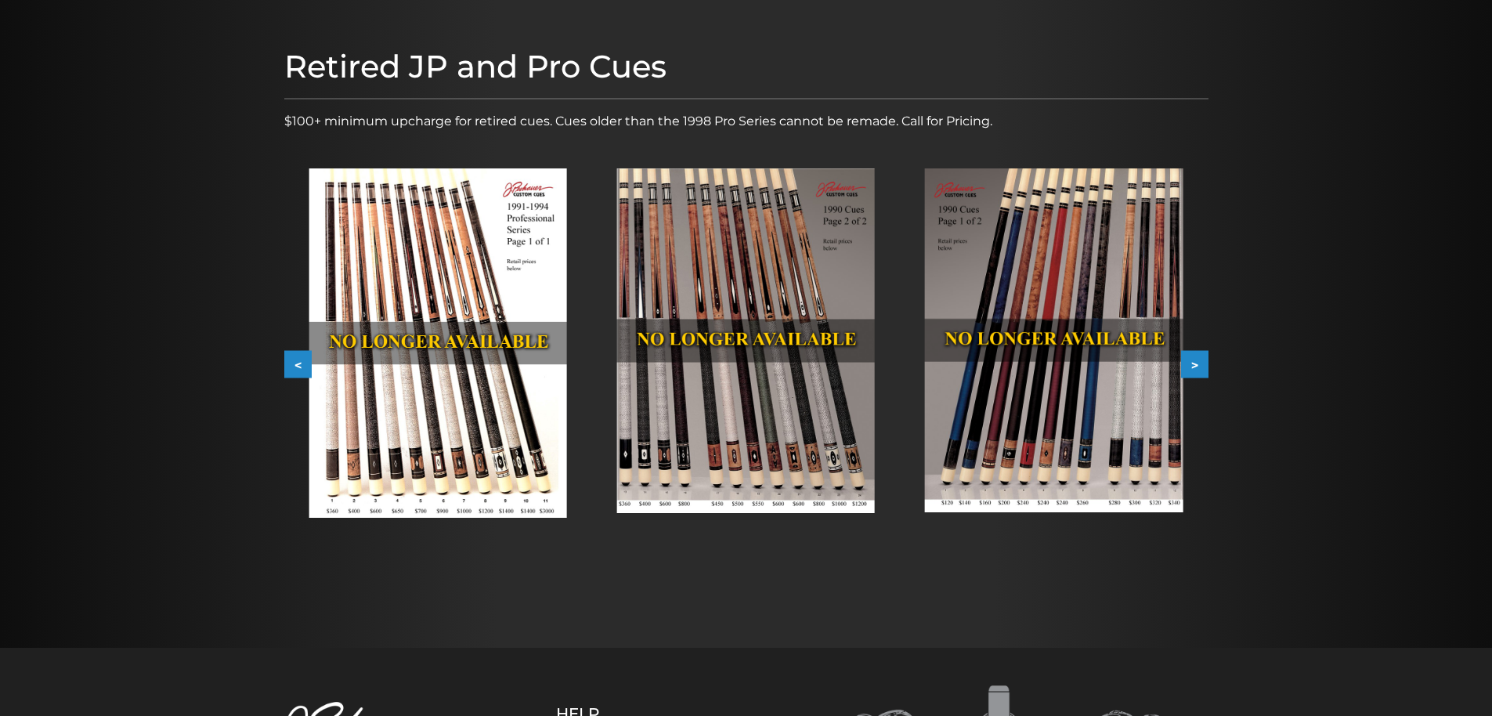
click at [296, 368] on button "<" at bounding box center [297, 364] width 27 height 27
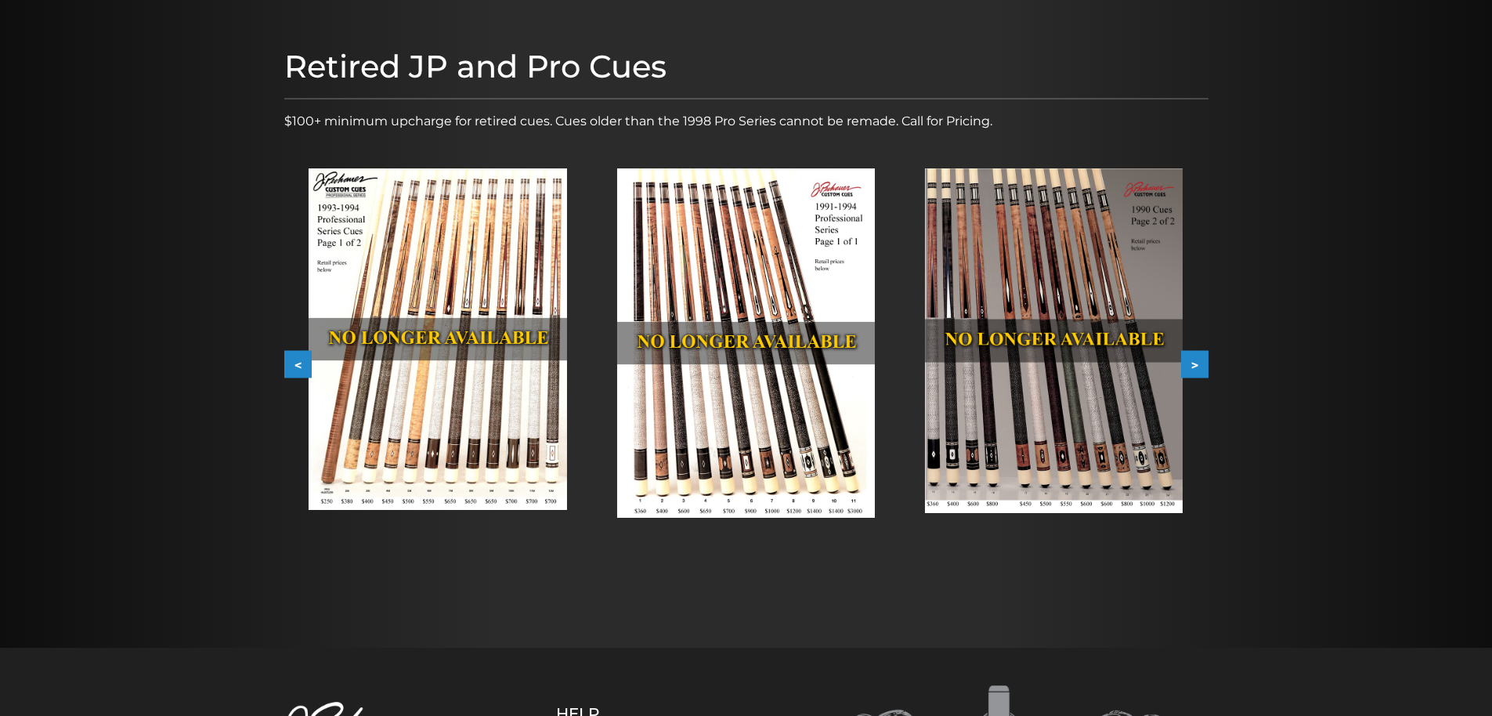
click at [302, 360] on button "<" at bounding box center [297, 364] width 27 height 27
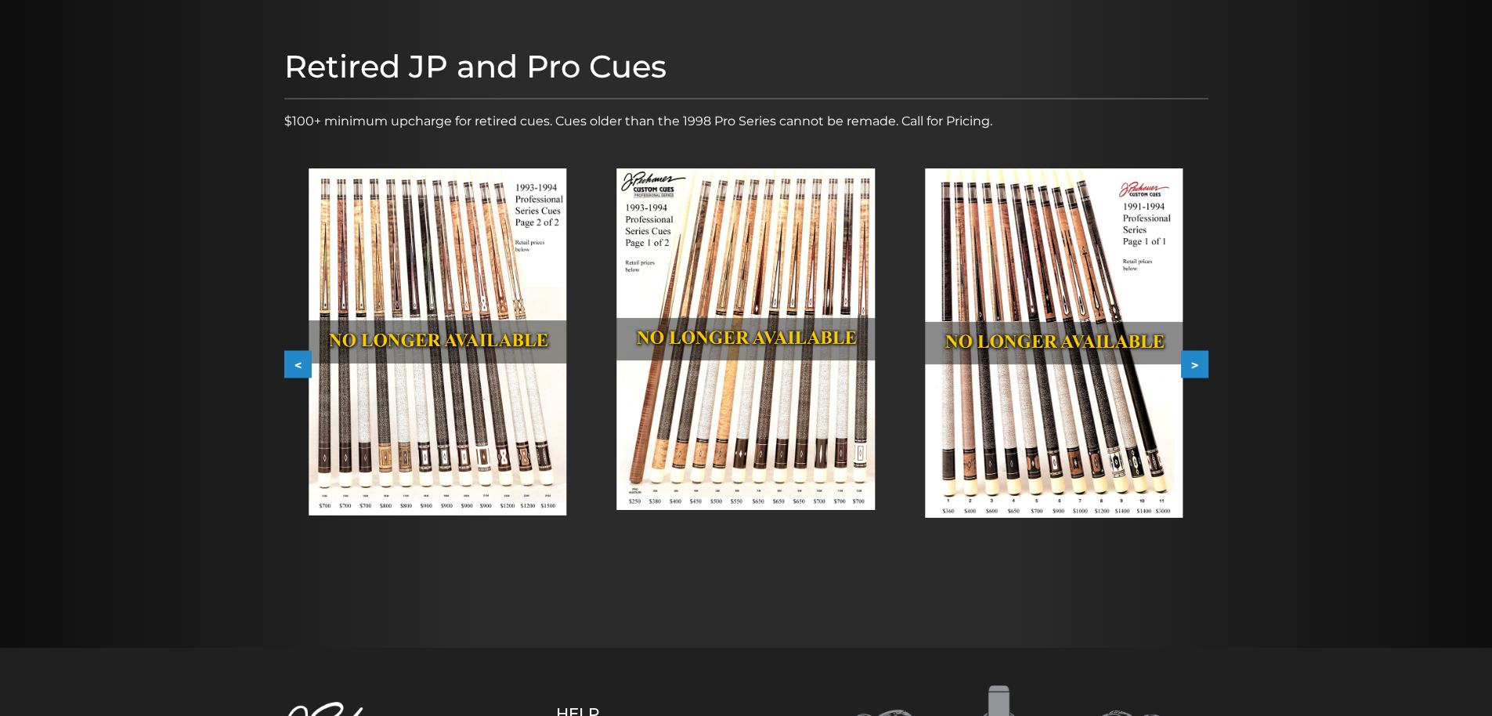
click at [302, 360] on button "<" at bounding box center [297, 364] width 27 height 27
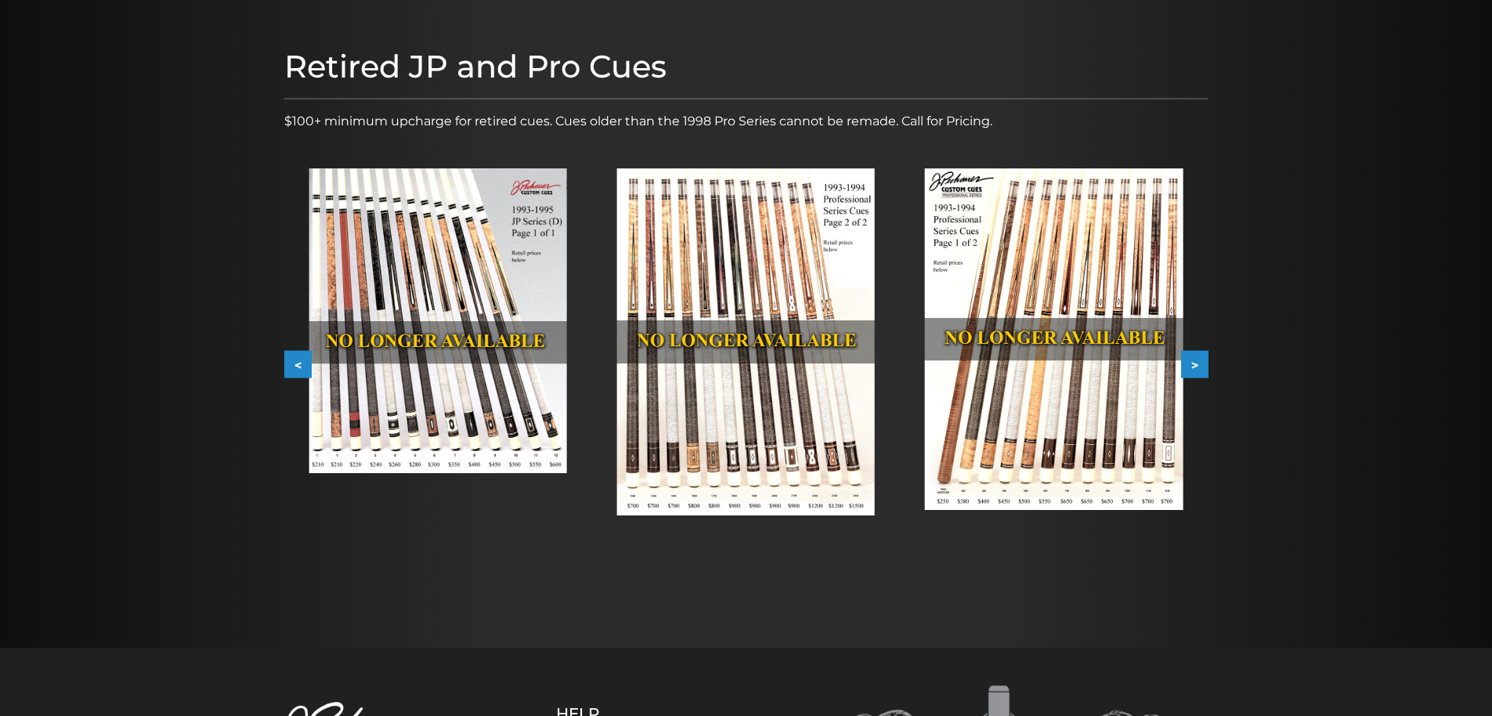
click at [302, 360] on button "<" at bounding box center [297, 364] width 27 height 27
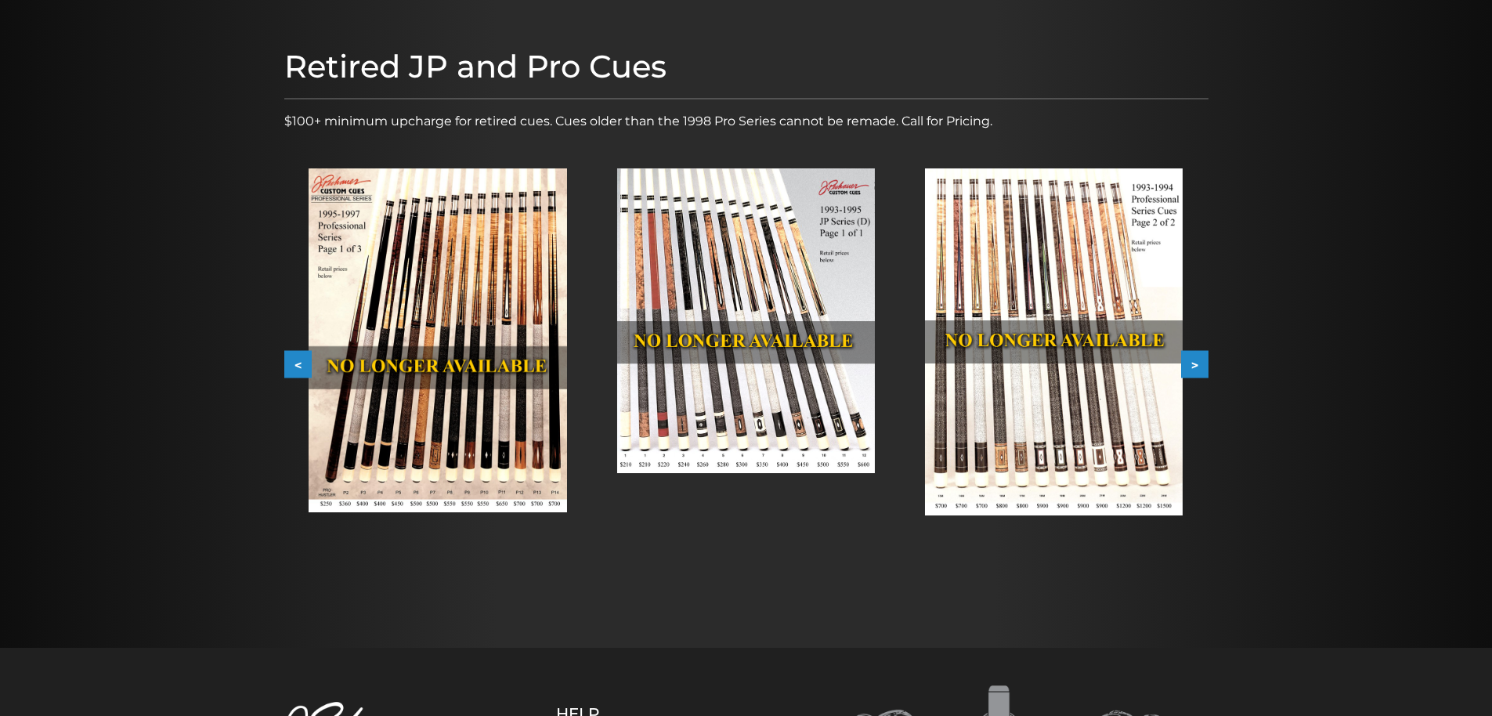
click at [508, 424] on img at bounding box center [438, 340] width 258 height 344
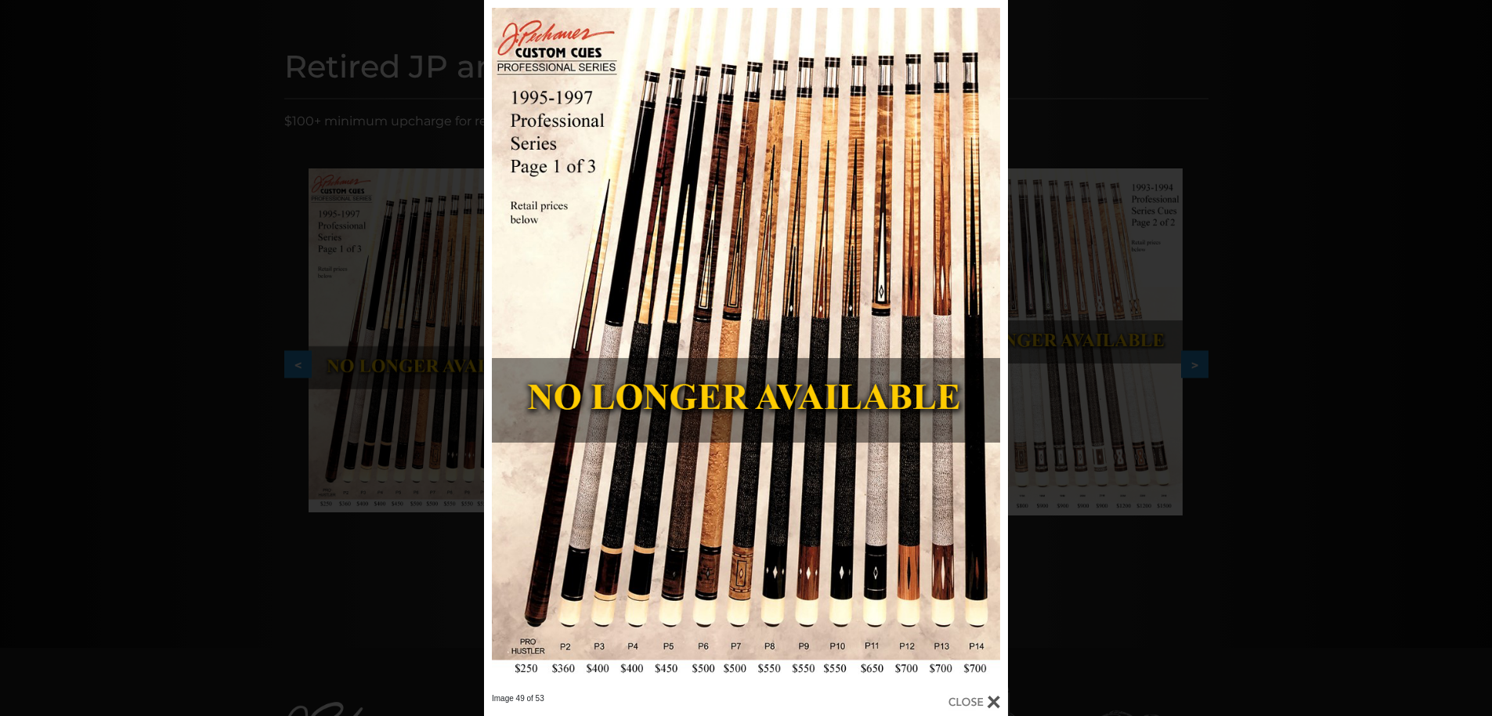
click at [294, 360] on div "Image 49 of 53" at bounding box center [746, 358] width 1492 height 716
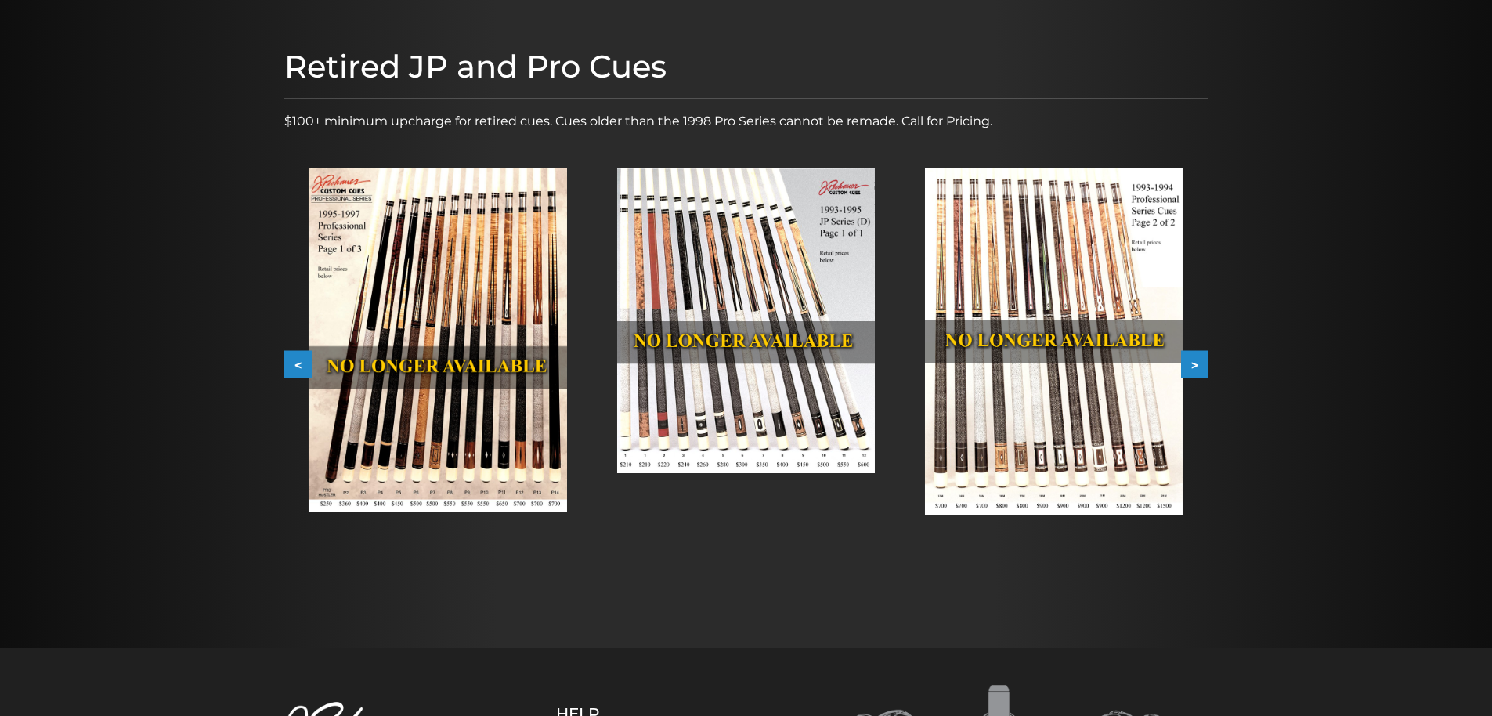
click at [484, 344] on img at bounding box center [438, 340] width 258 height 344
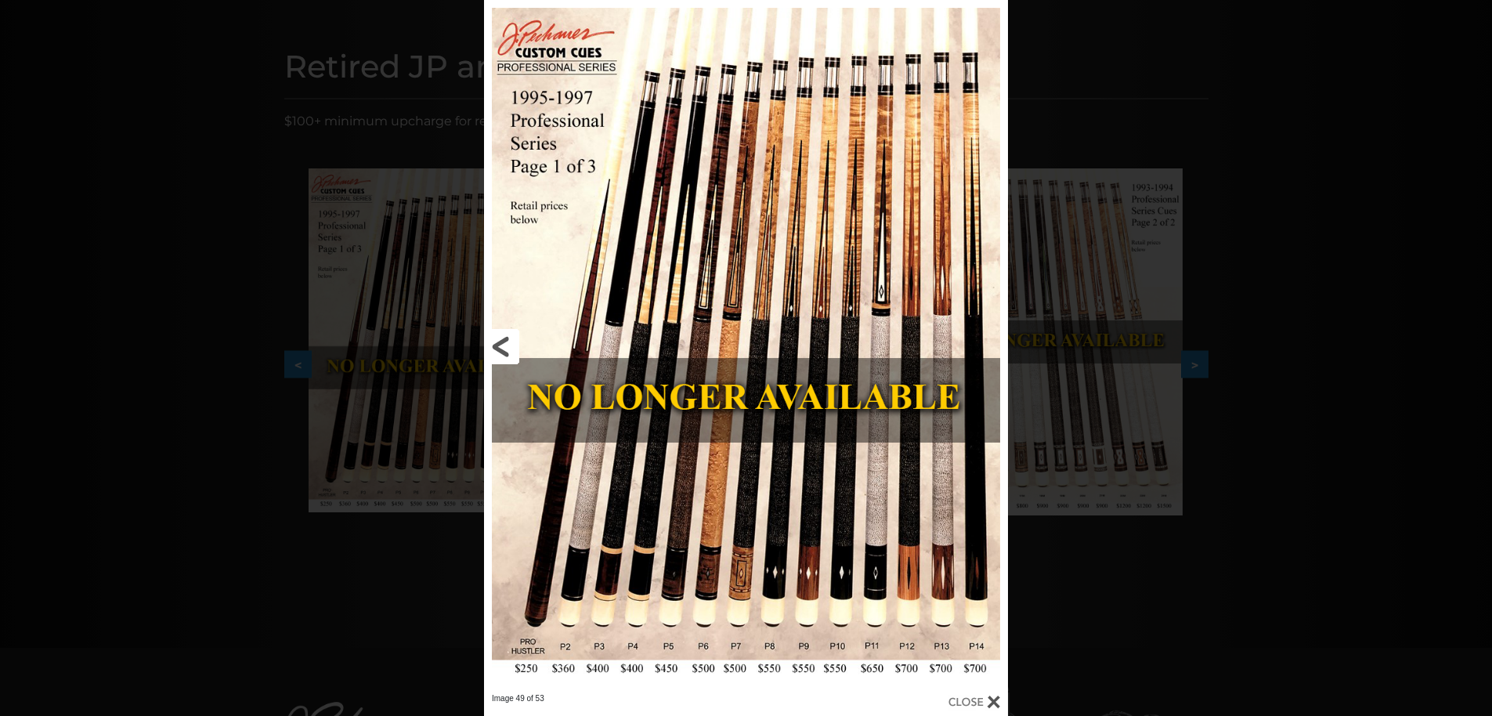
click at [498, 345] on link at bounding box center [602, 346] width 236 height 693
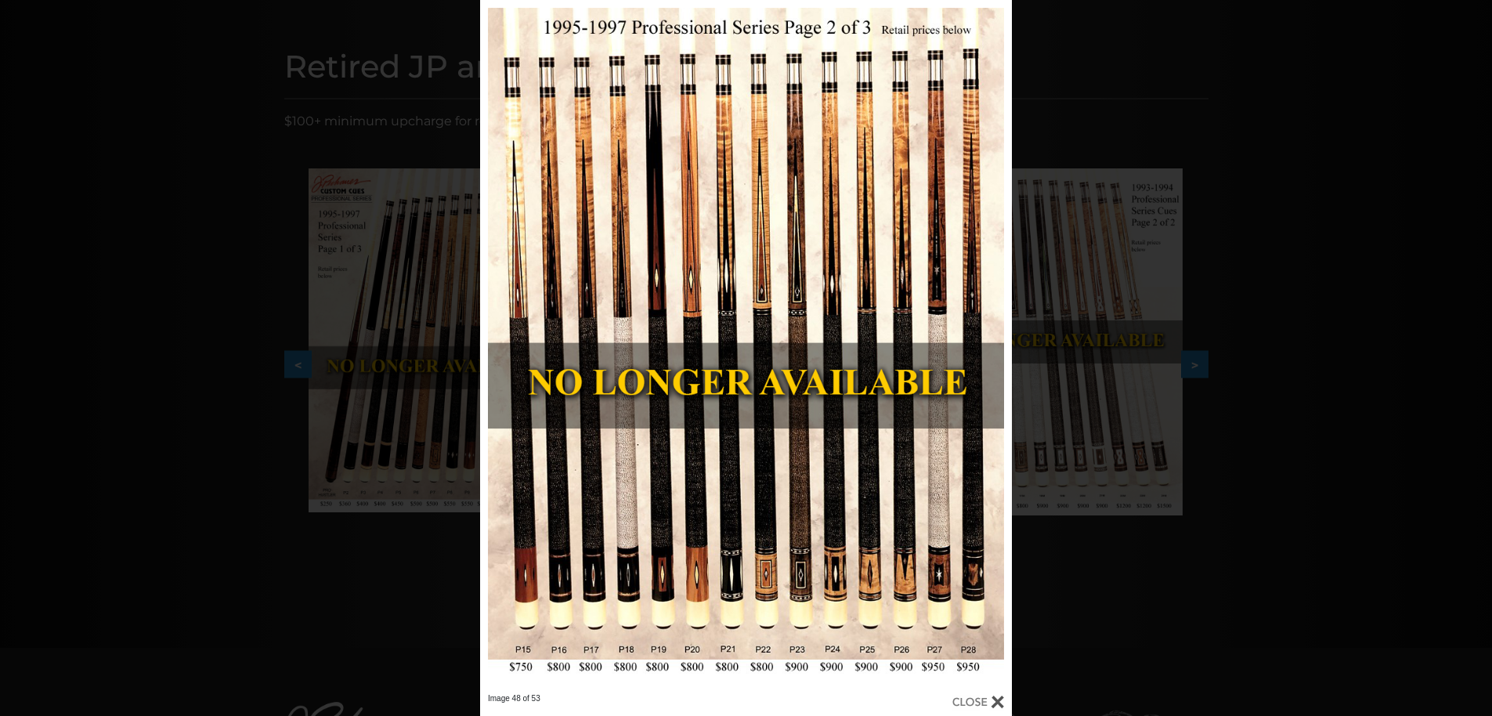
click at [305, 95] on div "Image 48 of 53" at bounding box center [746, 358] width 1492 height 716
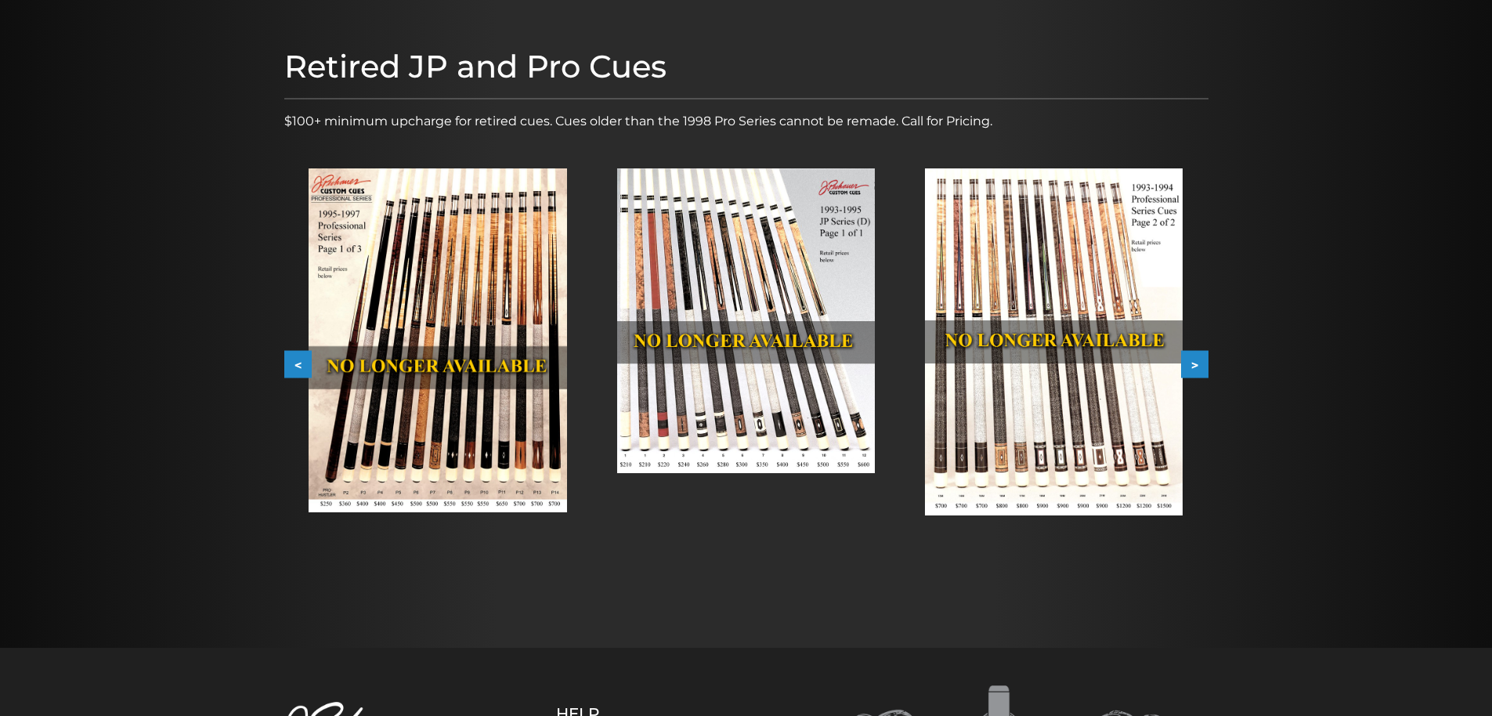
click at [297, 360] on button "<" at bounding box center [297, 364] width 27 height 27
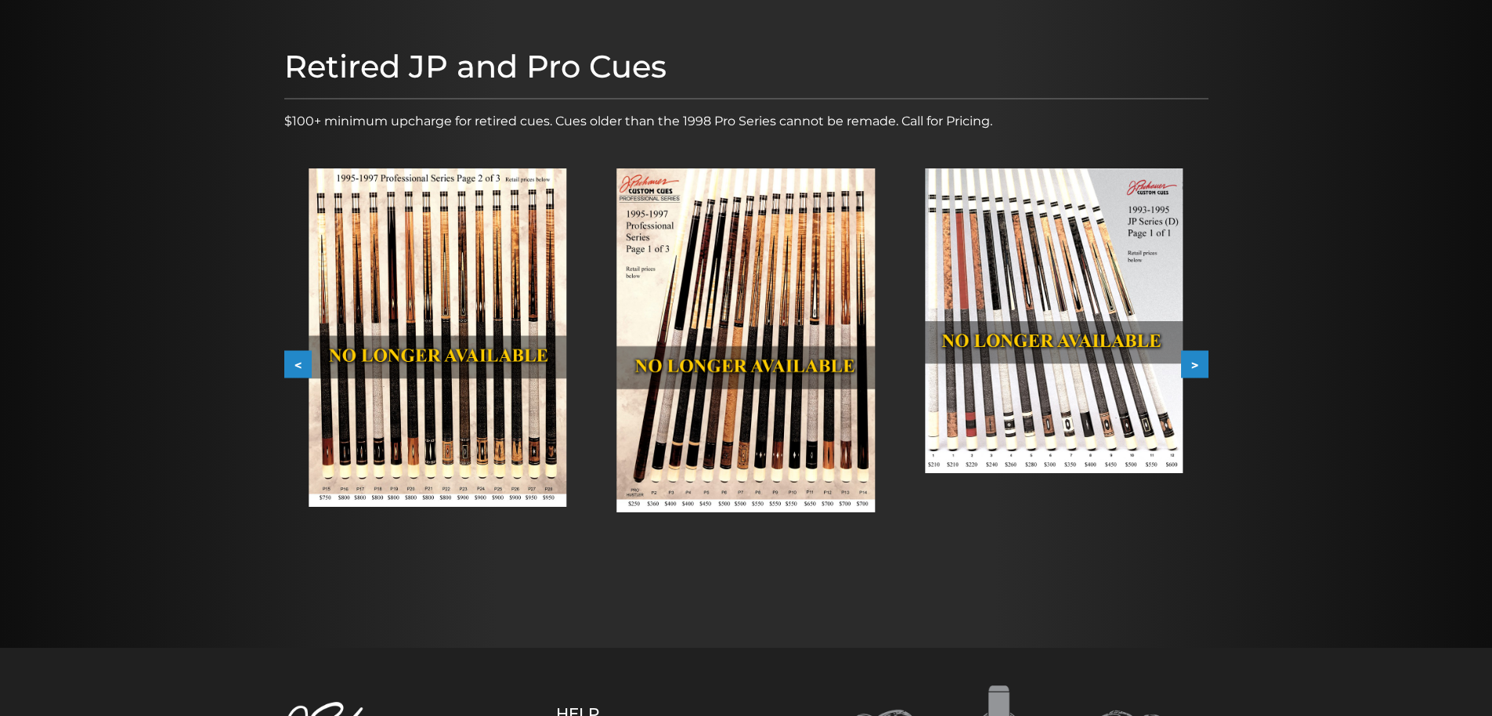
click at [297, 360] on button "<" at bounding box center [297, 364] width 27 height 27
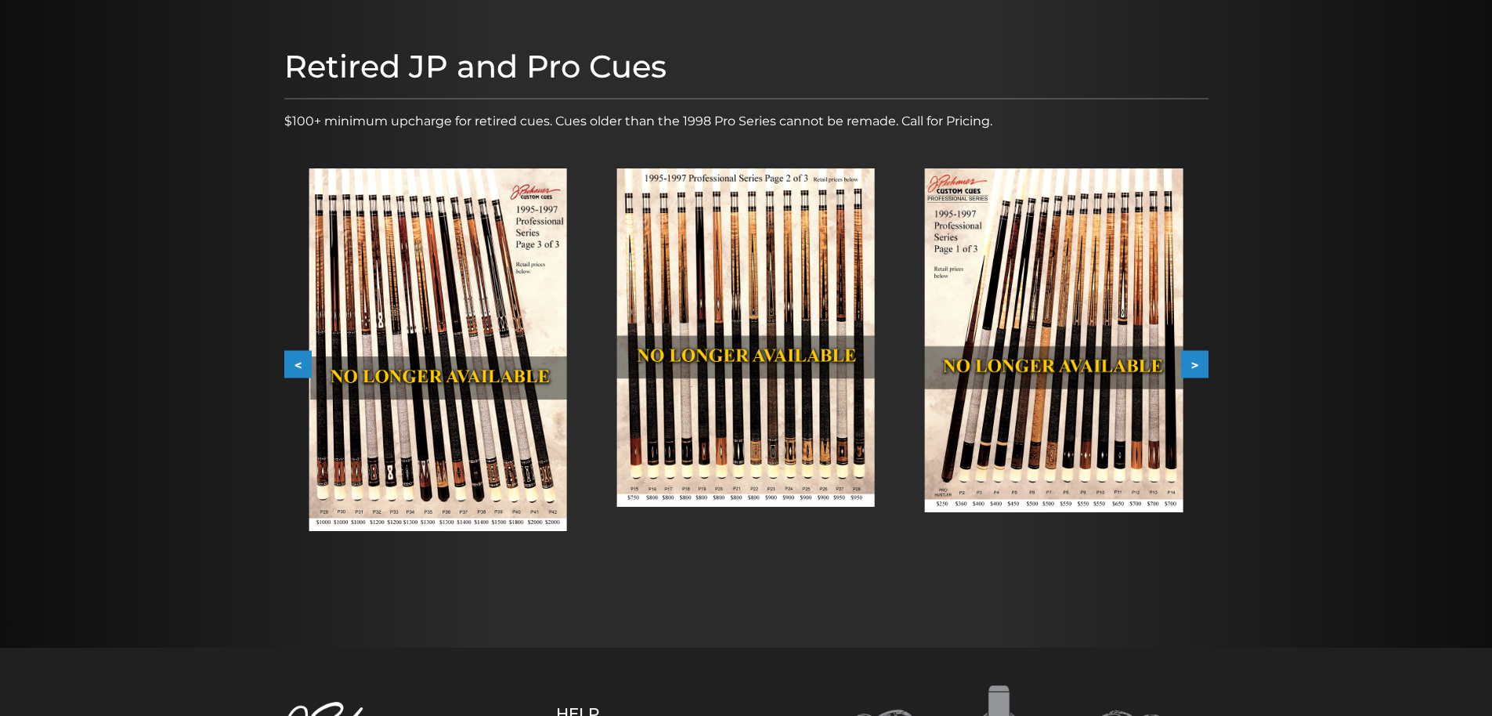
click at [297, 360] on button "<" at bounding box center [297, 364] width 27 height 27
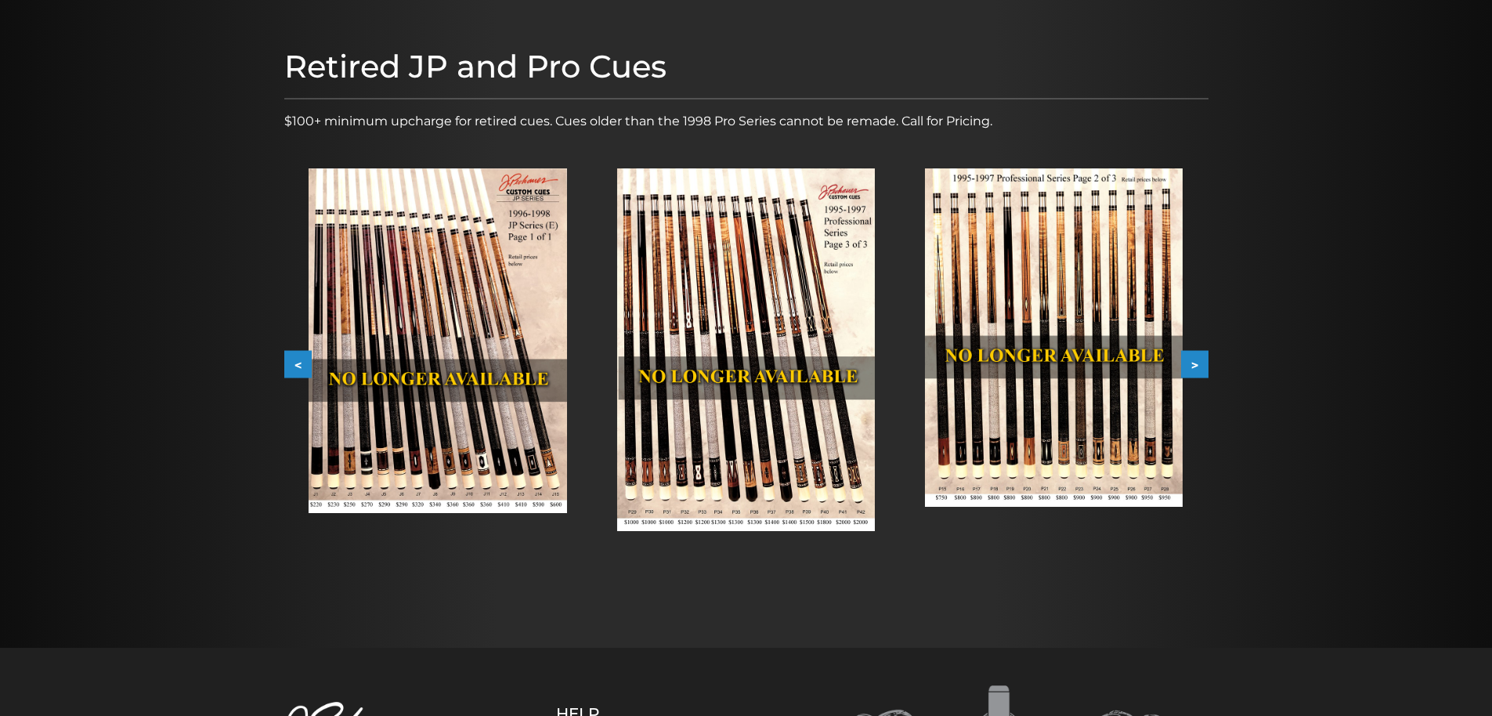
click at [390, 413] on img at bounding box center [438, 340] width 258 height 345
